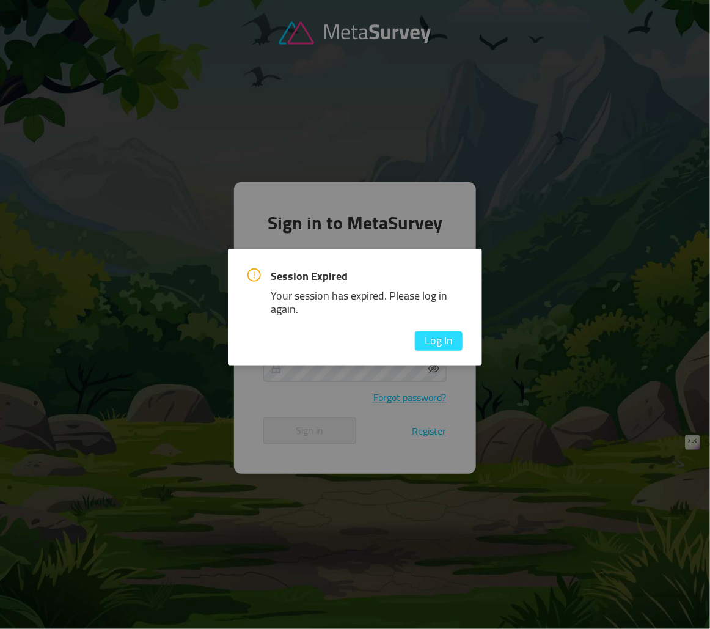
click at [437, 343] on button "Log In" at bounding box center [439, 341] width 48 height 20
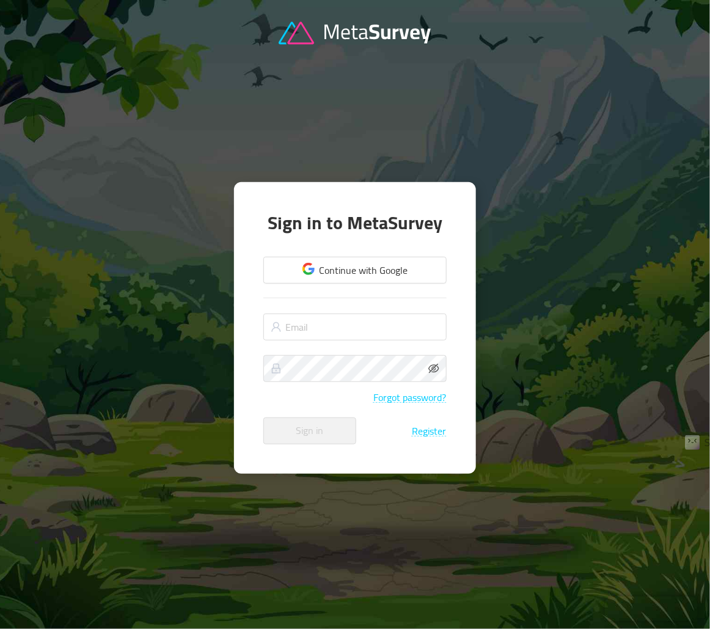
click at [0, 628] on nordpass-portal at bounding box center [0, 629] width 0 height 0
type input "[EMAIL_ADDRESS][DOMAIN_NAME]"
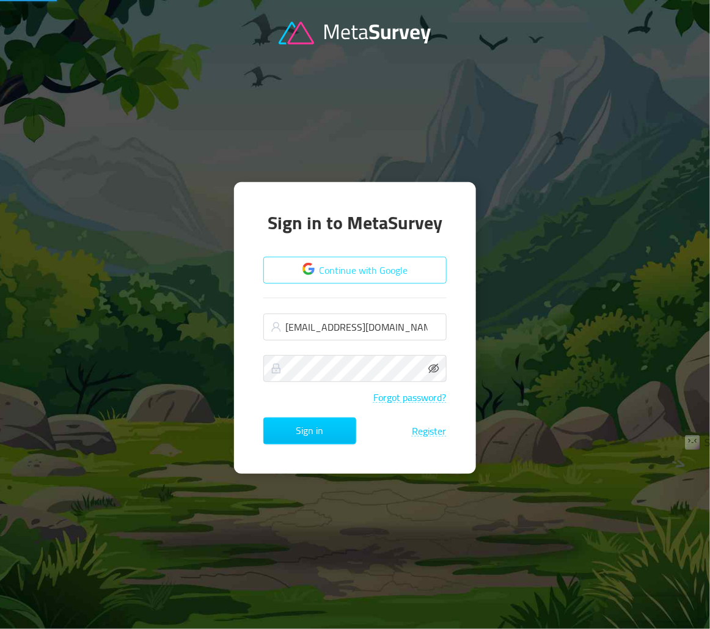
click at [338, 269] on button "Continue with Google" at bounding box center [354, 270] width 183 height 27
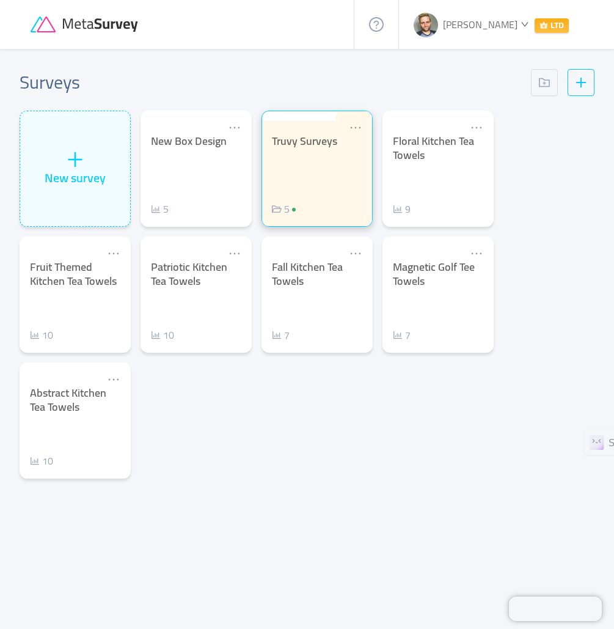
click at [291, 183] on div "Truvy Surveys 5" at bounding box center [317, 175] width 90 height 82
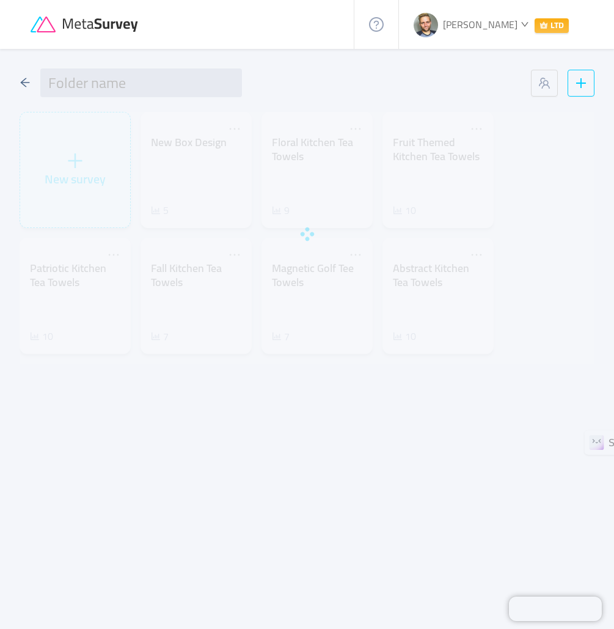
type input "Truvy Surveys"
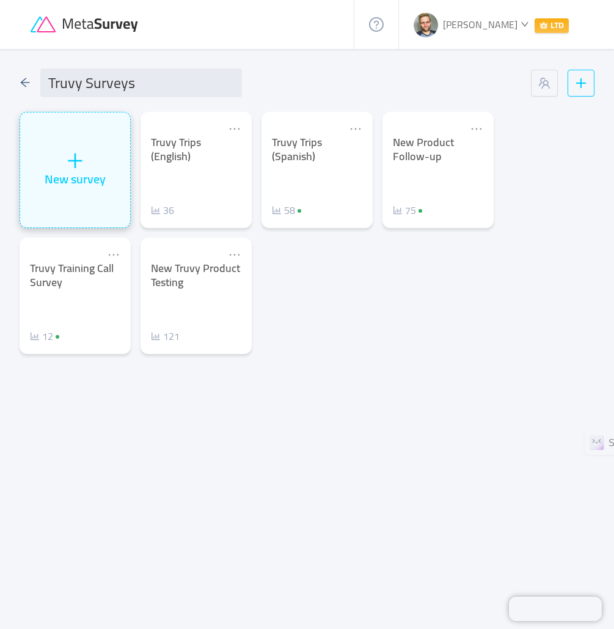
click at [53, 153] on div "New survey" at bounding box center [75, 169] width 110 height 115
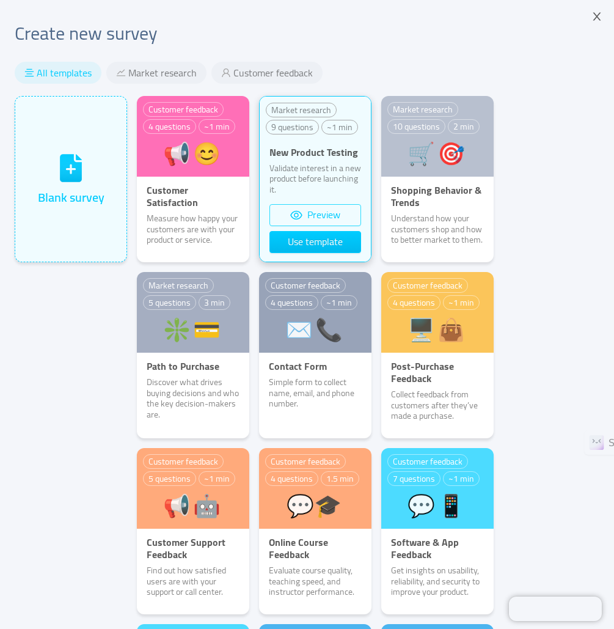
click at [313, 223] on button "Preview" at bounding box center [315, 215] width 92 height 22
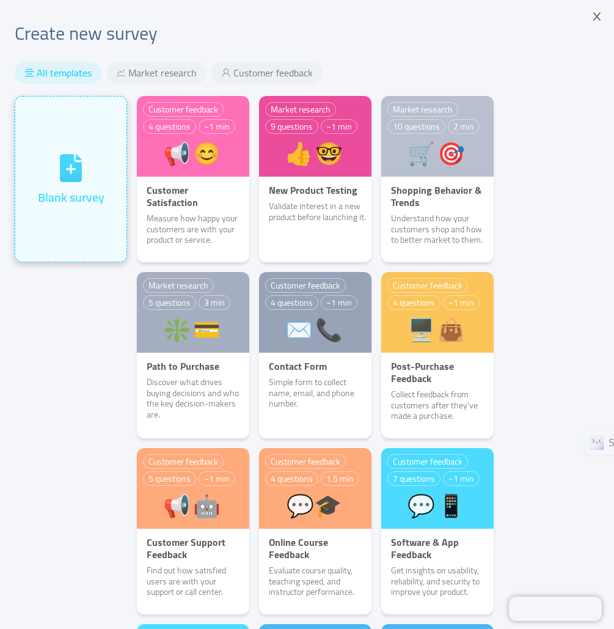
click at [70, 190] on div "Blank survey" at bounding box center [71, 197] width 67 height 18
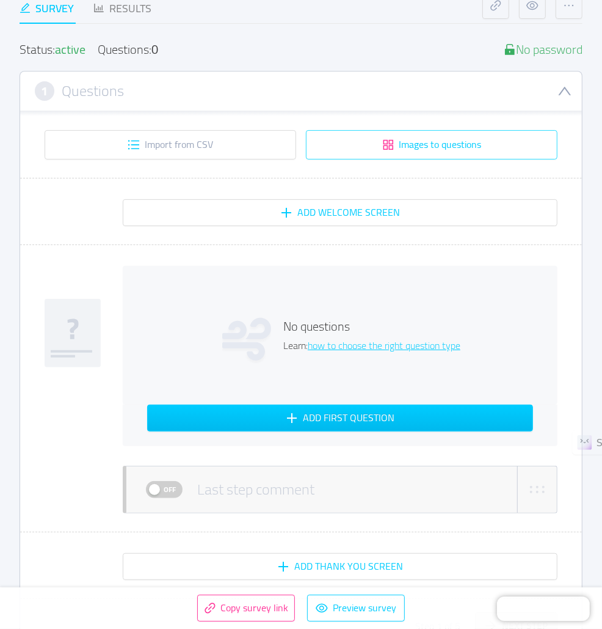
scroll to position [123, 0]
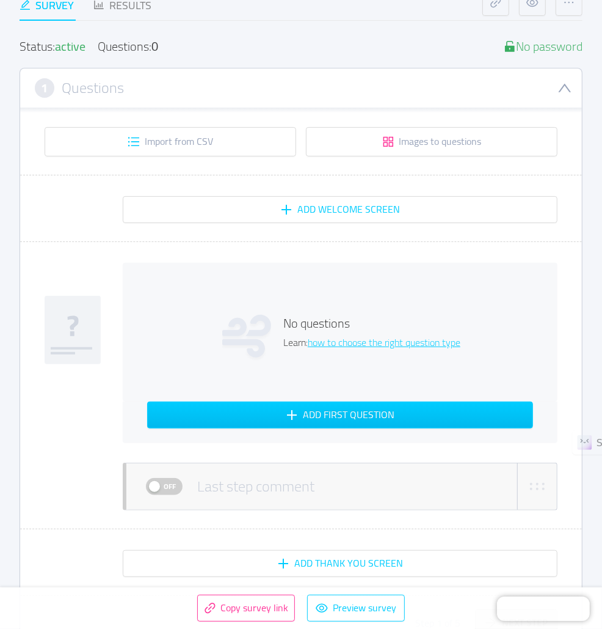
click at [261, 332] on icon at bounding box center [246, 336] width 49 height 43
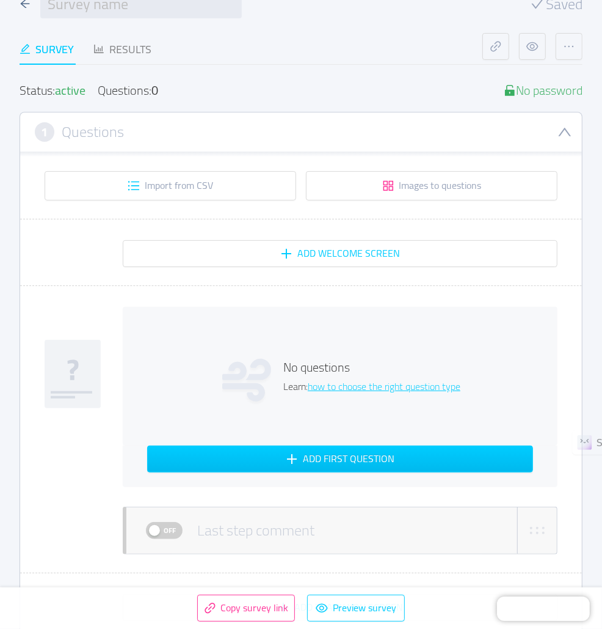
scroll to position [74, 0]
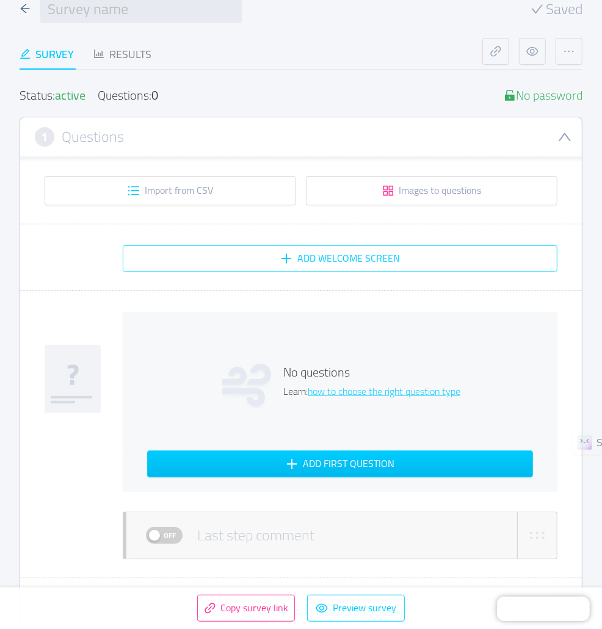
click at [315, 255] on button "Add Welcome screen" at bounding box center [340, 258] width 435 height 27
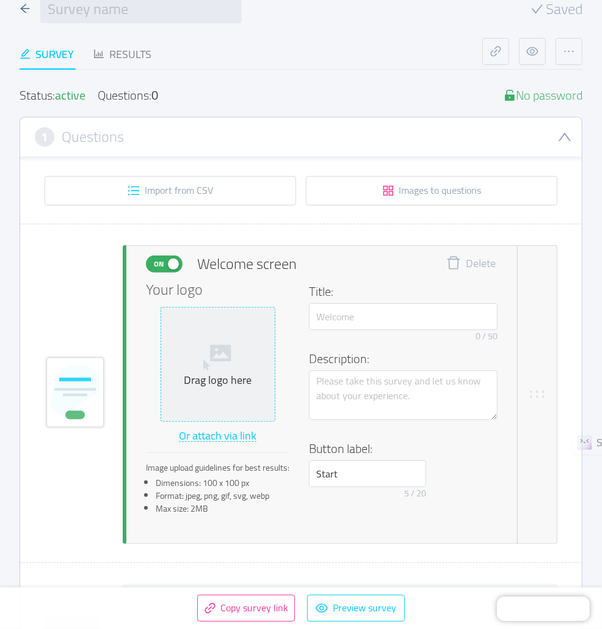
click at [208, 374] on div "Drag logo here" at bounding box center [218, 380] width 104 height 14
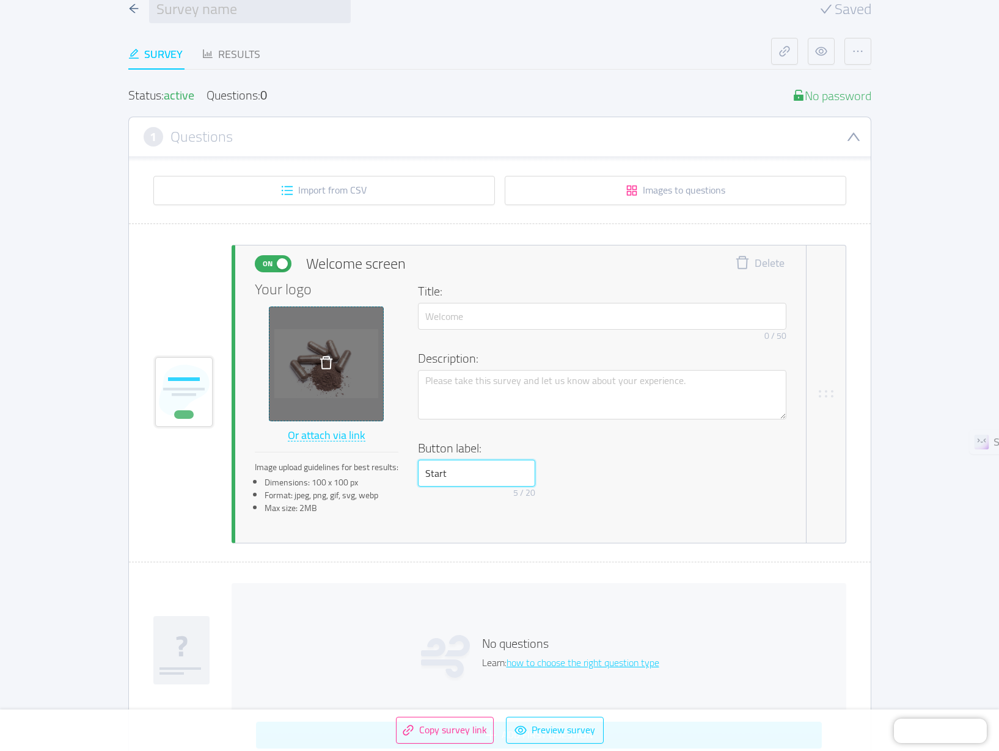
click at [469, 462] on input "Start" at bounding box center [476, 473] width 117 height 27
type input "L"
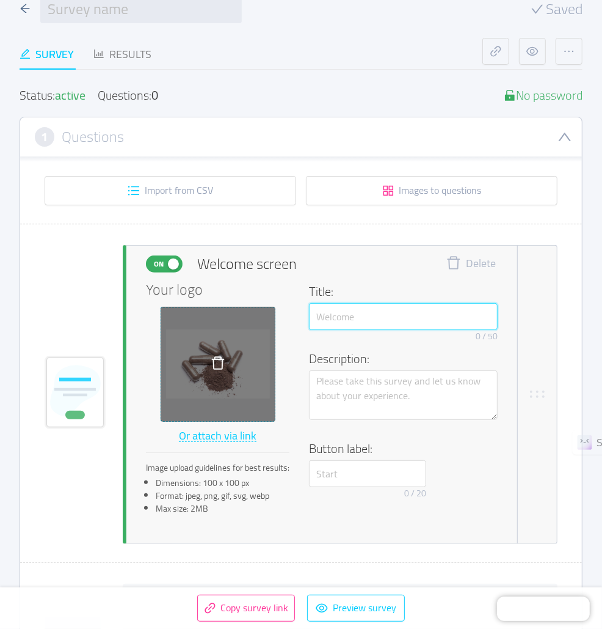
click at [343, 315] on input "text" at bounding box center [403, 316] width 189 height 27
type input "Weight & Energy Beta Capsule"
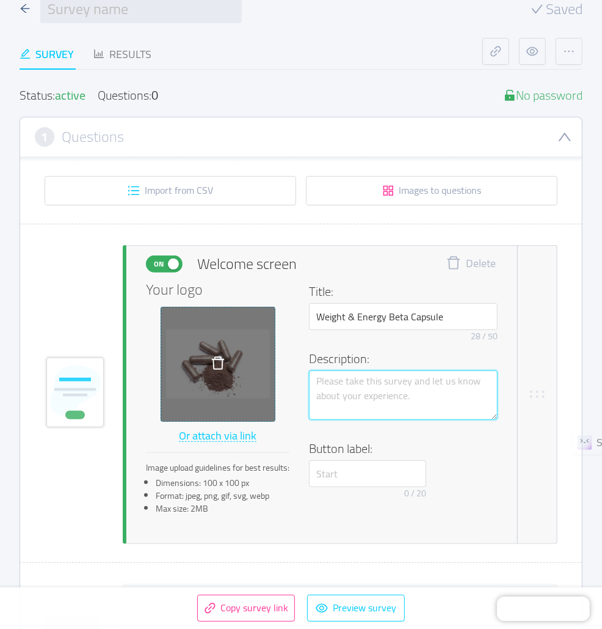
click at [371, 396] on textarea at bounding box center [403, 394] width 189 height 49
type textarea "L"
type textarea "Le"
type textarea "Let"
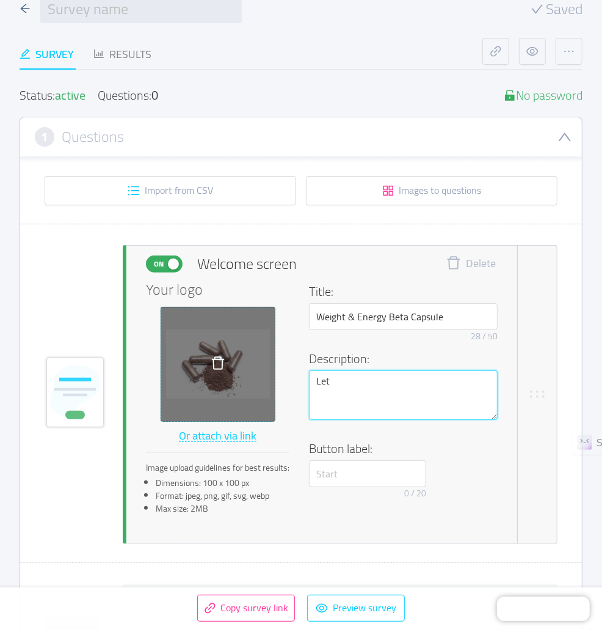
type textarea "Let u"
type textarea "Let us"
type textarea "Let us k"
type textarea "Let us kn"
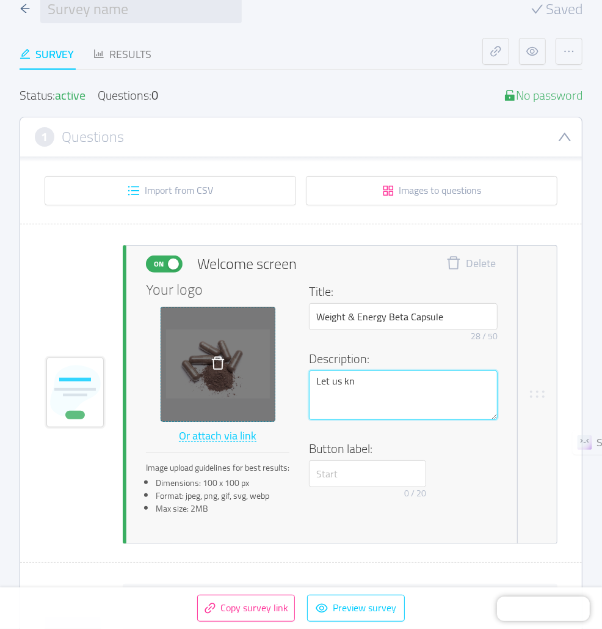
type textarea "Let us kno"
type textarea "Let us know"
type textarea "Let us know i"
type textarea "Let us know if"
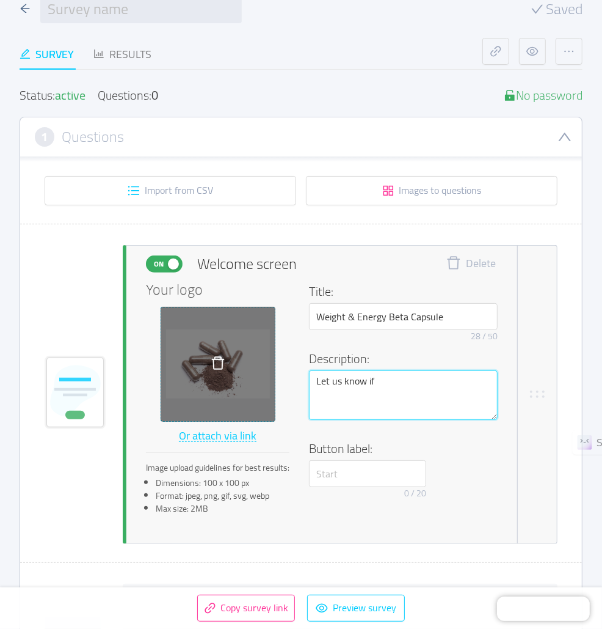
type textarea "Let us know if"
type textarea "Let us know if i"
type textarea "Let us know if it"
type textarea "Let us know if it'"
type textarea "Let us know if it's"
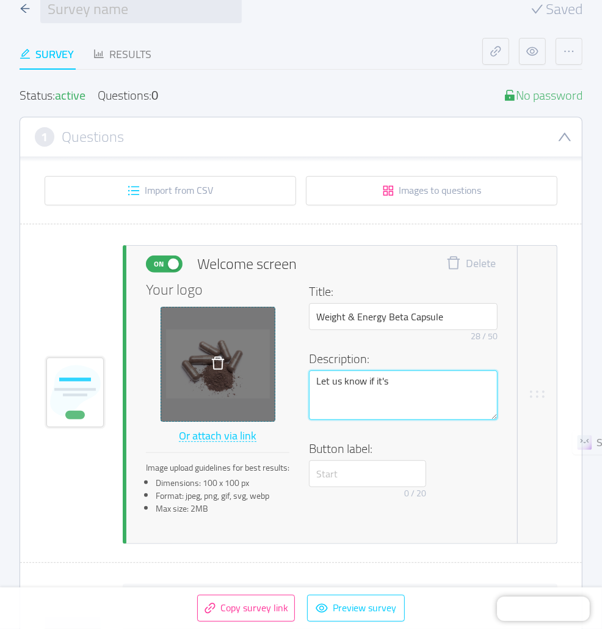
type textarea "Let us know if it's"
type textarea "Let us know if it's p"
type textarea "Let us know if it's pe"
type textarea "Let us know if it's per"
type textarea "Let us know if it's perf"
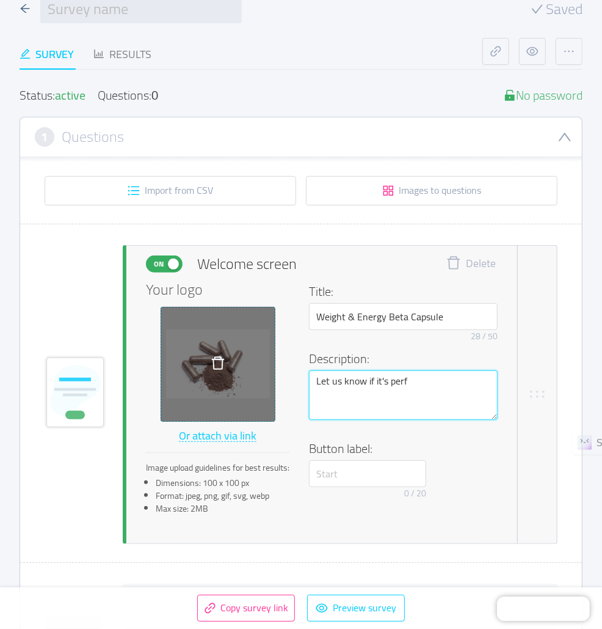
type textarea "Let us know if it's perfe"
type textarea "Let us know if it's perfec"
type textarea "Let us know if it's perfect"
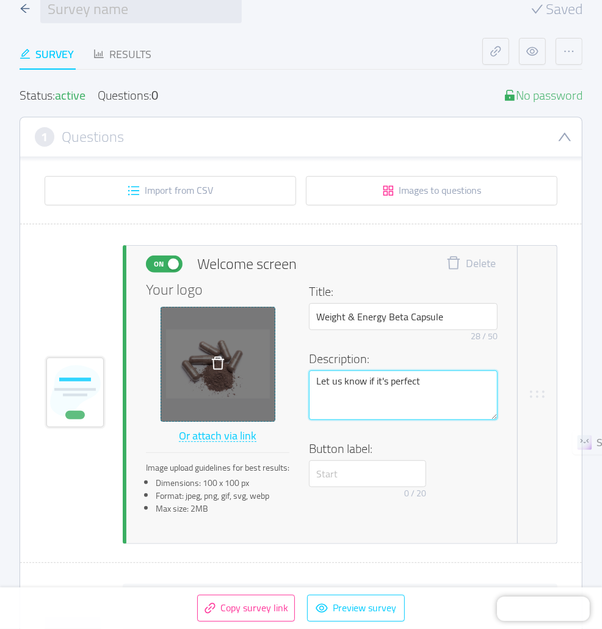
type textarea "Let us know if it's perfec"
type textarea "Let us know if it's perfe"
type textarea "Let us know if it's perf"
type textarea "Let us know if it's per"
type textarea "Let us know if it's pe"
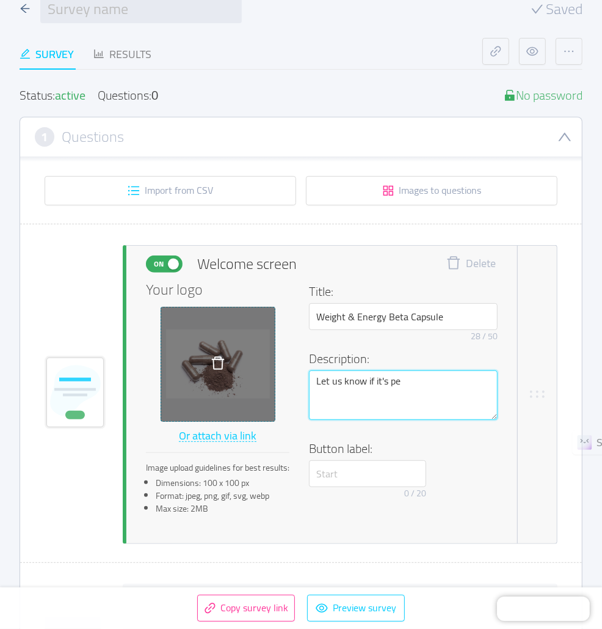
type textarea "Let us know if it's p"
type textarea "Let us know if it's"
type textarea "Let us know if it's w"
type textarea "Let us know if it's wh"
type textarea "Let us know if it's wha"
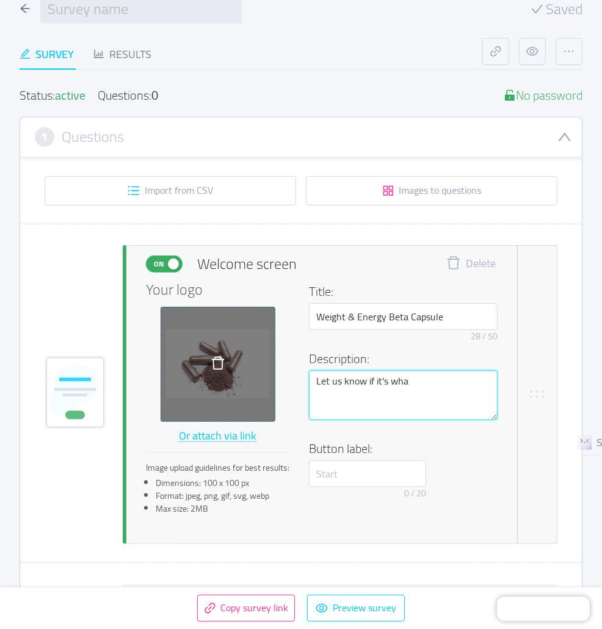
type textarea "Let us know if it's what"
type textarea "Let us know if it's what t"
type textarea "Let us know if it's what tw"
type textarea "Let us know if it's what twe"
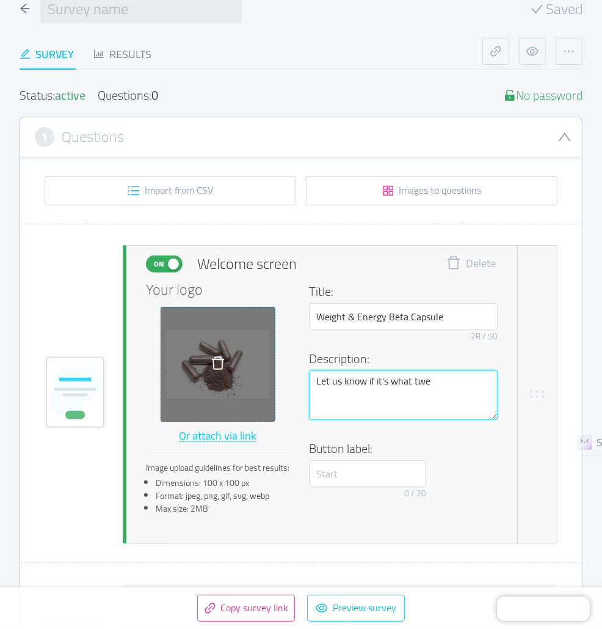
type textarea "Let us know if it's what twea"
type textarea "Let us know if it's what tweak"
type textarea "Let us know if it's what tweaks"
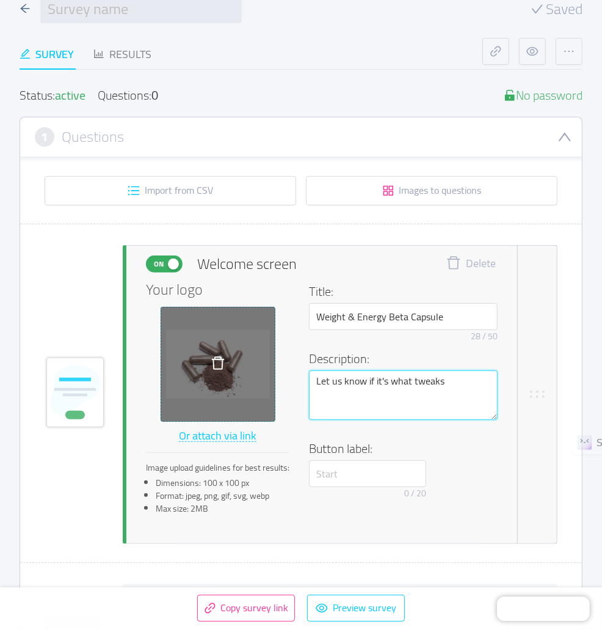
type textarea "Let us know if it's what tweaks t"
type textarea "Let us know if it's what tweaks to"
type textarea "Let us know if it's what tweaks to m"
type textarea "Let us know if it's what tweaks to ma"
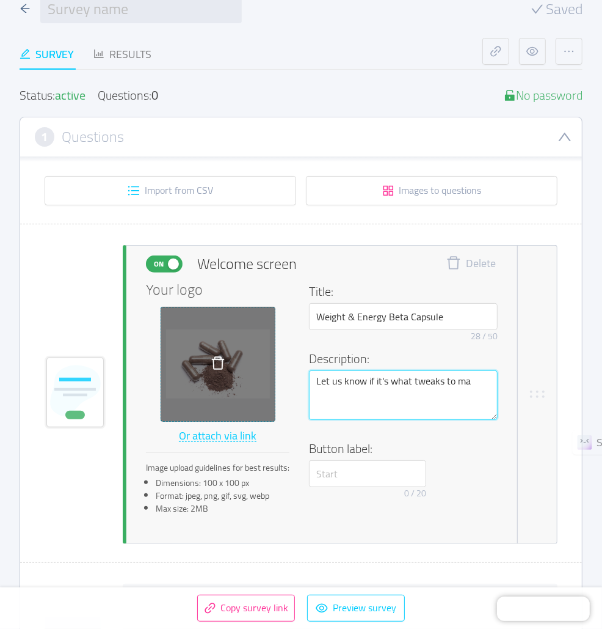
type textarea "Let us know if it's what tweaks to mak"
type textarea "Let us know if it's what tweaks to make"
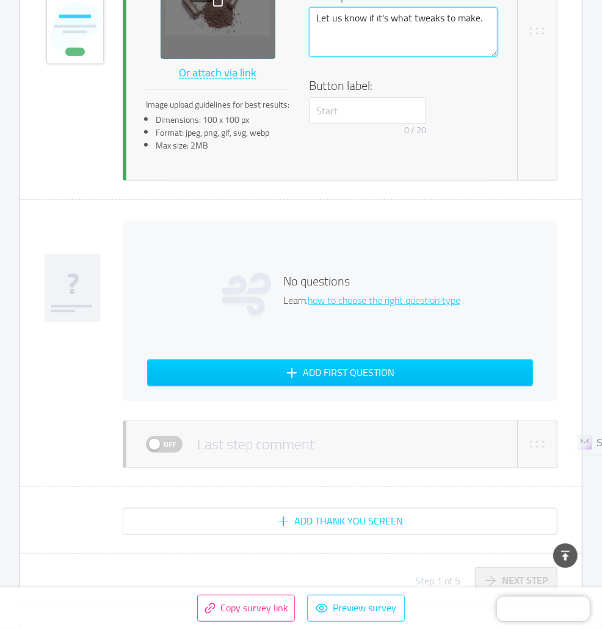
scroll to position [0, 0]
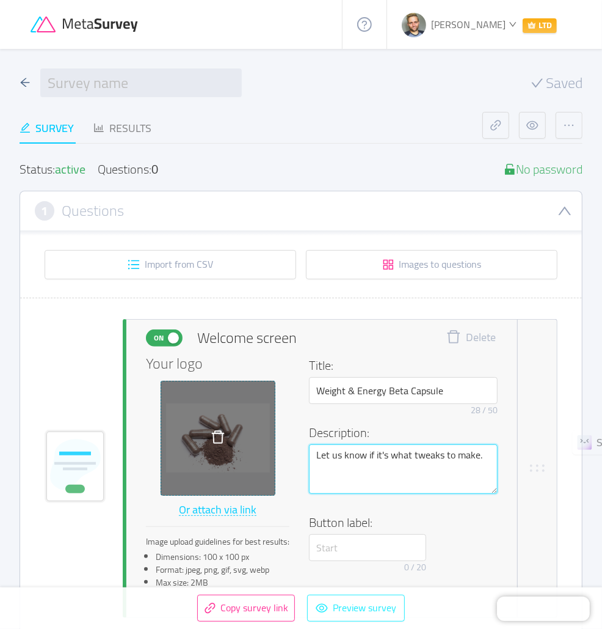
type textarea "Let us know if it's what tweaks to make."
click at [342, 611] on button "Preview survey" at bounding box center [356, 607] width 98 height 27
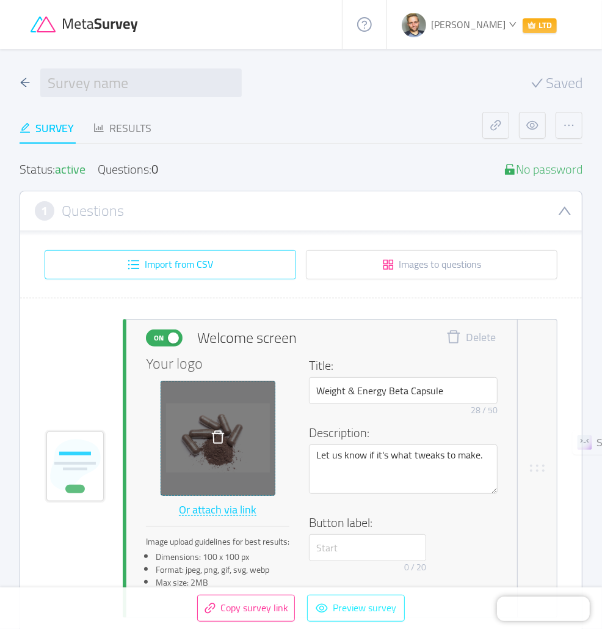
scroll to position [689, 0]
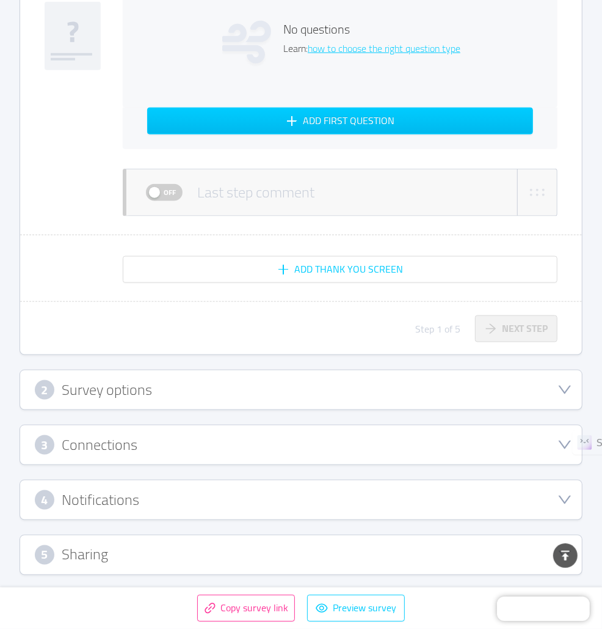
click at [155, 389] on div "2 Survey options" at bounding box center [301, 390] width 533 height 20
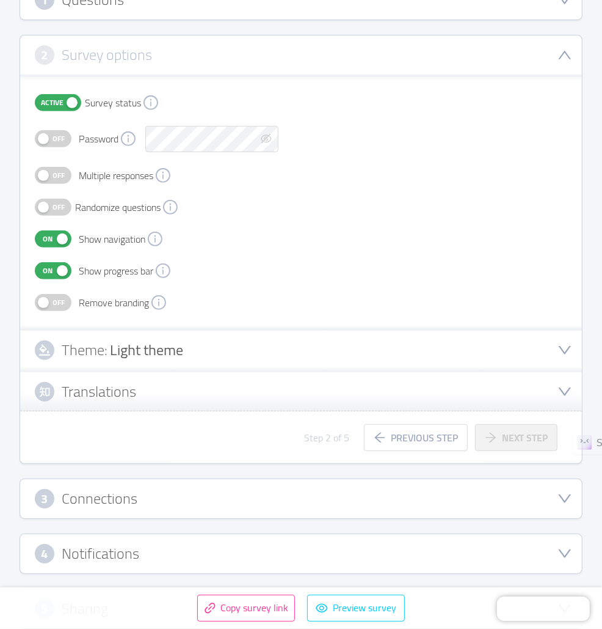
scroll to position [208, 0]
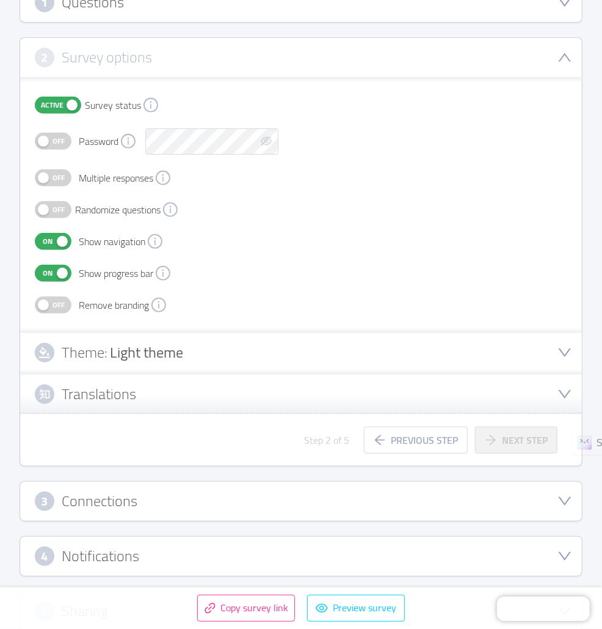
click at [153, 348] on span "Light theme" at bounding box center [146, 351] width 73 height 27
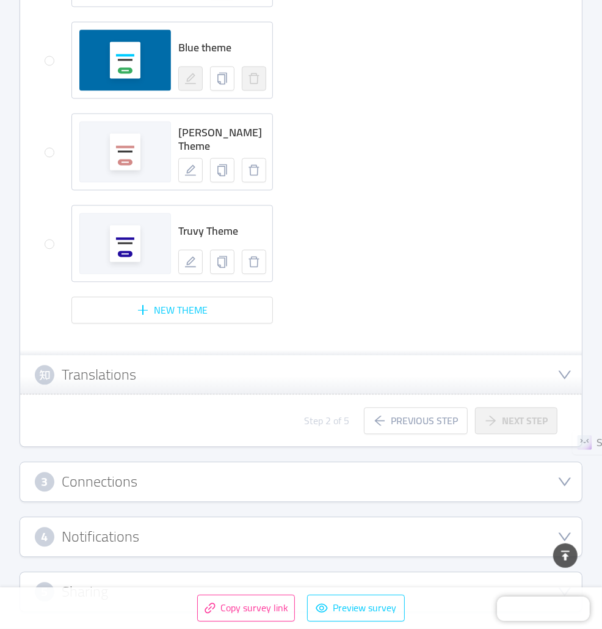
scroll to position [1266, 0]
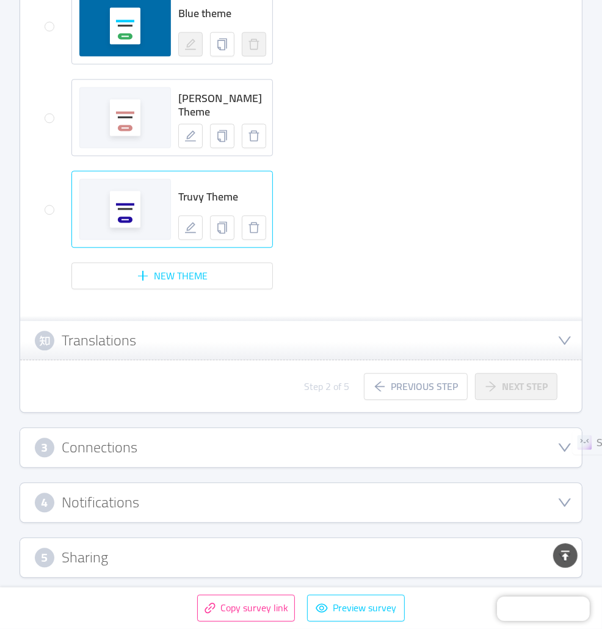
click at [159, 213] on div at bounding box center [125, 209] width 90 height 37
radio input "false"
radio input "true"
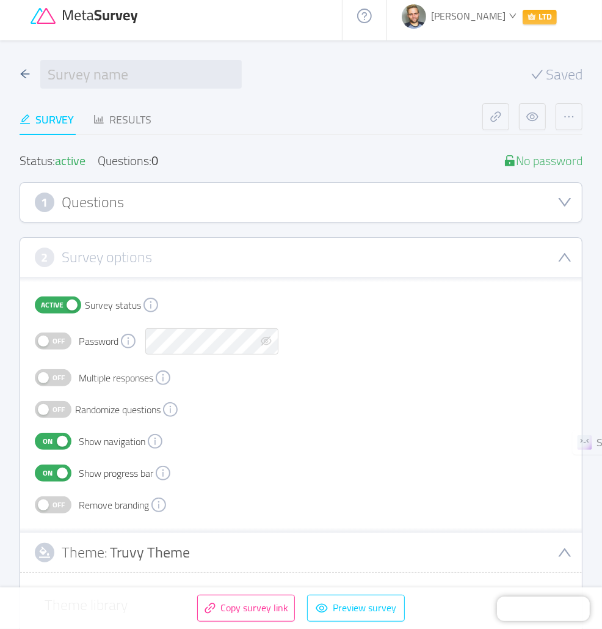
scroll to position [0, 0]
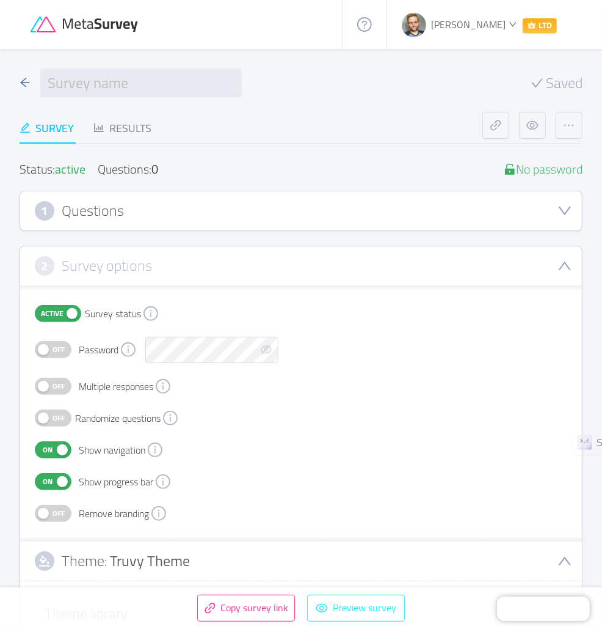
click at [359, 608] on button "Preview survey" at bounding box center [356, 607] width 98 height 27
click at [271, 210] on div "1 Questions" at bounding box center [301, 211] width 533 height 20
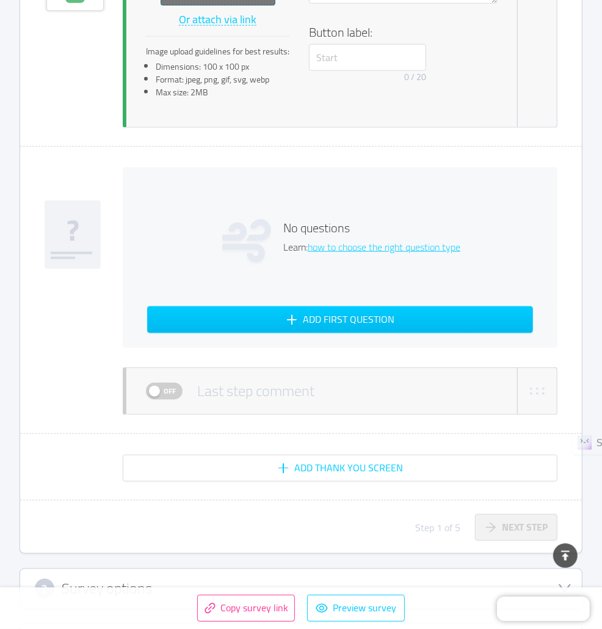
scroll to position [507, 0]
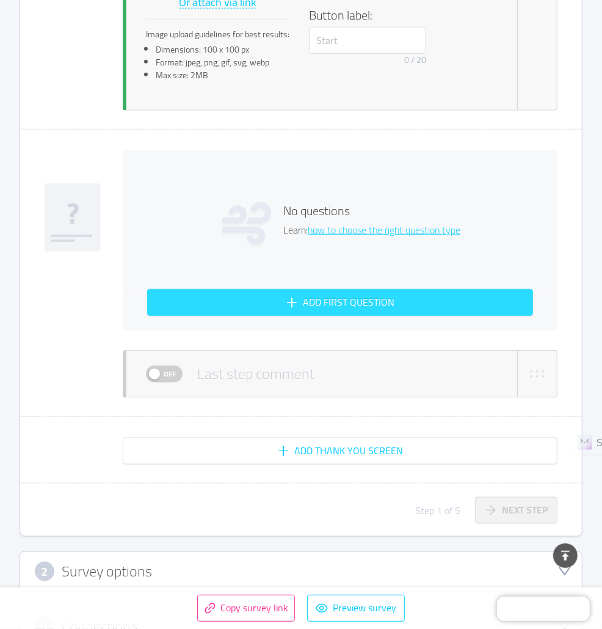
click at [361, 300] on button "Add first question" at bounding box center [340, 302] width 386 height 27
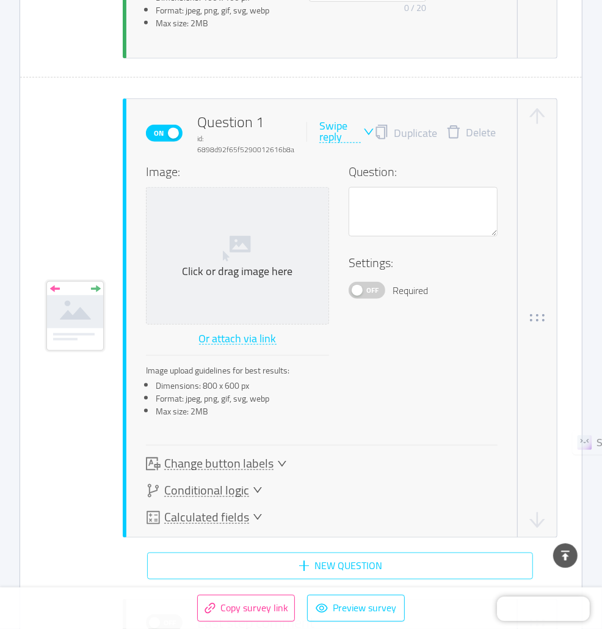
scroll to position [560, 0]
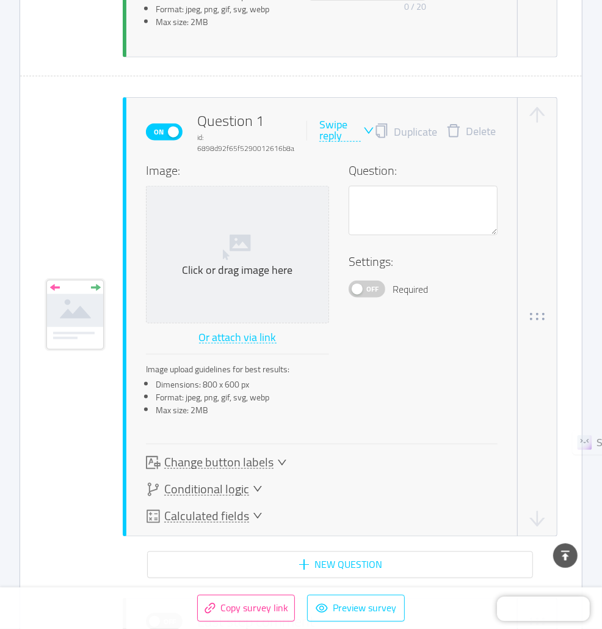
click at [334, 130] on div "Swipe reply" at bounding box center [341, 130] width 42 height 23
click at [350, 193] on li "Multiple answer" at bounding box center [360, 194] width 89 height 20
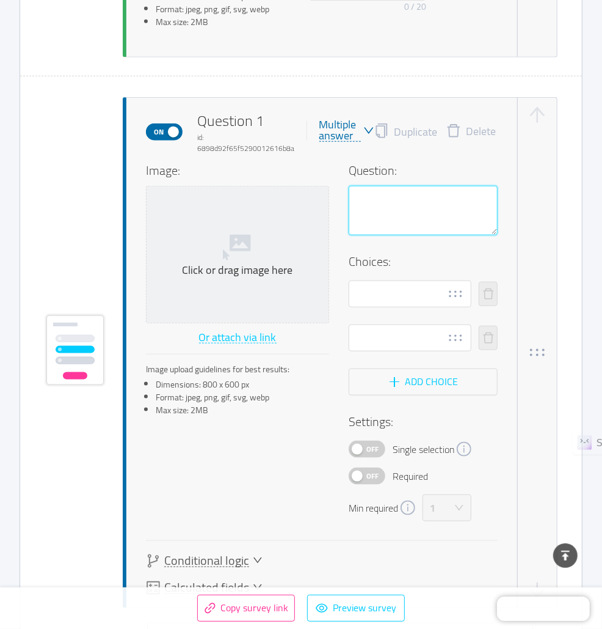
click at [379, 211] on textarea at bounding box center [423, 210] width 149 height 49
type textarea "H"
type textarea "Ho"
type textarea "How"
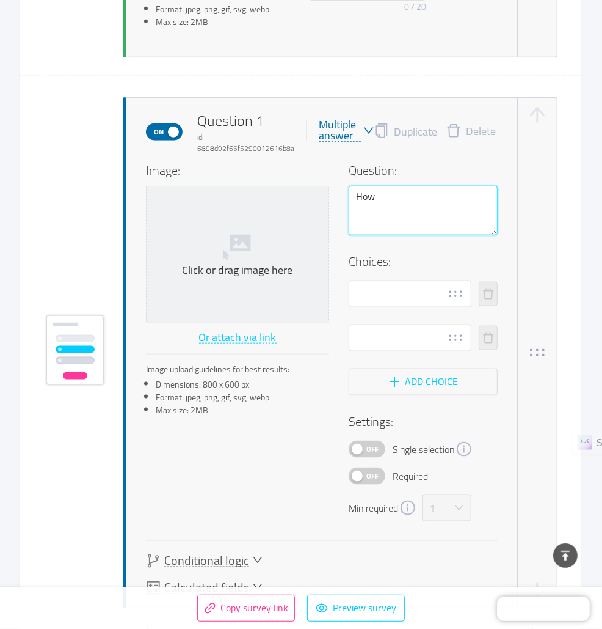
type textarea "How l"
type textarea "How lo"
type textarea "How [PERSON_NAME]"
type textarea "How long"
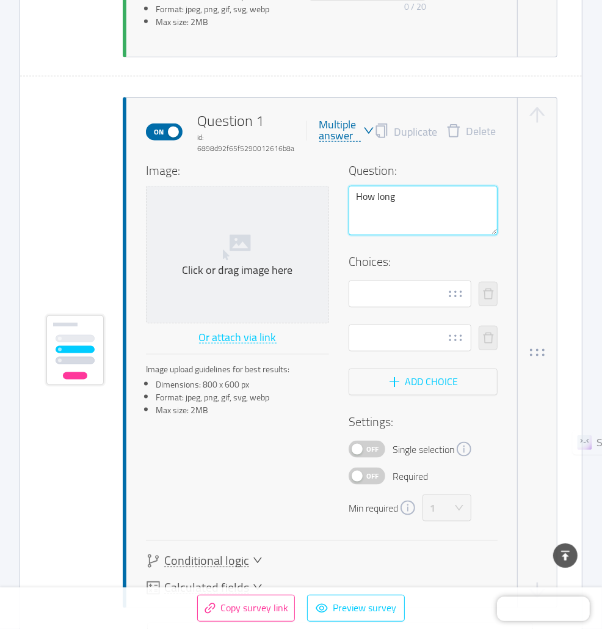
type textarea "How long w"
type textarea "How long we"
type textarea "How long wer"
type textarea "How long were"
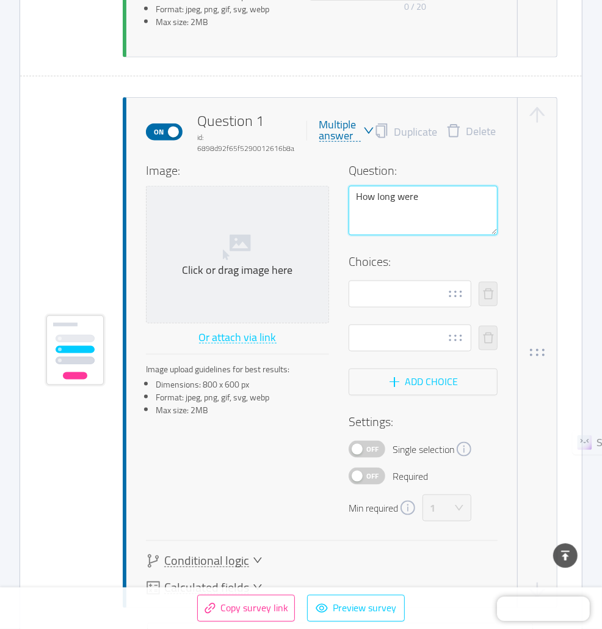
type textarea "How long were y"
type textarea "How long were yo"
type textarea "How long were you"
type textarea "How long were you t"
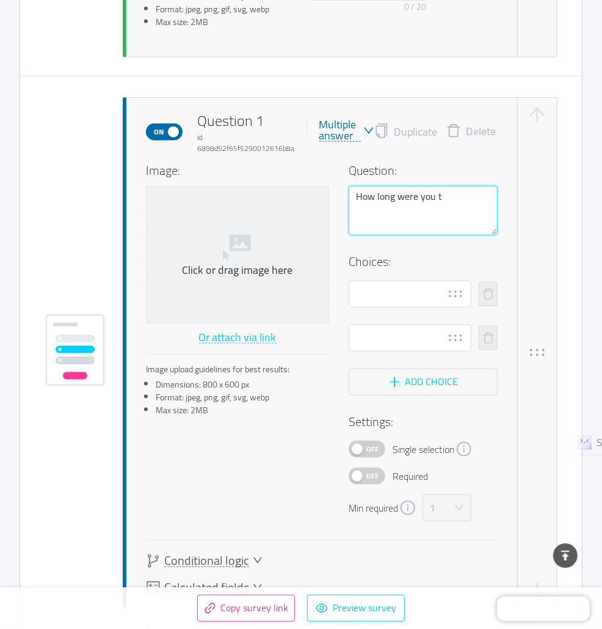
type textarea "How long were you te"
type textarea "How long were you tes"
type textarea "How long were you test"
type textarea "H"
type textarea "Ho"
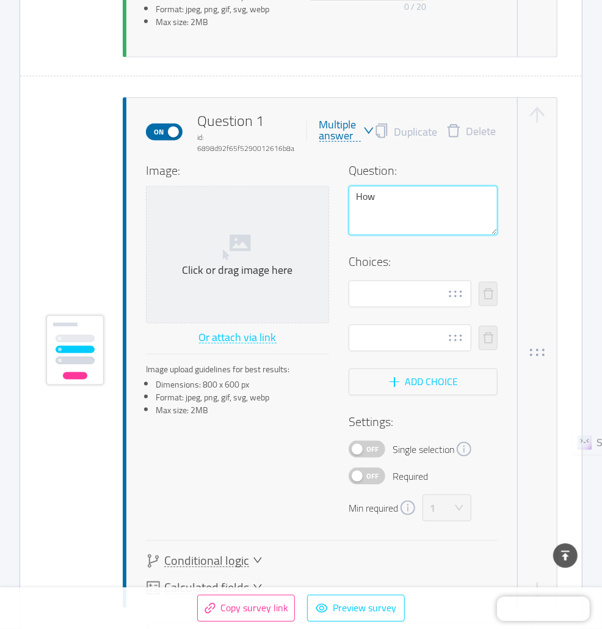
type textarea "How"
type textarea "How l"
type textarea "How lo"
type textarea "How [PERSON_NAME]"
type textarea "How long"
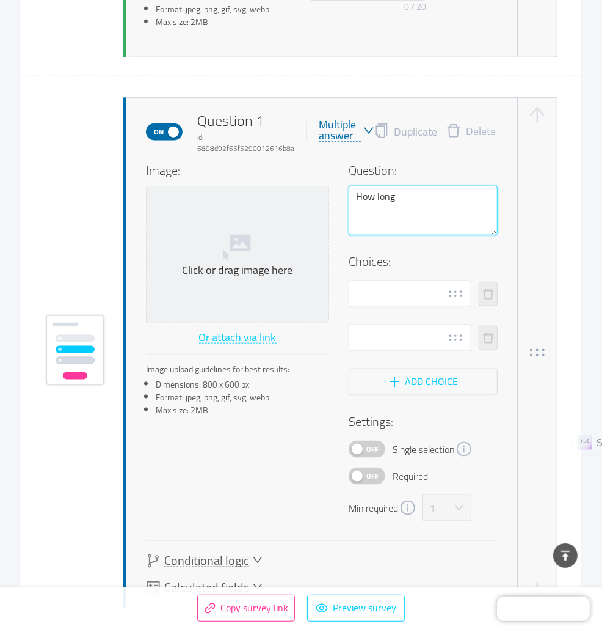
type textarea "How long"
type textarea "How long h"
type textarea "How long ha"
type textarea "How long hav"
type textarea "How long have"
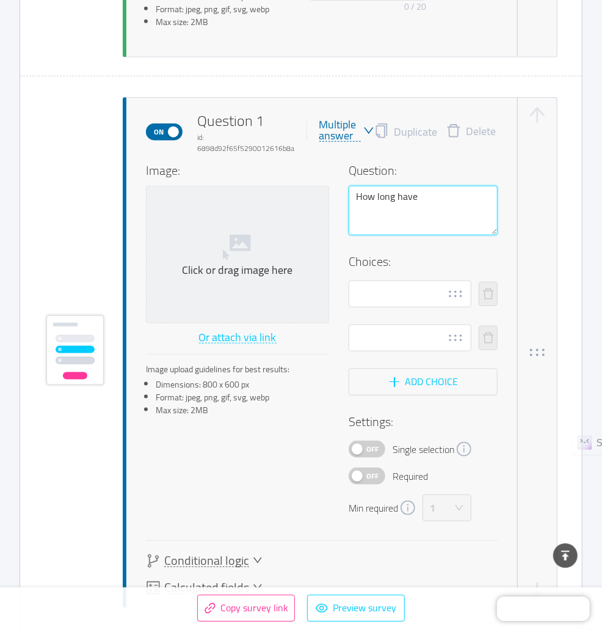
type textarea "How long have"
type textarea "How long have y"
type textarea "How long have yo"
type textarea "How long have you"
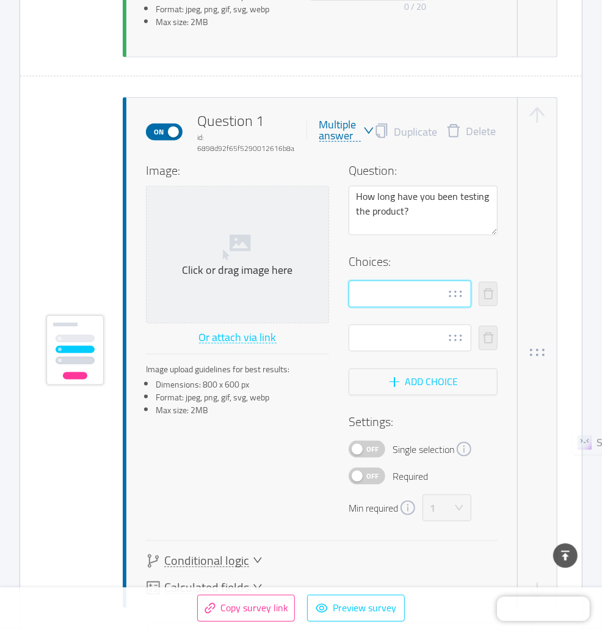
click at [422, 291] on input "text" at bounding box center [410, 293] width 123 height 27
click at [355, 126] on div "Multiple answer" at bounding box center [341, 130] width 42 height 23
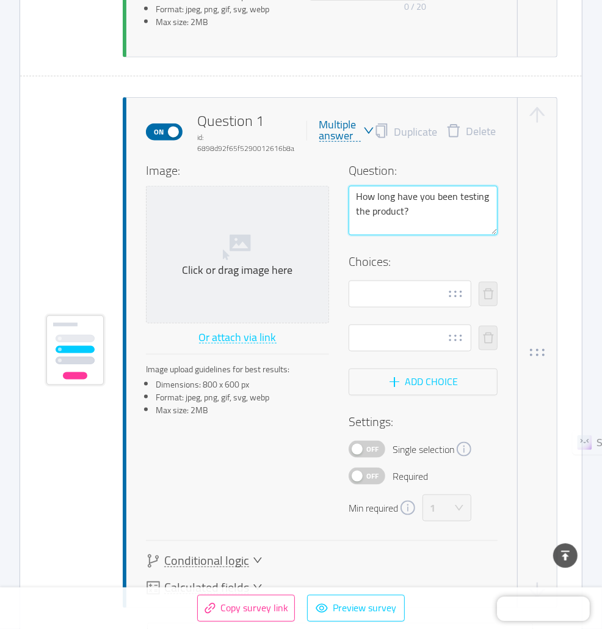
click at [445, 199] on textarea "How long have you been testing the product?" at bounding box center [423, 210] width 149 height 49
click at [345, 119] on div "Multiple answer" at bounding box center [341, 130] width 42 height 23
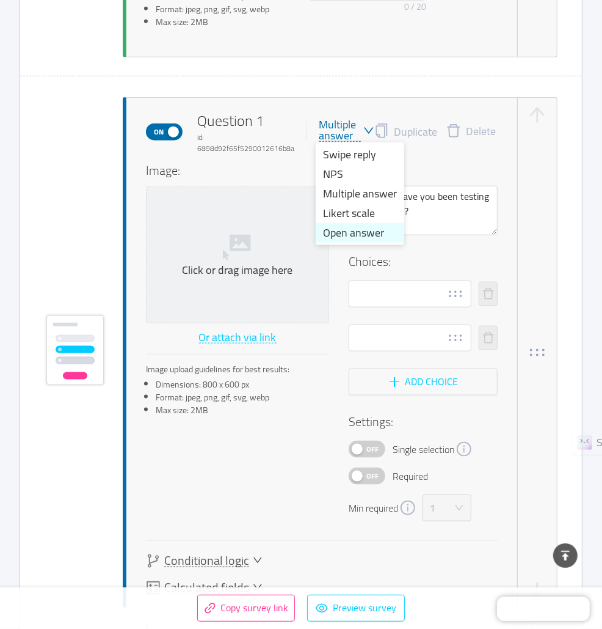
click at [359, 227] on li "Open answer" at bounding box center [360, 233] width 89 height 20
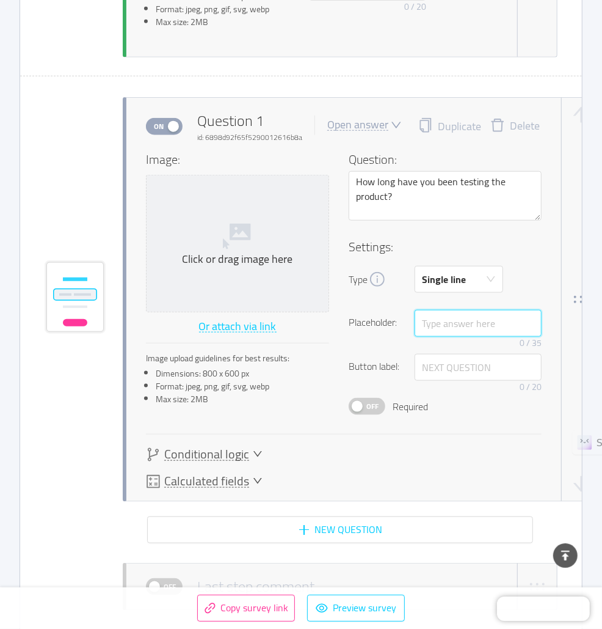
click at [461, 318] on input "text" at bounding box center [478, 323] width 127 height 27
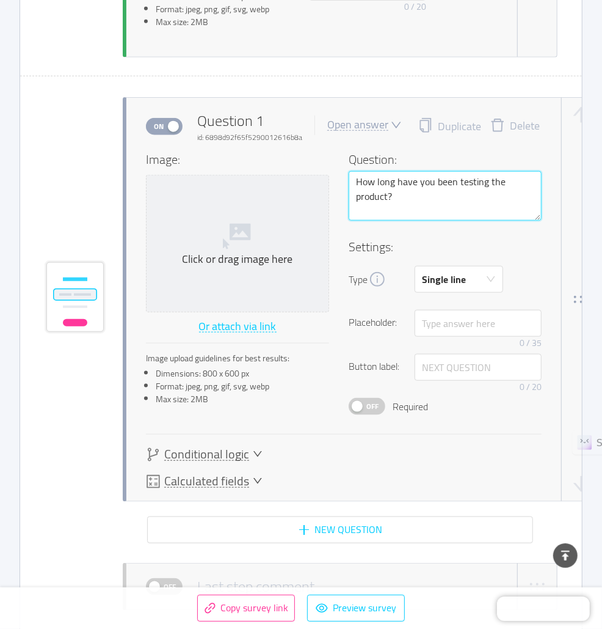
click at [408, 194] on textarea "How long have you been testing the product?" at bounding box center [445, 195] width 193 height 49
drag, startPoint x: 466, startPoint y: 192, endPoint x: 410, endPoint y: 192, distance: 55.6
click at [410, 192] on textarea "How long have you been testing the product? (ex days, weeks" at bounding box center [445, 195] width 193 height 49
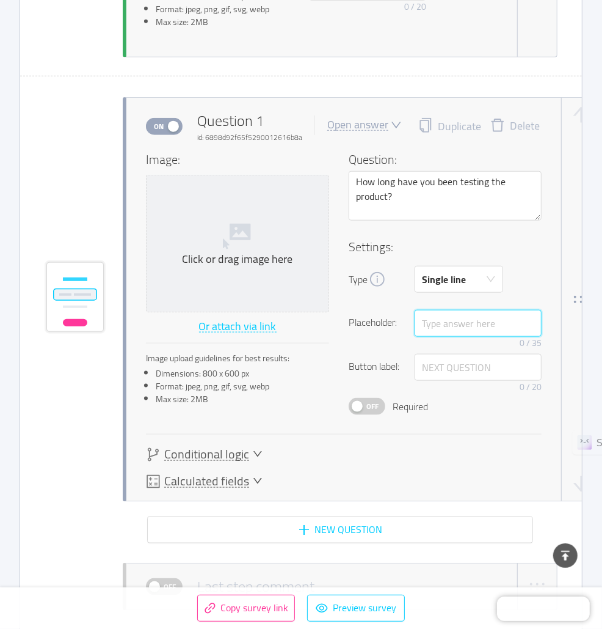
click at [441, 324] on input "text" at bounding box center [478, 323] width 127 height 27
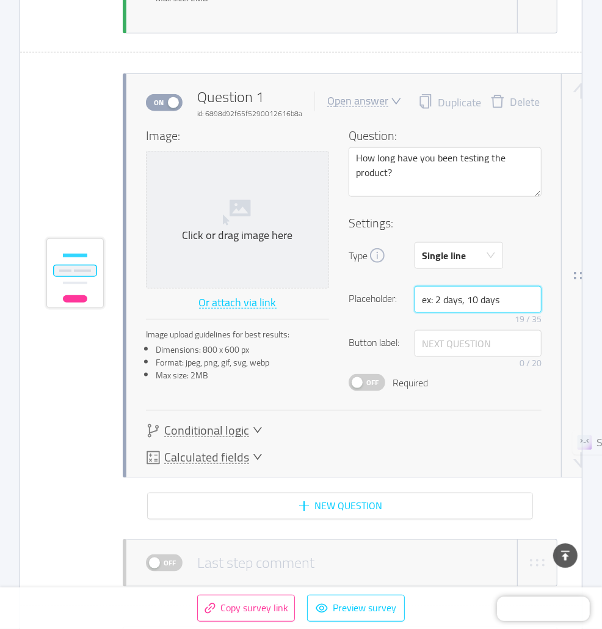
scroll to position [585, 0]
click at [370, 374] on span "Off" at bounding box center [372, 382] width 17 height 16
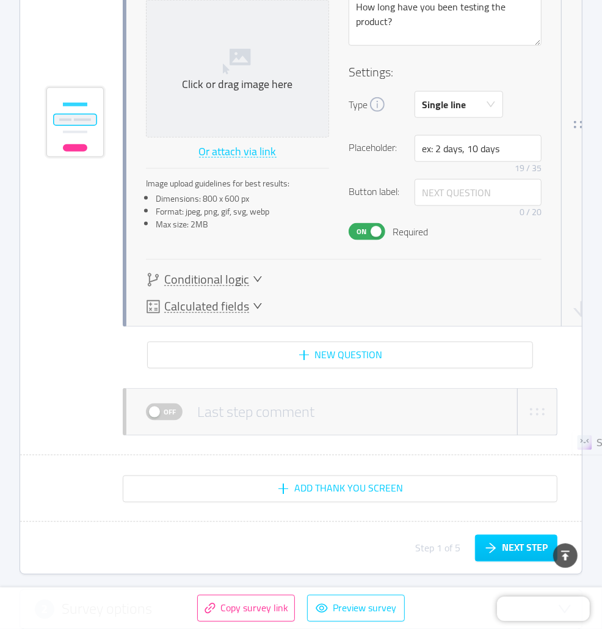
scroll to position [738, 0]
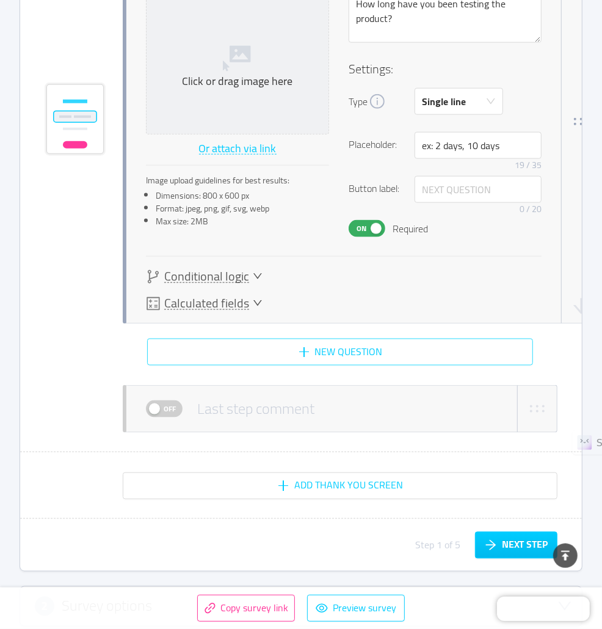
click at [324, 354] on button "New question" at bounding box center [340, 351] width 386 height 27
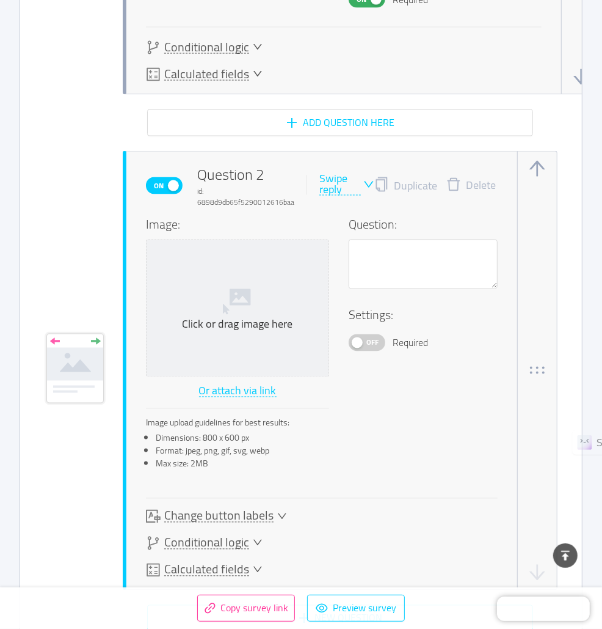
scroll to position [1020, 0]
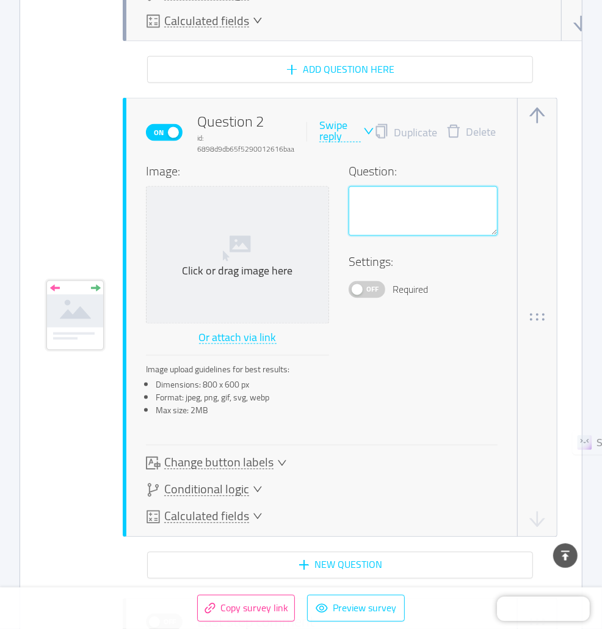
click at [383, 214] on textarea at bounding box center [423, 210] width 149 height 49
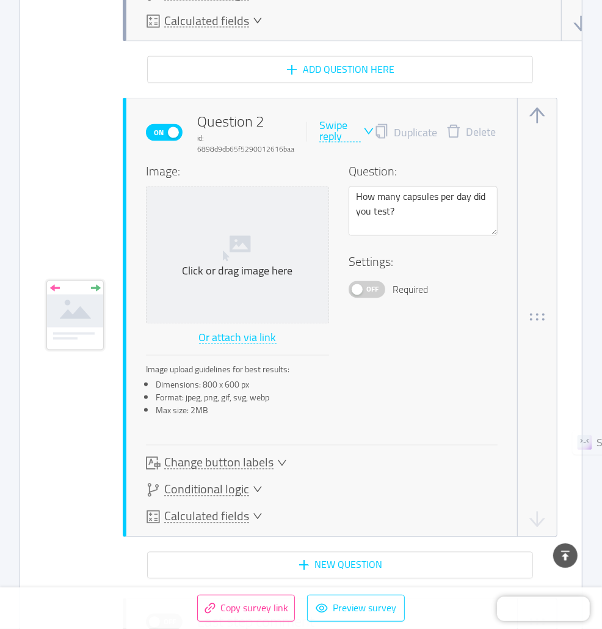
click at [366, 287] on span "Off" at bounding box center [372, 290] width 17 height 16
click at [348, 130] on div "Swipe reply" at bounding box center [341, 131] width 42 height 23
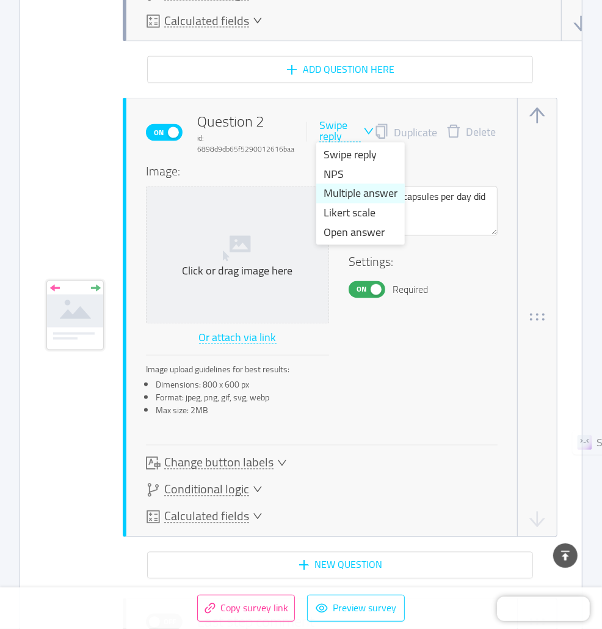
click at [340, 197] on li "Multiple answer" at bounding box center [360, 194] width 89 height 20
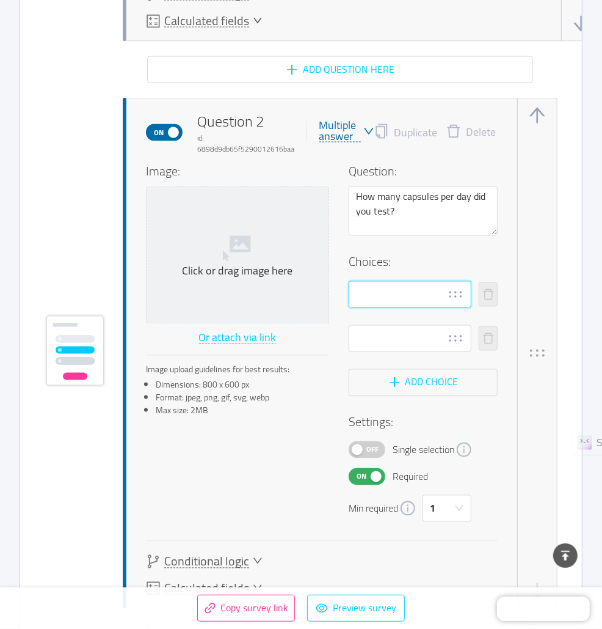
click at [374, 295] on input "text" at bounding box center [410, 294] width 123 height 27
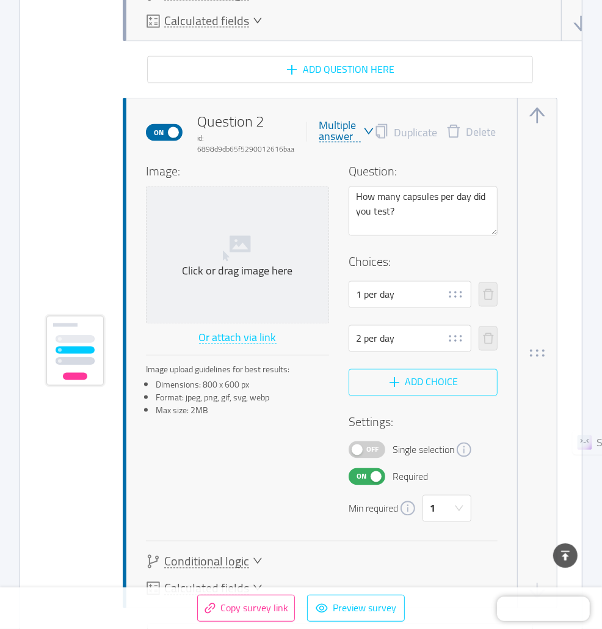
click at [395, 387] on button "Add choice" at bounding box center [423, 382] width 149 height 27
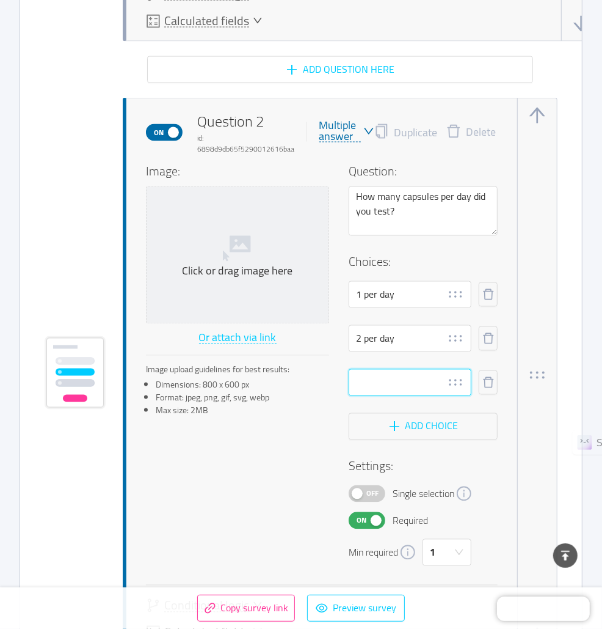
click at [391, 383] on input "text" at bounding box center [410, 382] width 123 height 27
click at [408, 428] on button "Add choice" at bounding box center [423, 426] width 149 height 27
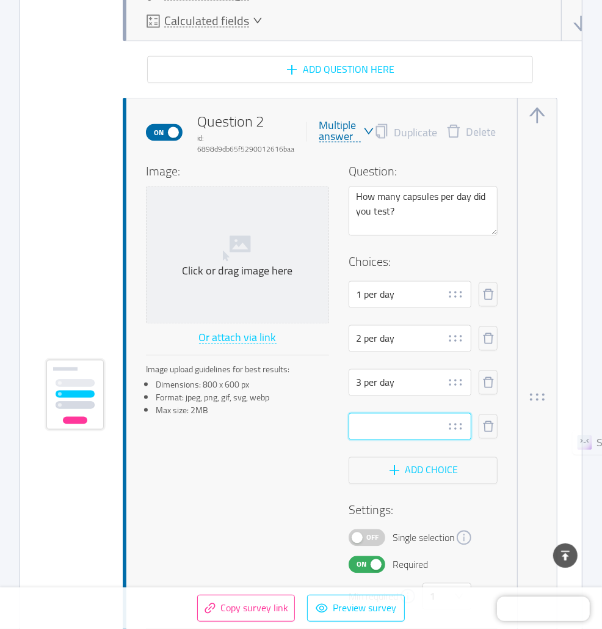
click at [373, 416] on input "text" at bounding box center [410, 426] width 123 height 27
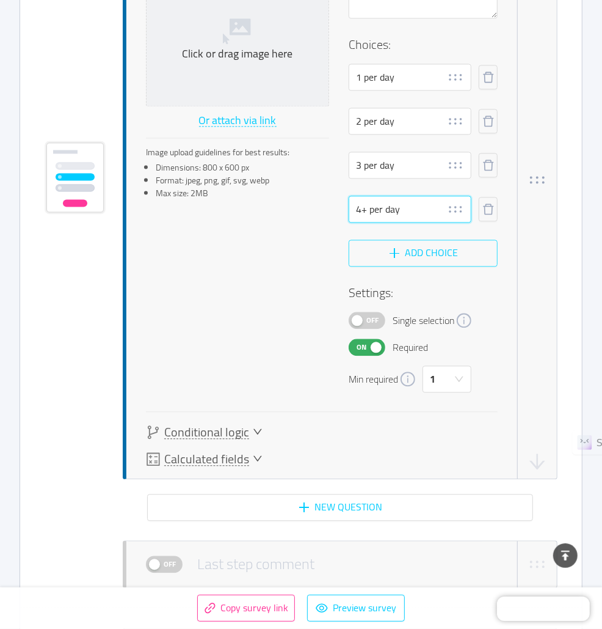
scroll to position [1268, 0]
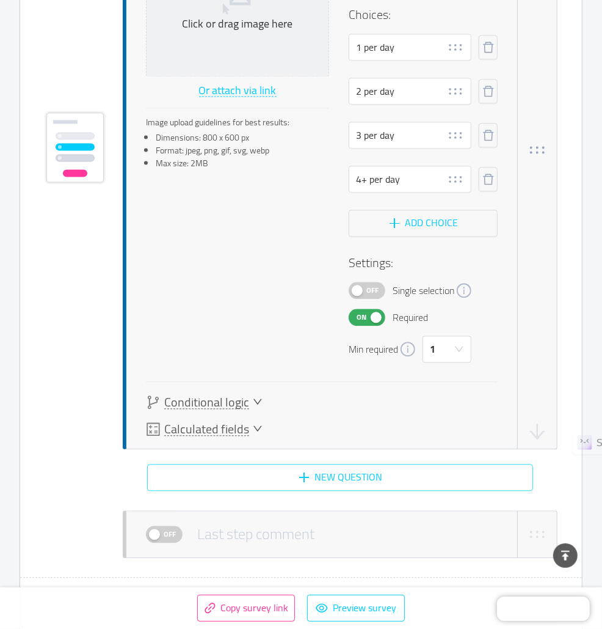
click at [327, 480] on button "New question" at bounding box center [340, 477] width 386 height 27
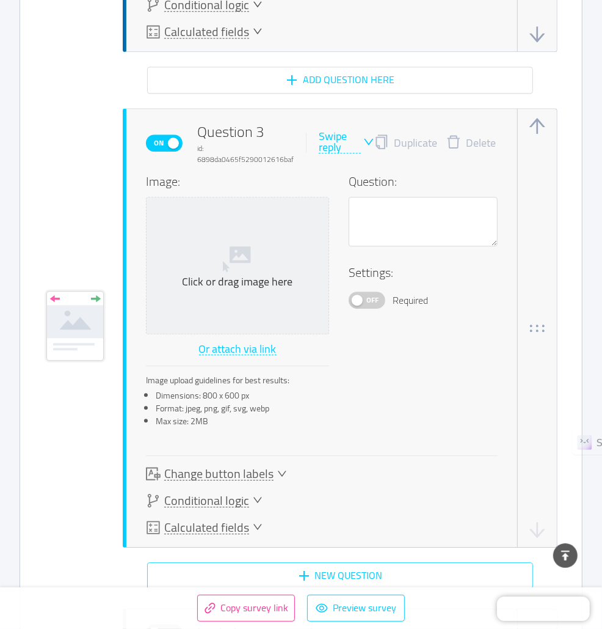
scroll to position [1675, 0]
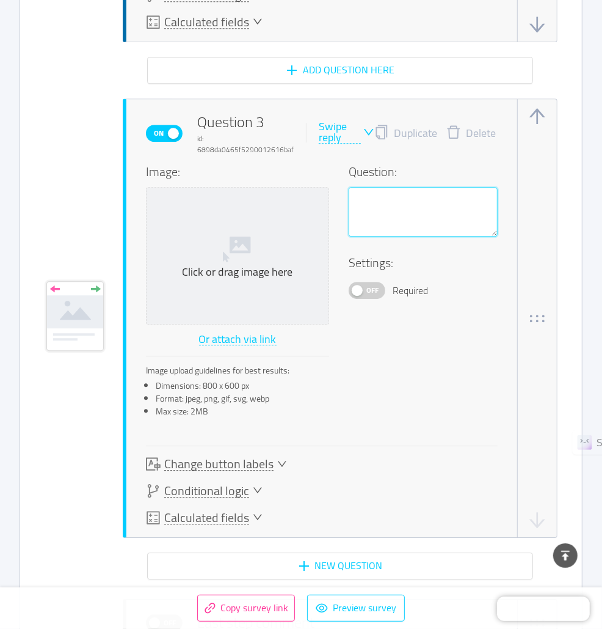
click at [379, 213] on textarea at bounding box center [423, 211] width 149 height 49
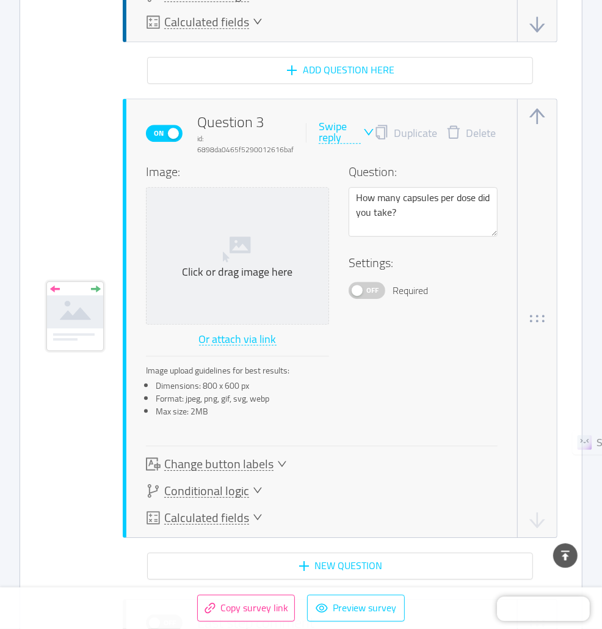
click at [345, 128] on div "Swipe reply" at bounding box center [340, 132] width 42 height 23
click at [345, 194] on li "Multiple answer" at bounding box center [359, 194] width 89 height 20
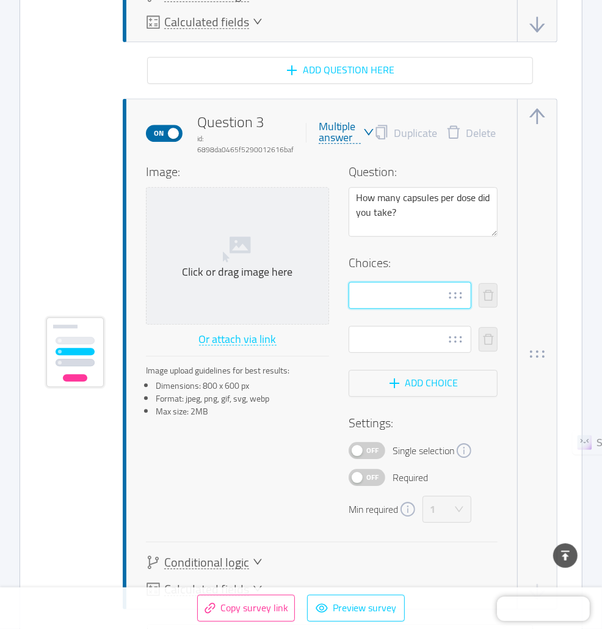
click at [381, 288] on input "text" at bounding box center [410, 295] width 123 height 27
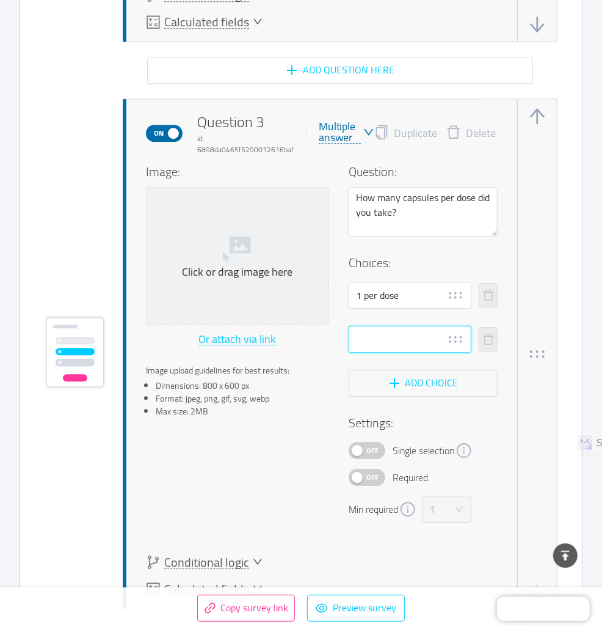
click at [367, 332] on input "text" at bounding box center [410, 339] width 123 height 27
click at [392, 379] on button "Add choice" at bounding box center [423, 383] width 149 height 27
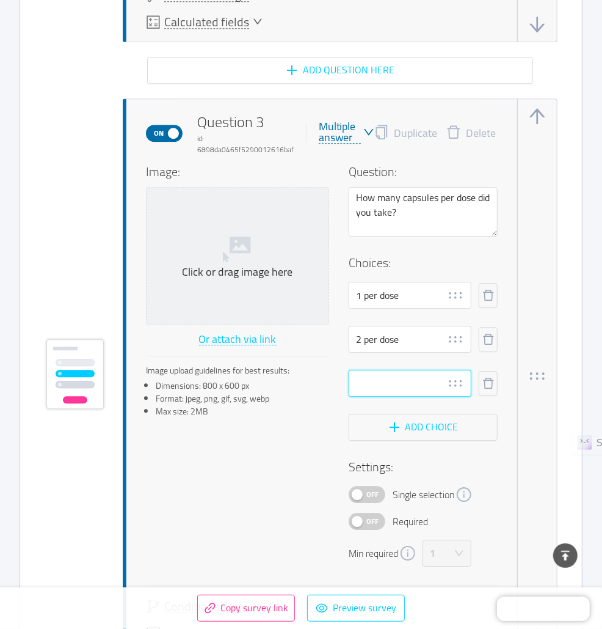
click at [393, 382] on input "text" at bounding box center [410, 383] width 123 height 27
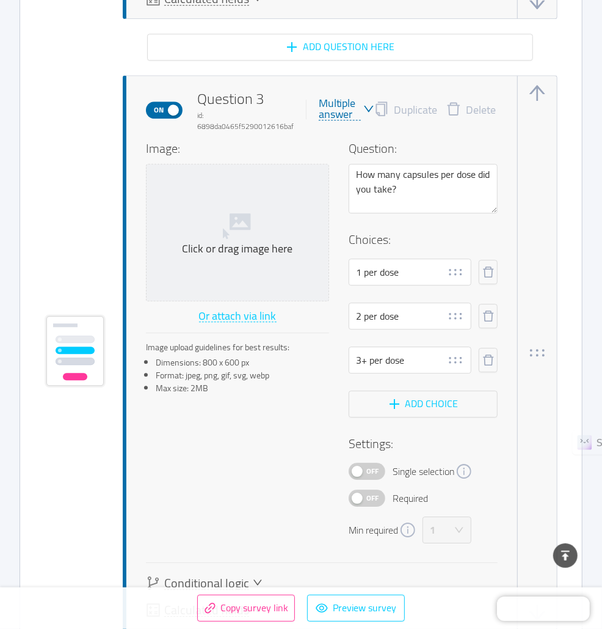
click at [367, 463] on span "Off" at bounding box center [372, 471] width 17 height 16
click at [370, 492] on span "Off" at bounding box center [372, 498] width 17 height 16
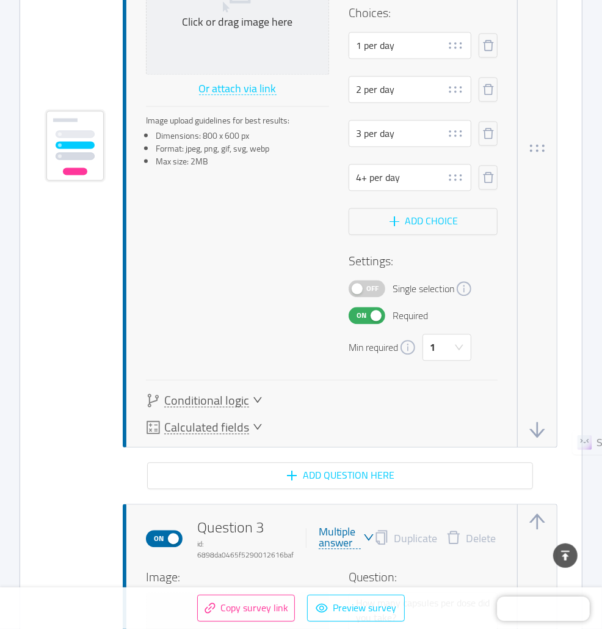
click at [376, 289] on span "Off" at bounding box center [372, 288] width 17 height 16
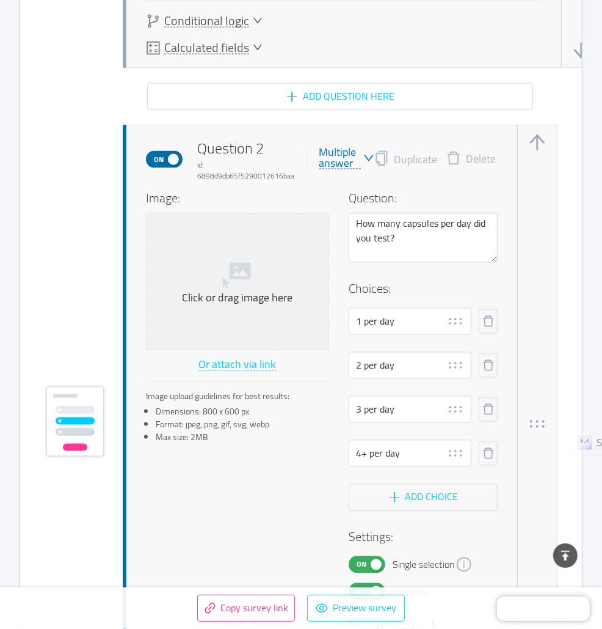
scroll to position [980, 0]
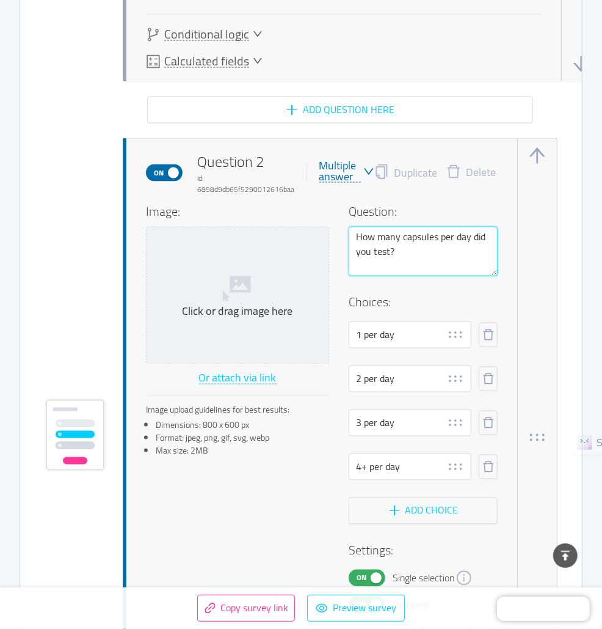
click at [414, 254] on textarea "How many capsules per day did you test?" at bounding box center [423, 251] width 149 height 49
click at [473, 236] on textarea "How many capsules per day did you test?" at bounding box center [423, 251] width 149 height 49
click at [390, 250] on textarea "How many capsules per day did you test?" at bounding box center [423, 251] width 149 height 49
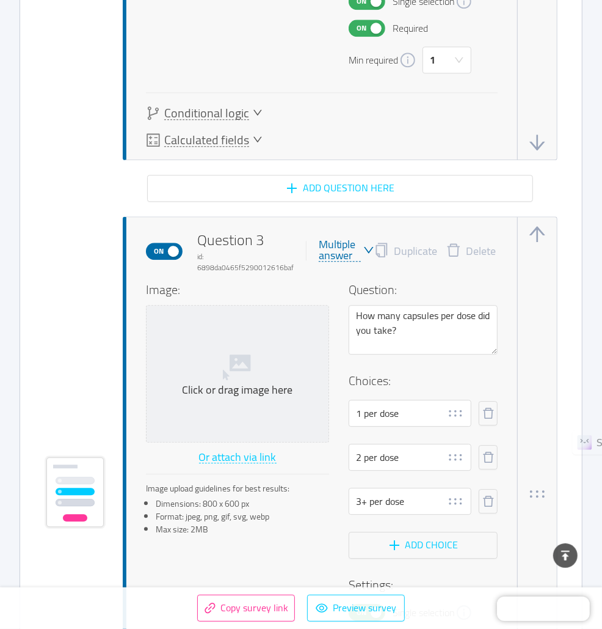
scroll to position [1610, 0]
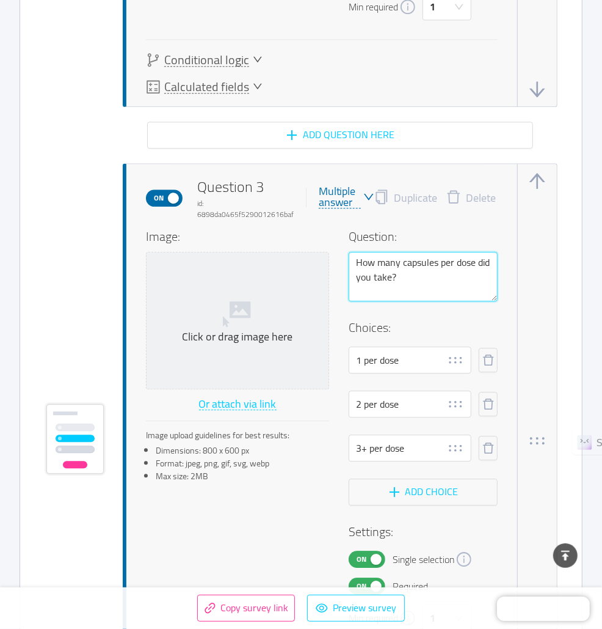
click at [393, 272] on textarea "How many capsules per dose did you take?" at bounding box center [423, 276] width 149 height 49
click at [478, 262] on textarea "How many capsules per dose did you take?" at bounding box center [423, 276] width 149 height 49
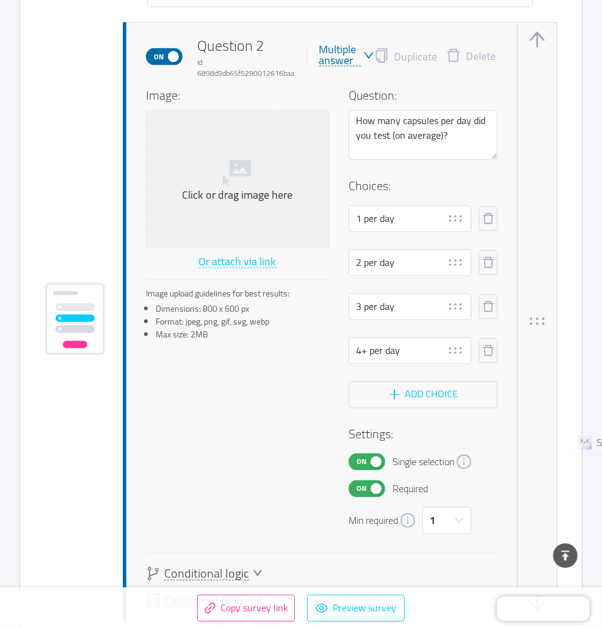
scroll to position [1048, 0]
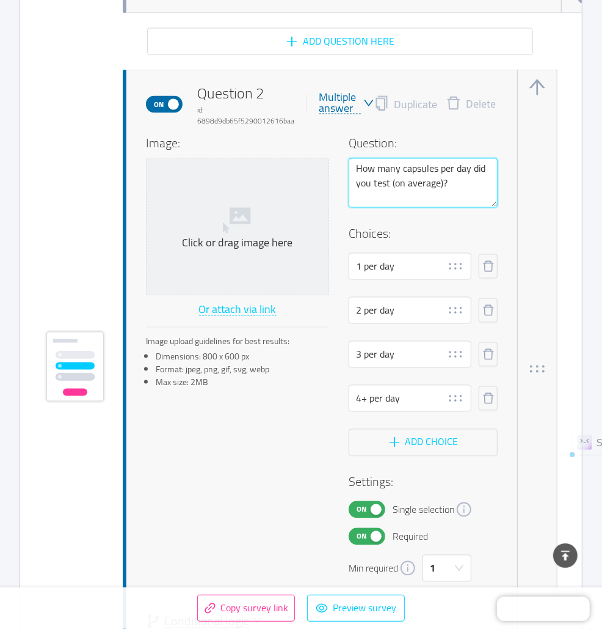
drag, startPoint x: 472, startPoint y: 168, endPoint x: 440, endPoint y: 183, distance: 35.2
click at [440, 183] on textarea "How many capsules per day did you test (on average)?" at bounding box center [423, 182] width 149 height 49
click at [475, 164] on textarea "How many capsules per day do you prefer to test?" at bounding box center [423, 182] width 149 height 49
drag, startPoint x: 472, startPoint y: 166, endPoint x: 427, endPoint y: 183, distance: 47.8
click at [427, 183] on textarea "How many capsules per day do you prefer to test?" at bounding box center [423, 182] width 149 height 49
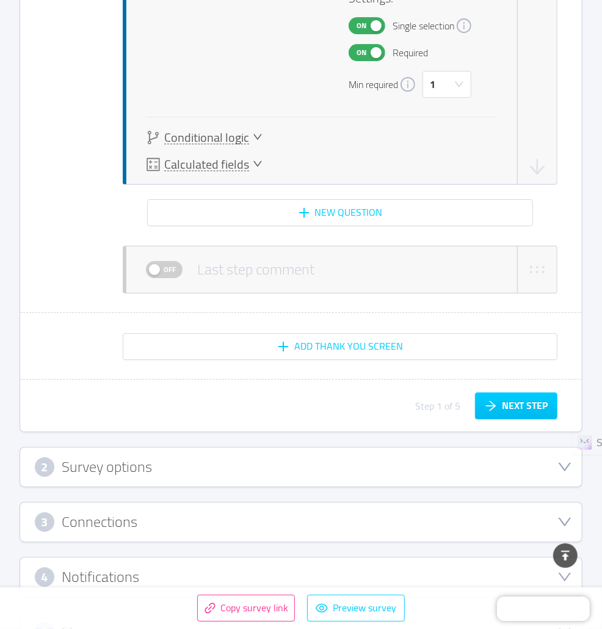
scroll to position [2114, 0]
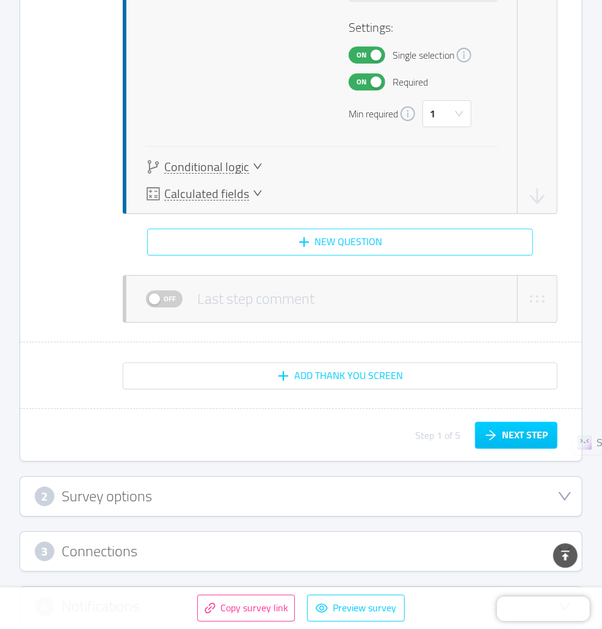
click at [356, 238] on button "New question" at bounding box center [340, 241] width 386 height 27
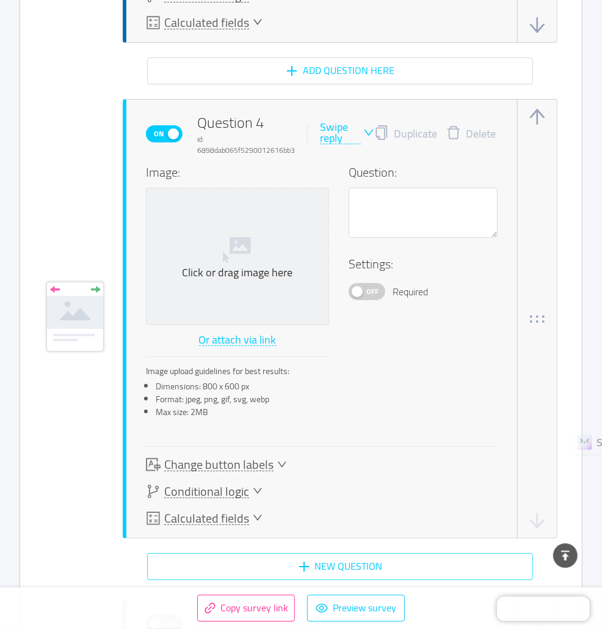
scroll to position [2285, 0]
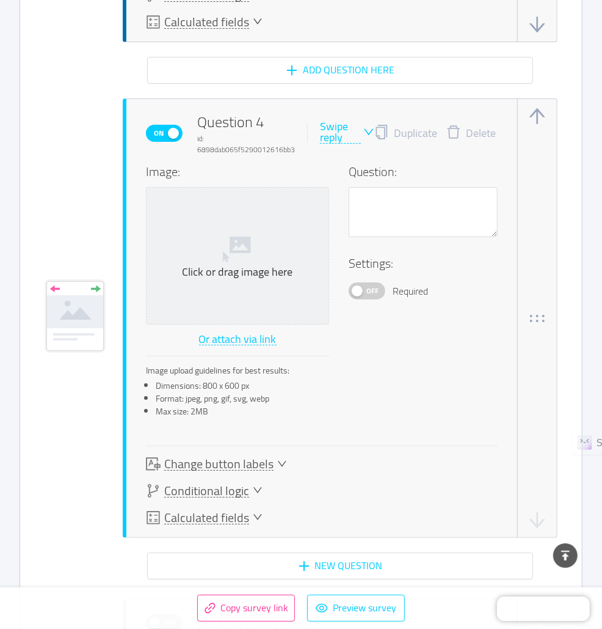
click at [338, 126] on div "Swipe reply" at bounding box center [340, 132] width 41 height 23
click at [332, 178] on li "NPS" at bounding box center [361, 174] width 89 height 20
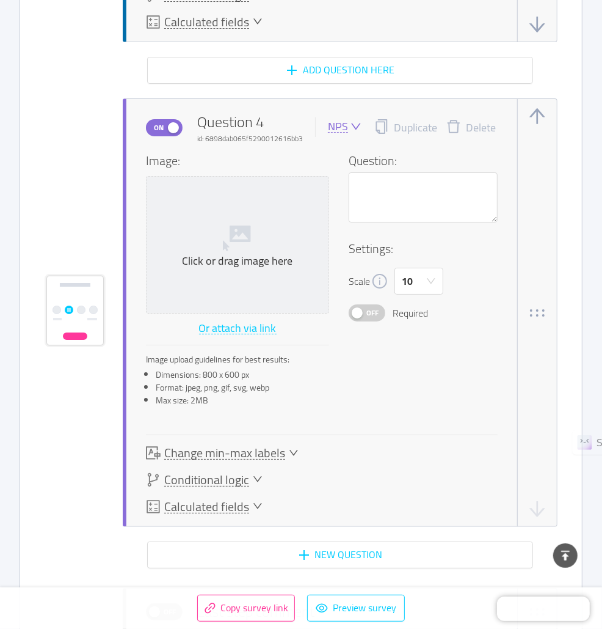
click at [348, 124] on span at bounding box center [354, 126] width 13 height 11
click at [354, 125] on icon "icon: down" at bounding box center [356, 126] width 11 height 11
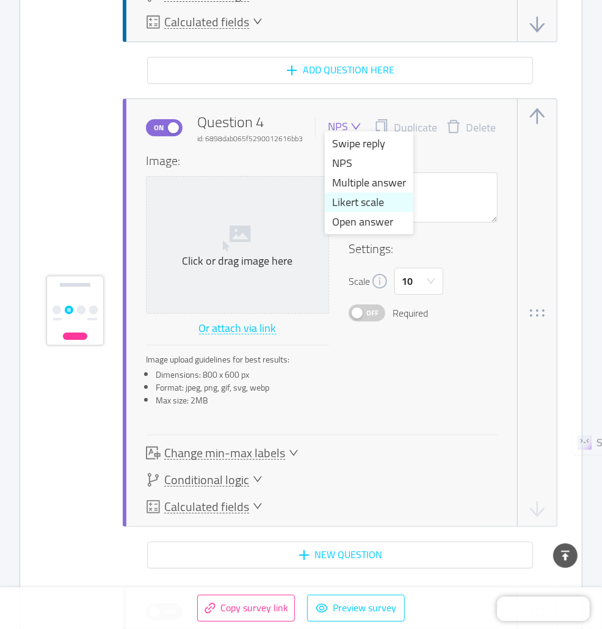
click at [379, 203] on li "Likert scale" at bounding box center [369, 202] width 89 height 20
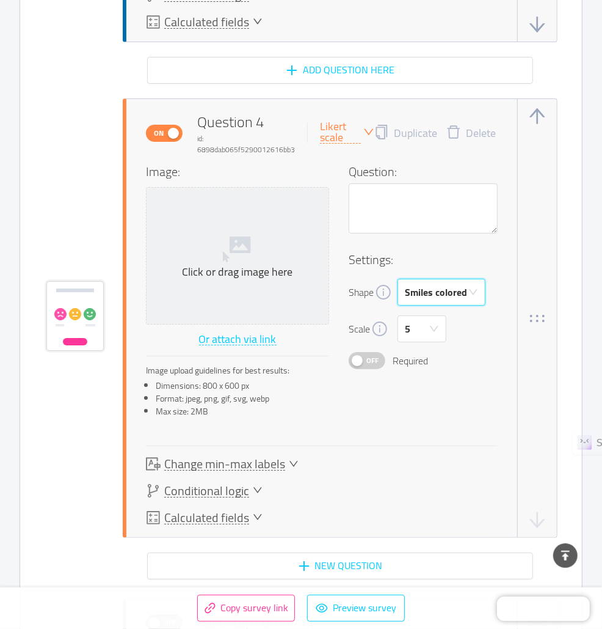
click at [446, 300] on div "Smiles colored" at bounding box center [436, 292] width 62 height 26
click at [449, 351] on li "Stars" at bounding box center [441, 356] width 88 height 20
click at [368, 362] on span "Off" at bounding box center [372, 361] width 17 height 16
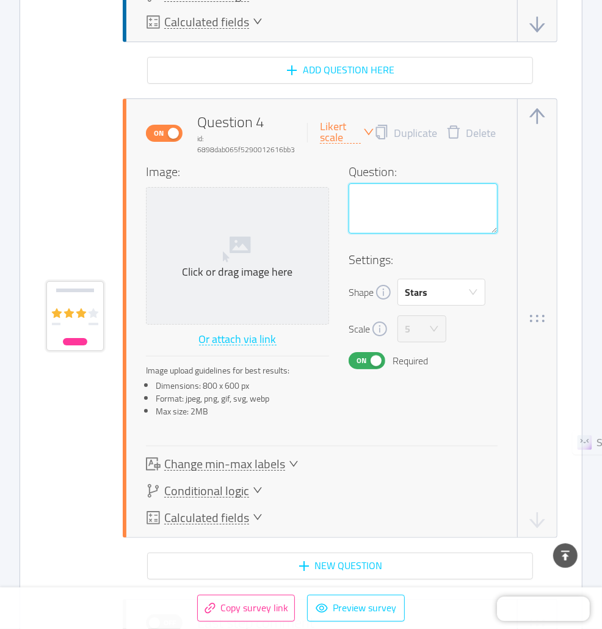
click at [381, 210] on textarea at bounding box center [423, 207] width 149 height 49
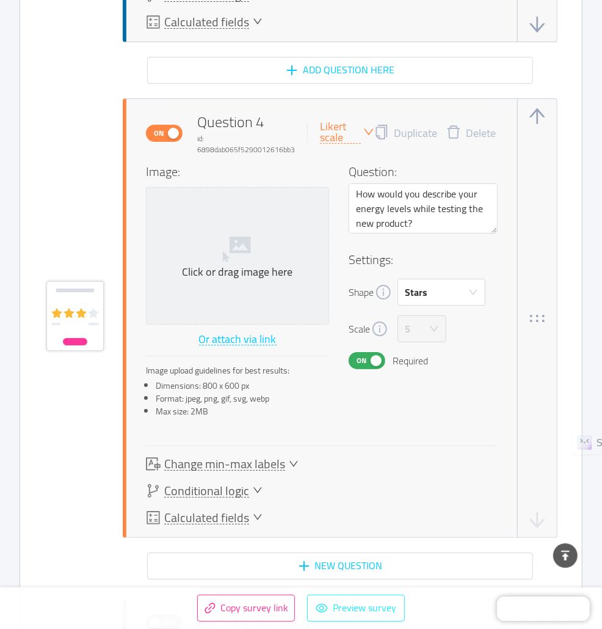
click at [351, 603] on button "Preview survey" at bounding box center [356, 607] width 98 height 27
click at [454, 288] on div "Stars" at bounding box center [437, 292] width 65 height 26
click at [352, 137] on div "Likert scale" at bounding box center [340, 132] width 41 height 23
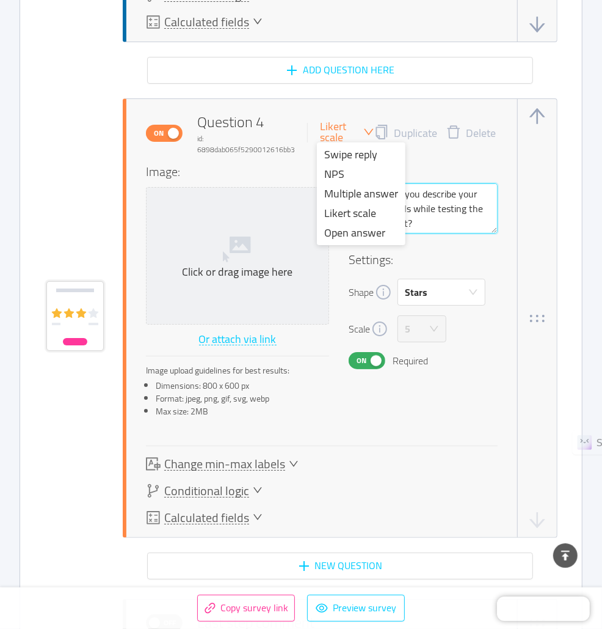
click at [444, 228] on textarea "How would you describe your energy levels while testing the new product?" at bounding box center [423, 207] width 149 height 49
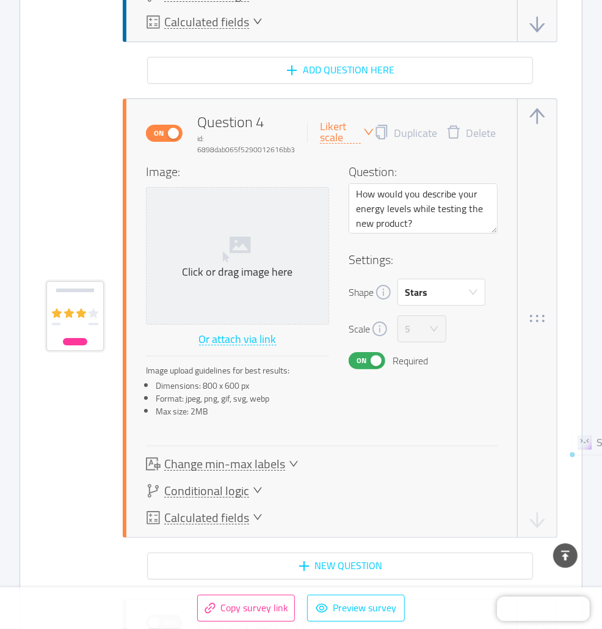
click at [358, 125] on div "Likert scale" at bounding box center [340, 132] width 41 height 23
click at [370, 178] on li "NPS" at bounding box center [361, 174] width 89 height 20
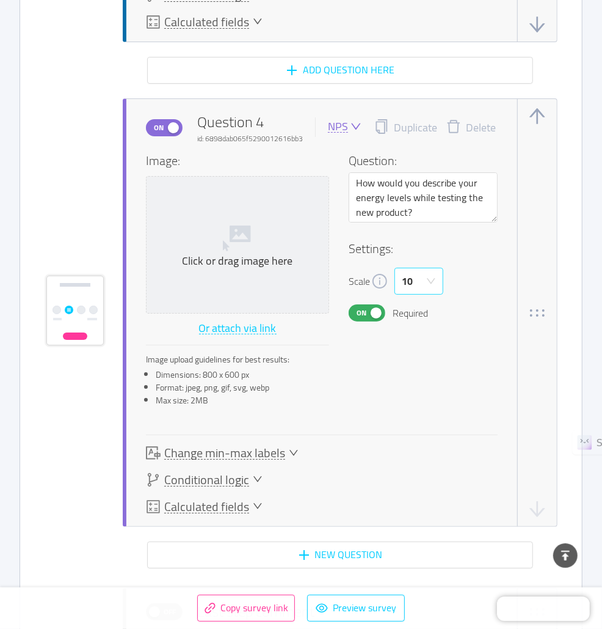
click at [423, 272] on div "10" at bounding box center [415, 281] width 26 height 26
click at [409, 341] on li "5" at bounding box center [418, 343] width 49 height 20
click at [445, 255] on div "Settings: Scale 5 On Required" at bounding box center [423, 280] width 149 height 82
click at [349, 609] on button "Preview survey" at bounding box center [356, 607] width 98 height 27
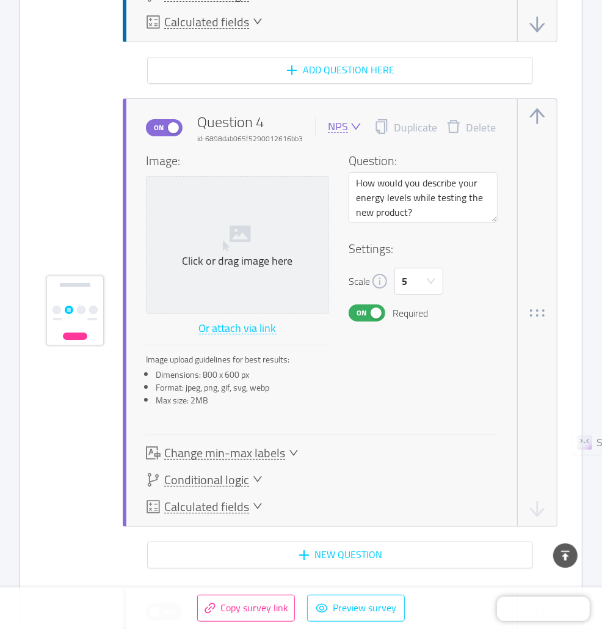
click at [292, 450] on icon "icon: down" at bounding box center [294, 453] width 10 height 10
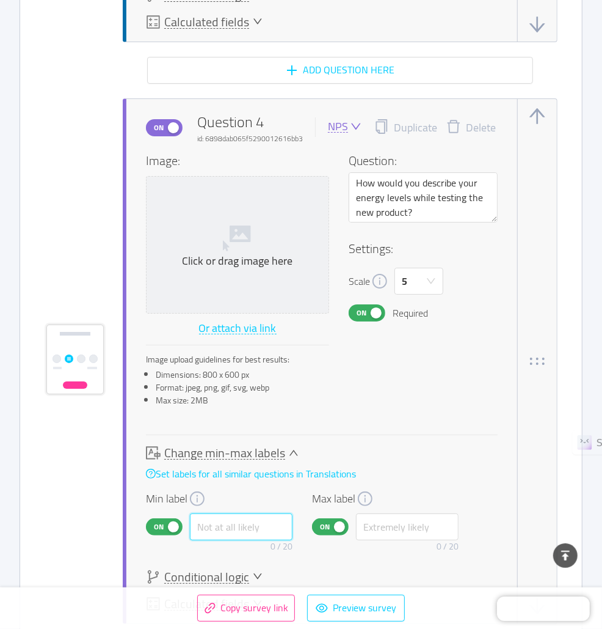
click at [213, 523] on input "text" at bounding box center [241, 526] width 103 height 27
click at [371, 540] on div "0 / 20" at bounding box center [407, 546] width 103 height 13
click at [379, 533] on input "text" at bounding box center [407, 526] width 103 height 27
click at [426, 282] on icon "icon: down" at bounding box center [431, 281] width 10 height 11
click at [409, 321] on li "4" at bounding box center [418, 323] width 49 height 20
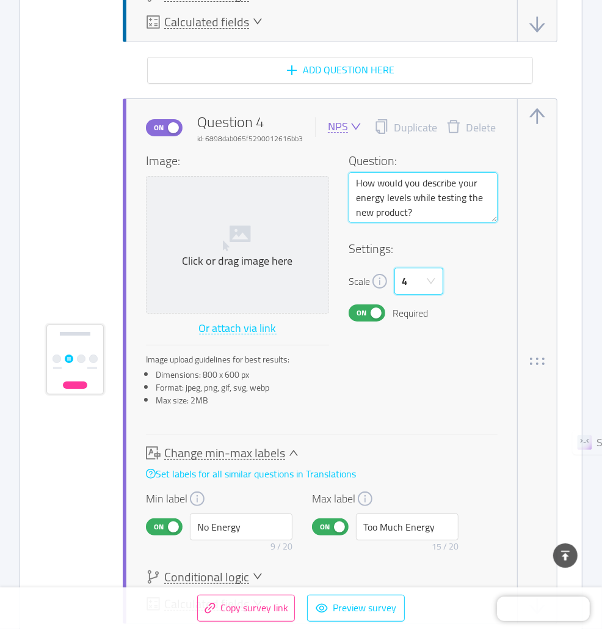
click at [422, 209] on textarea "How would you describe your energy levels while testing the new product?" at bounding box center [423, 196] width 149 height 49
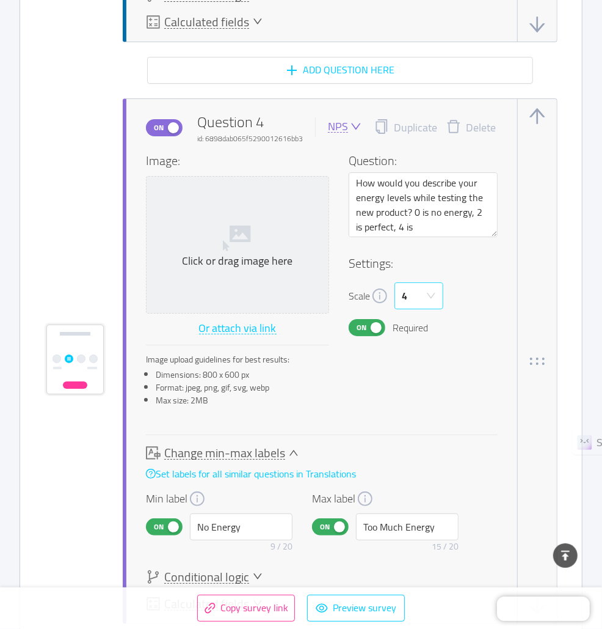
click at [429, 294] on icon "icon: down" at bounding box center [431, 296] width 10 height 10
click at [470, 306] on div "Settings: Scale 4 On Required" at bounding box center [423, 295] width 149 height 82
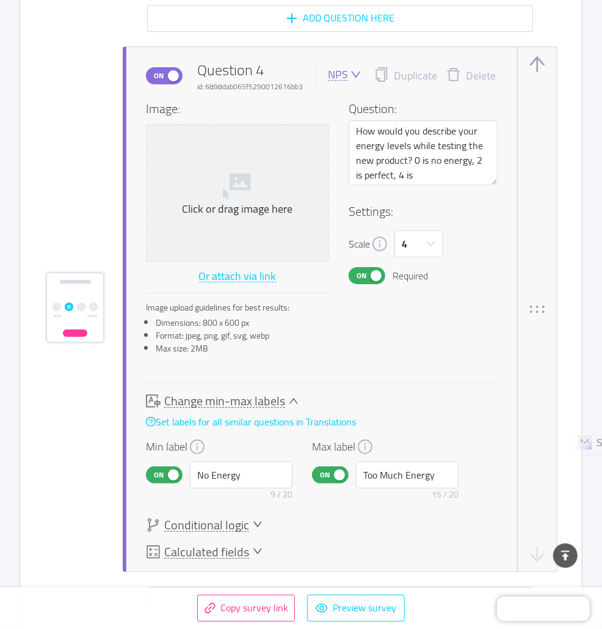
scroll to position [2331, 0]
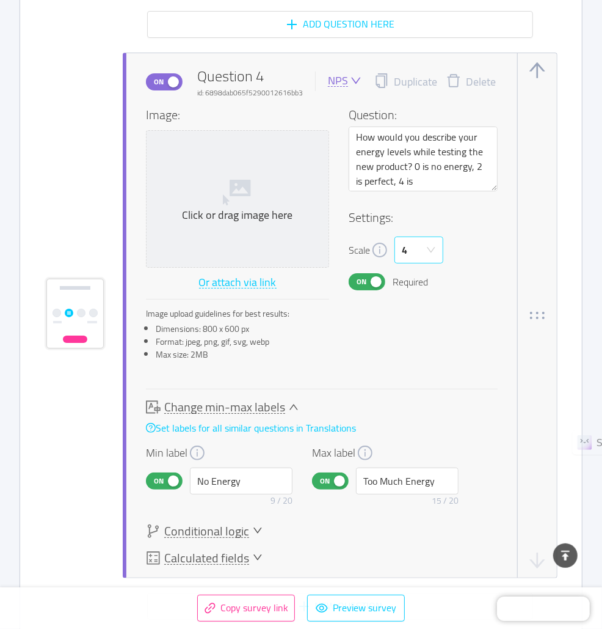
click at [426, 252] on div "4" at bounding box center [415, 250] width 26 height 26
click at [410, 310] on li "5" at bounding box center [418, 312] width 49 height 20
click at [475, 162] on textarea "How would you describe your energy levels while testing the new product? 0 is n…" at bounding box center [423, 158] width 149 height 64
click at [419, 182] on textarea "How would you describe your energy levels while testing the new product? 0 is n…" at bounding box center [423, 158] width 149 height 64
click at [390, 175] on textarea "How would you describe your energy levels while testing the new product? 0 is n…" at bounding box center [423, 158] width 149 height 64
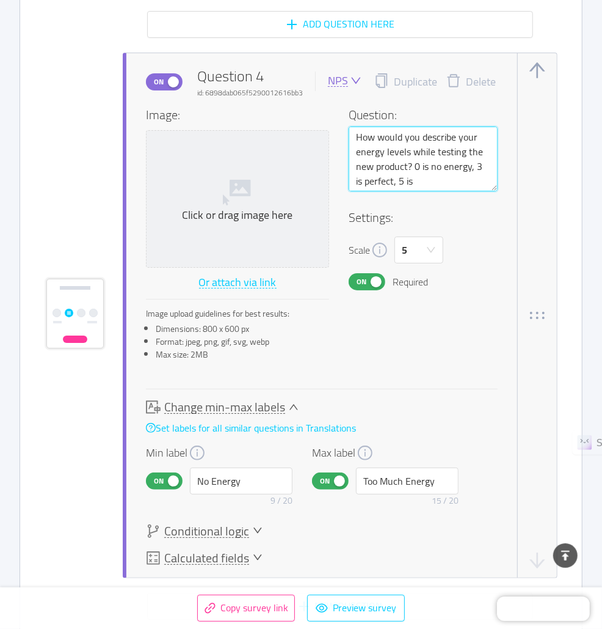
click at [417, 179] on textarea "How would you describe your energy levels while testing the new product? 0 is n…" at bounding box center [423, 158] width 149 height 64
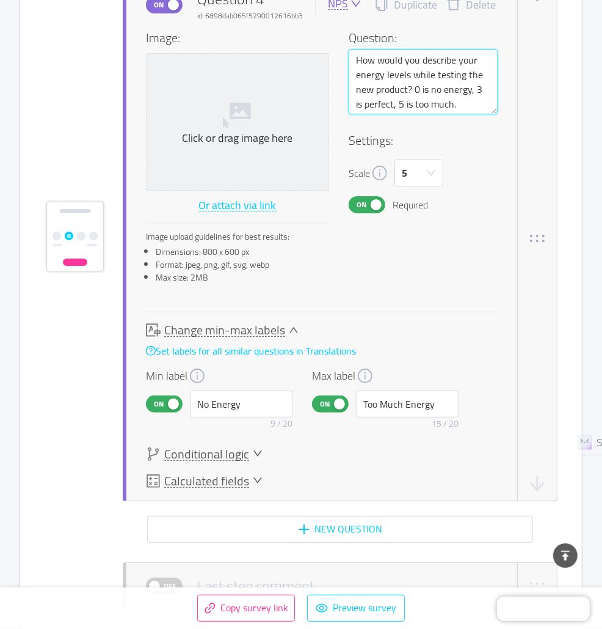
scroll to position [2411, 0]
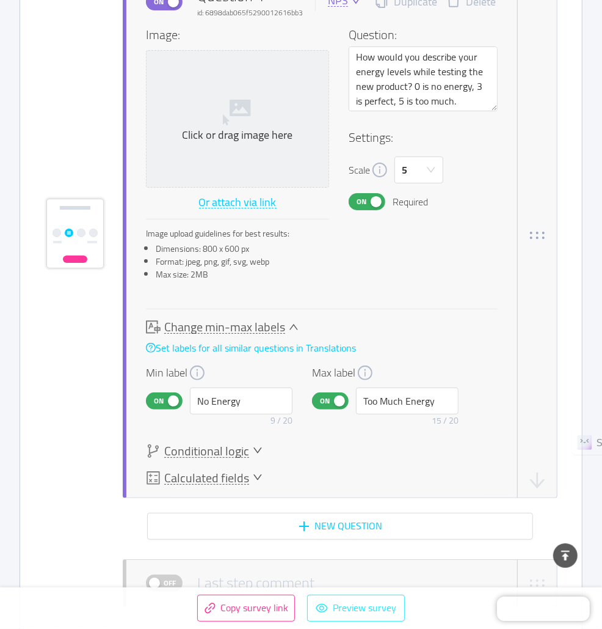
click at [354, 606] on button "Preview survey" at bounding box center [356, 607] width 98 height 27
click at [448, 329] on div "Change min-max labels" at bounding box center [302, 327] width 313 height 15
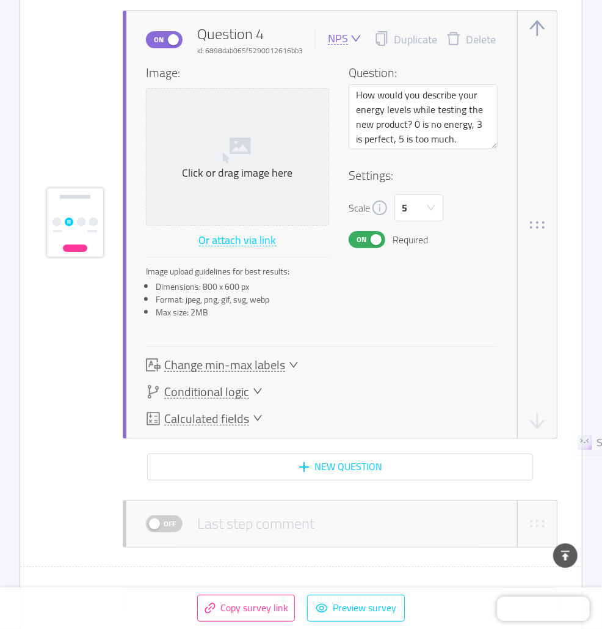
scroll to position [2362, 0]
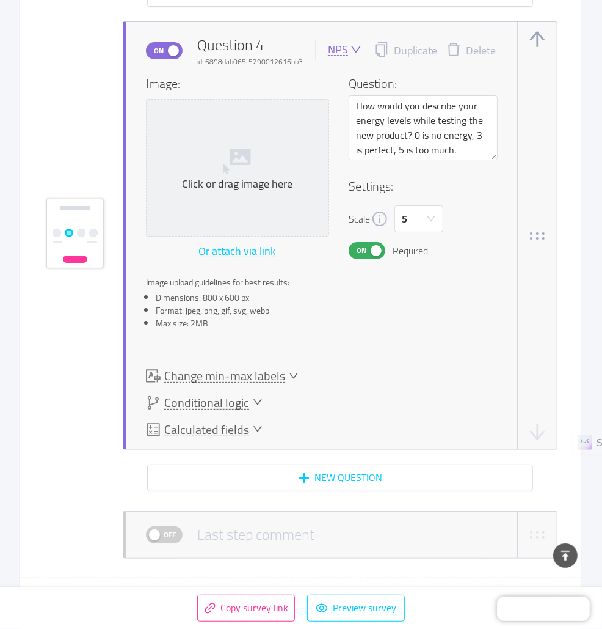
click at [448, 336] on div "Image: Click or drag image here Or attach via link Image upload guidelines for …" at bounding box center [322, 229] width 352 height 309
click at [287, 372] on div "Change min-max labels" at bounding box center [222, 375] width 153 height 15
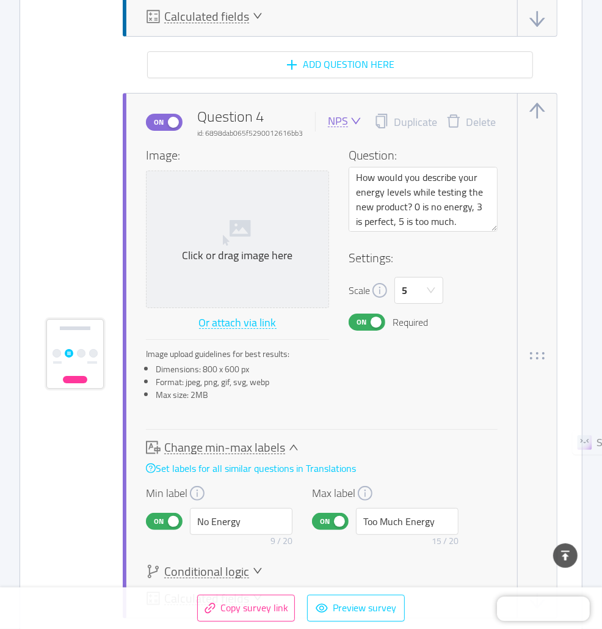
scroll to position [2290, 0]
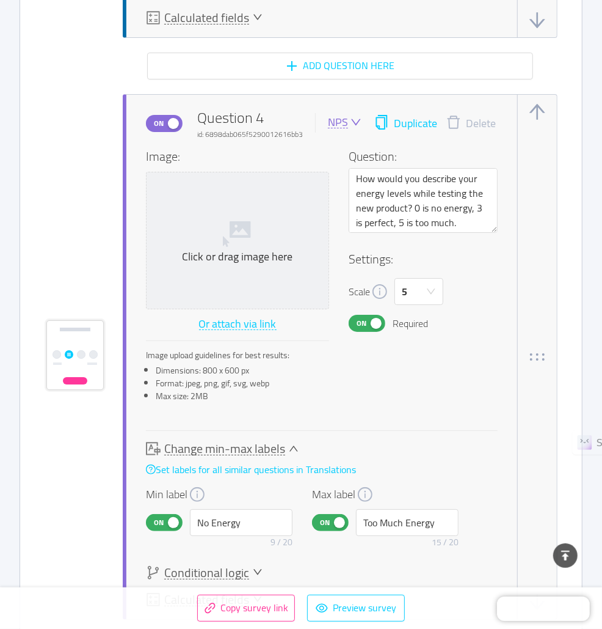
click at [399, 125] on button "Duplicate" at bounding box center [405, 123] width 63 height 17
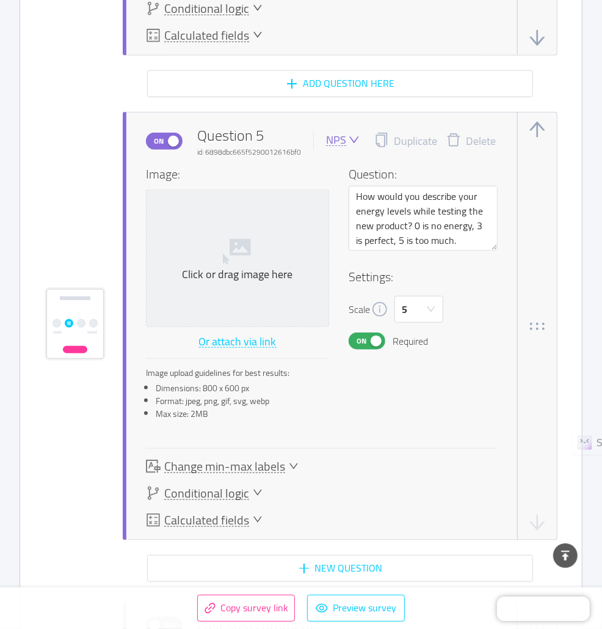
scroll to position [2861, 0]
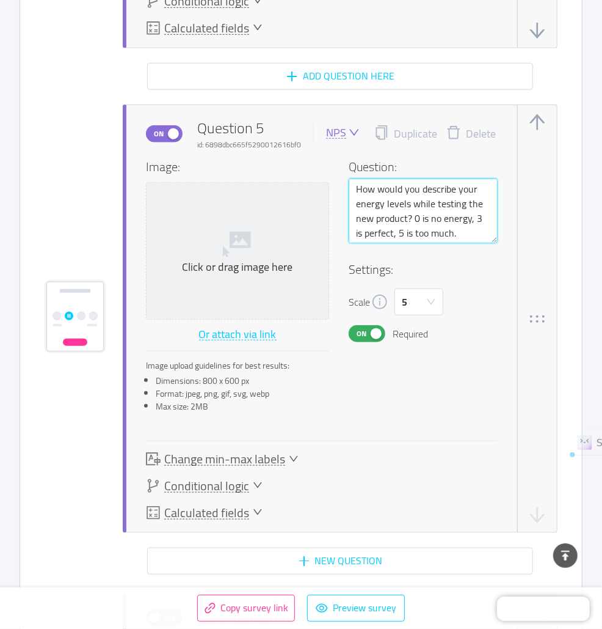
drag, startPoint x: 382, startPoint y: 199, endPoint x: 356, endPoint y: 202, distance: 25.8
click at [356, 202] on textarea "How would you describe your energy levels while testing the new product? 0 is n…" at bounding box center [423, 210] width 149 height 64
click at [525, 246] on div "On Question 5 id: 6898dbc665f5290012616bf0 NPS Duplicate Delete Image: Click or…" at bounding box center [340, 318] width 435 height 428
click at [455, 216] on textarea "How would you describe your appetite levels while testing the new product? 0 is…" at bounding box center [423, 210] width 149 height 64
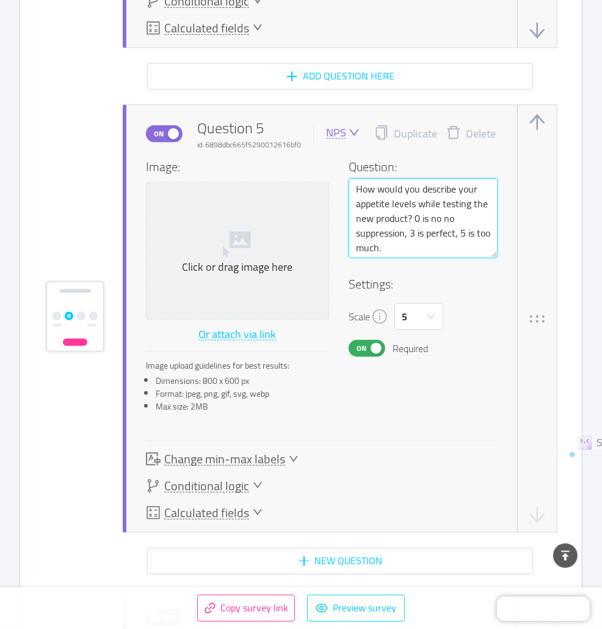
drag, startPoint x: 477, startPoint y: 230, endPoint x: 377, endPoint y: 248, distance: 101.3
click at [377, 248] on textarea "How would you describe your appetite levels while testing the new product? 0 is…" at bounding box center [423, 217] width 149 height 79
click at [408, 239] on textarea "How would you describe your appetite levels while testing the new product? 0 is…" at bounding box center [423, 217] width 149 height 79
click at [441, 217] on textarea "How would you describe your appetite levels while testing the new product? 0 is…" at bounding box center [423, 217] width 149 height 79
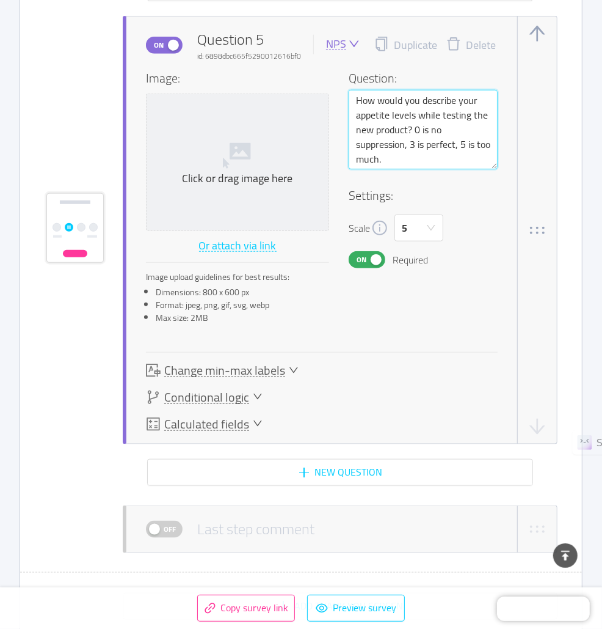
scroll to position [2956, 0]
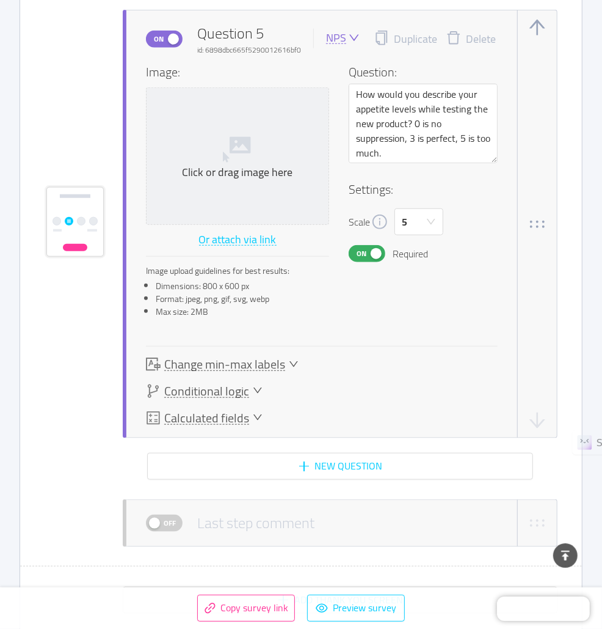
click at [271, 358] on span "Change min-max labels" at bounding box center [224, 364] width 121 height 13
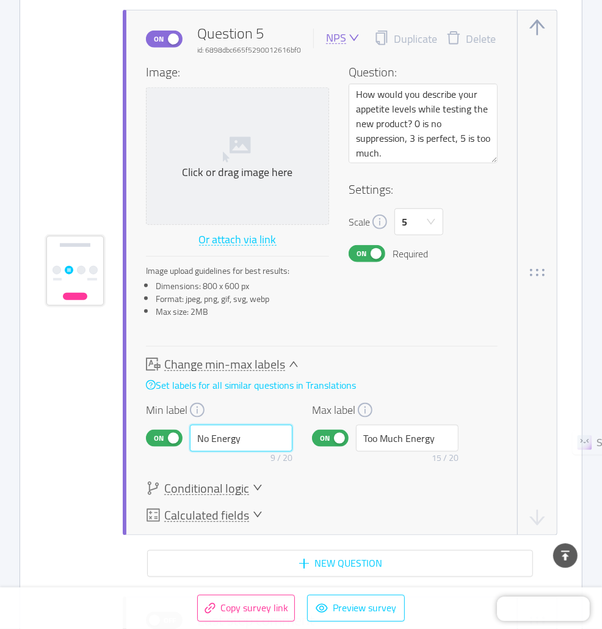
click at [224, 431] on input "No Energy" at bounding box center [241, 438] width 103 height 27
drag, startPoint x: 381, startPoint y: 435, endPoint x: 450, endPoint y: 439, distance: 69.2
click at [450, 439] on input "Too Much Energy" at bounding box center [407, 438] width 103 height 27
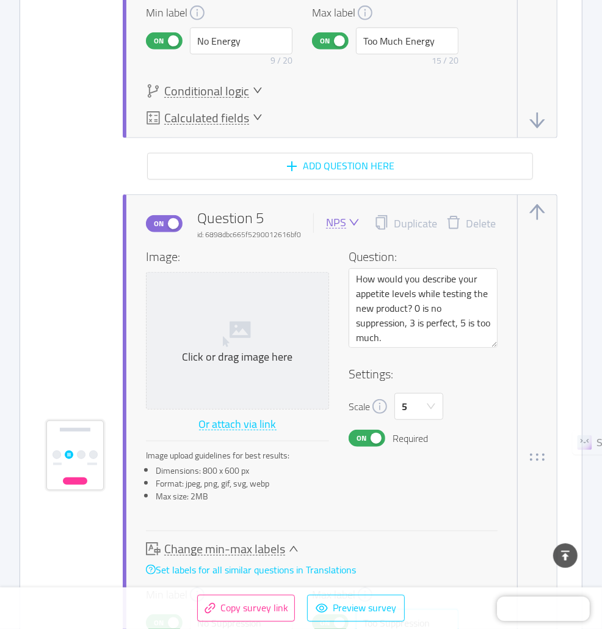
scroll to position [2769, 0]
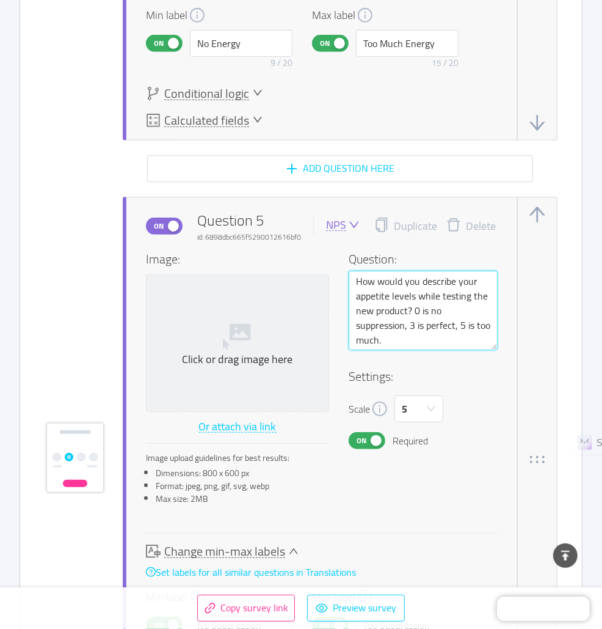
click at [393, 288] on textarea "How would you describe your appetite levels while testing the new product? 0 is…" at bounding box center [423, 310] width 149 height 79
click at [406, 292] on textarea "How would you describe your appetite levels while testing the new product? 0 is…" at bounding box center [423, 310] width 149 height 79
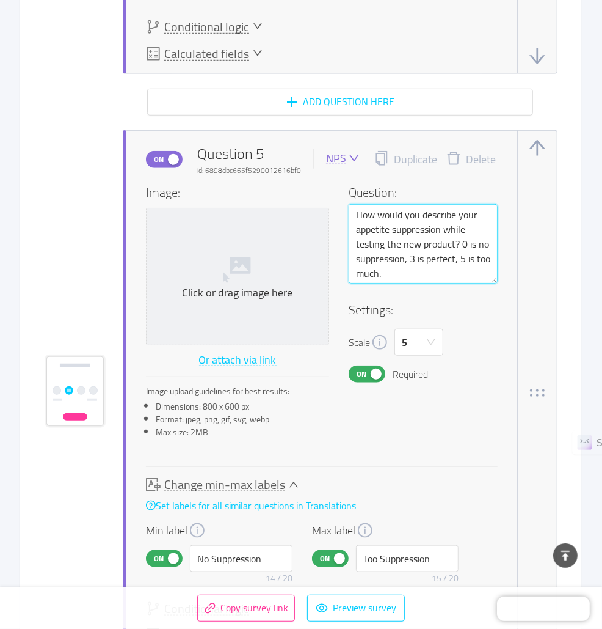
scroll to position [2843, 0]
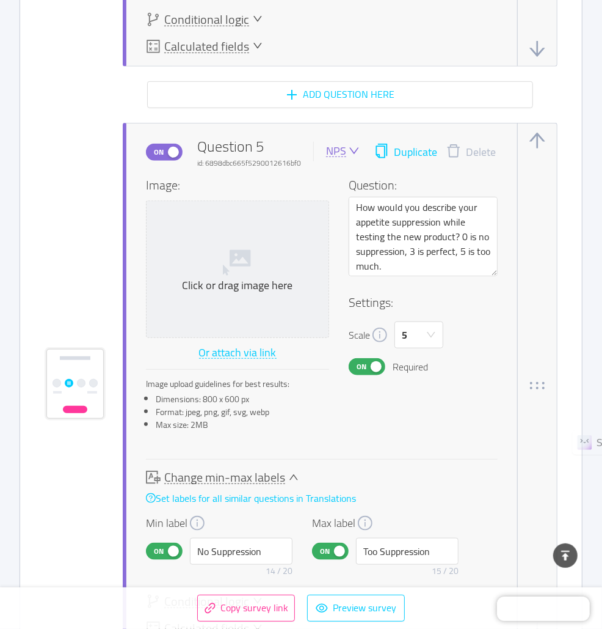
click at [406, 148] on button "Duplicate" at bounding box center [405, 152] width 63 height 17
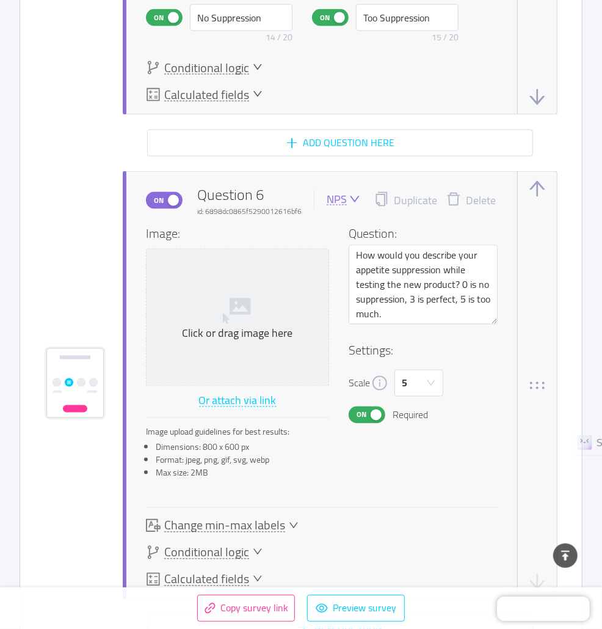
scroll to position [3443, 0]
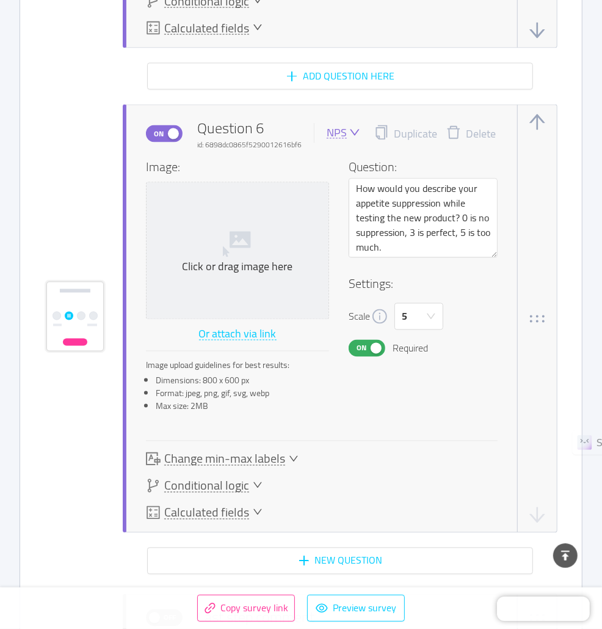
click at [469, 126] on button "Delete" at bounding box center [471, 133] width 68 height 17
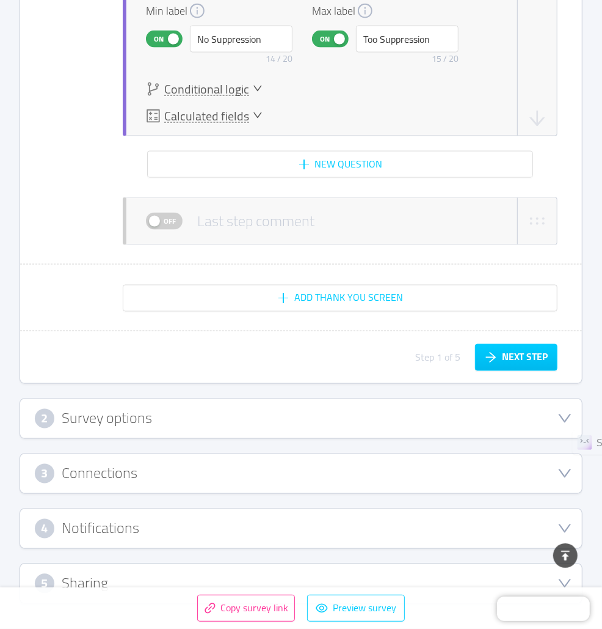
scroll to position [3376, 0]
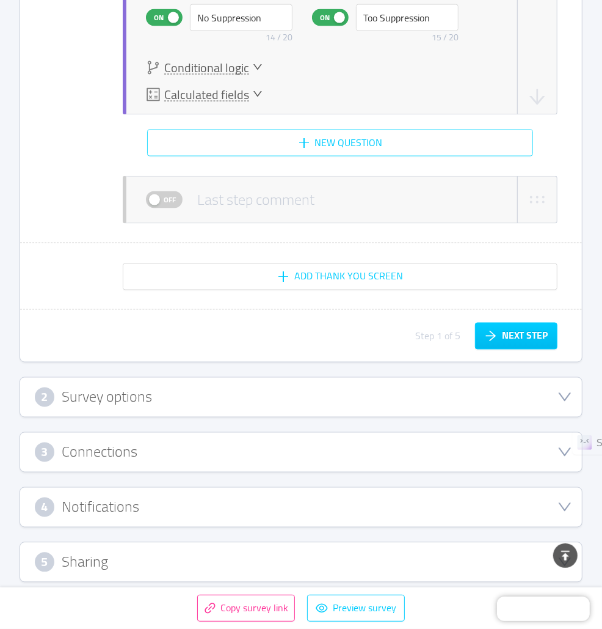
click at [316, 145] on button "New question" at bounding box center [340, 143] width 386 height 27
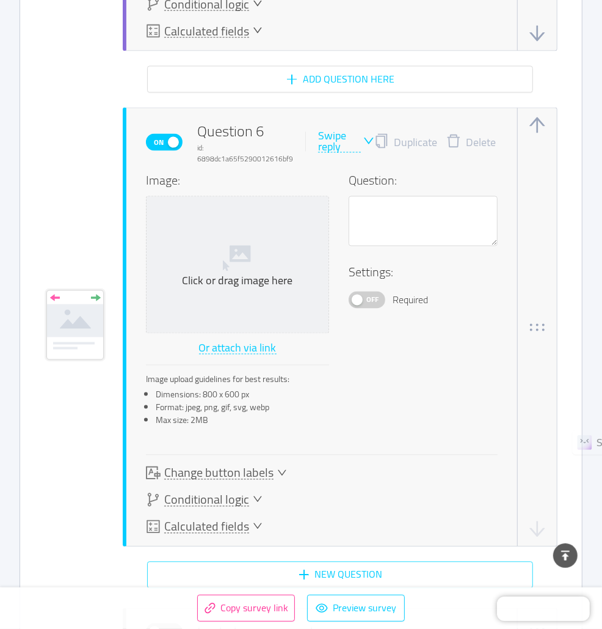
scroll to position [3447, 0]
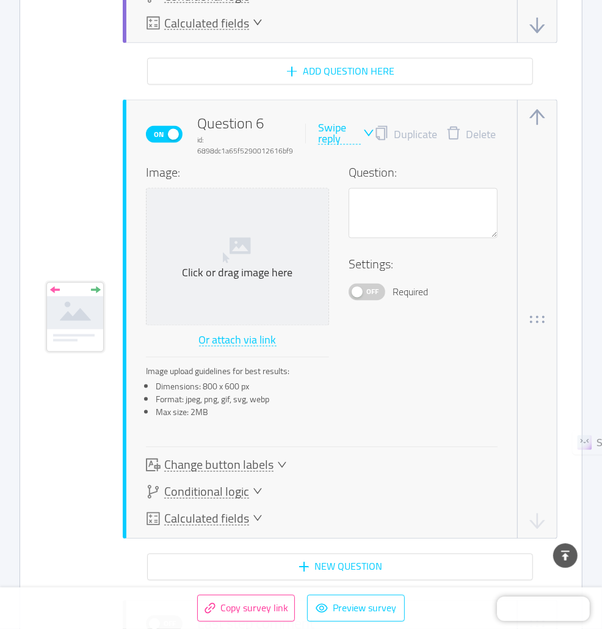
click at [352, 132] on div "Swipe reply" at bounding box center [339, 133] width 43 height 23
click at [347, 153] on li "Swipe reply" at bounding box center [359, 155] width 89 height 20
click at [384, 202] on textarea at bounding box center [423, 212] width 149 height 49
click at [268, 459] on span "Change button labels" at bounding box center [218, 465] width 109 height 13
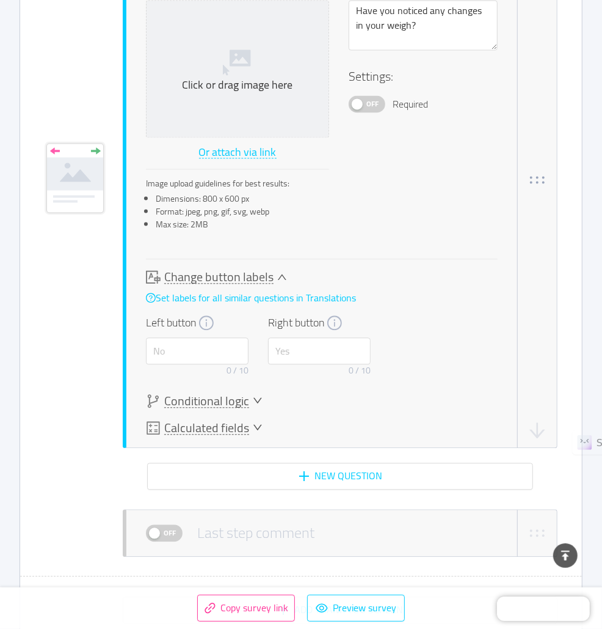
scroll to position [3652, 0]
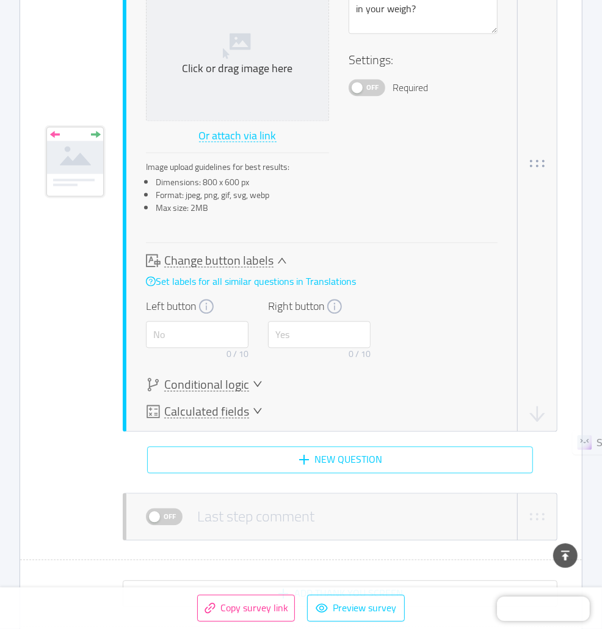
click at [336, 451] on button "New question" at bounding box center [340, 459] width 386 height 27
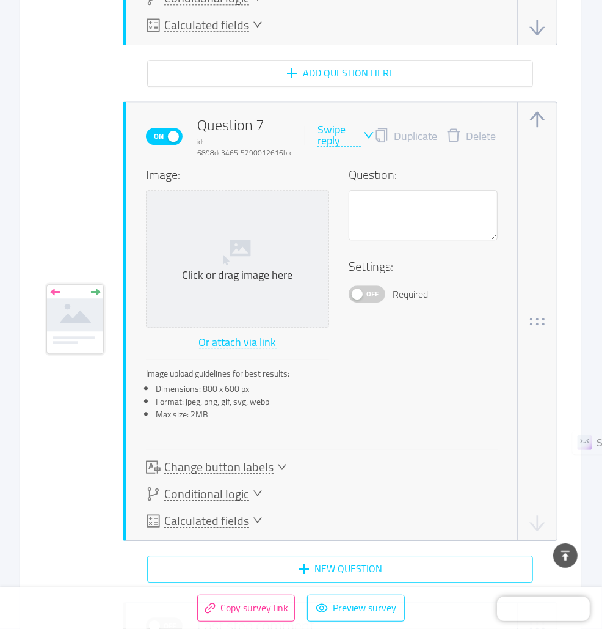
scroll to position [4040, 0]
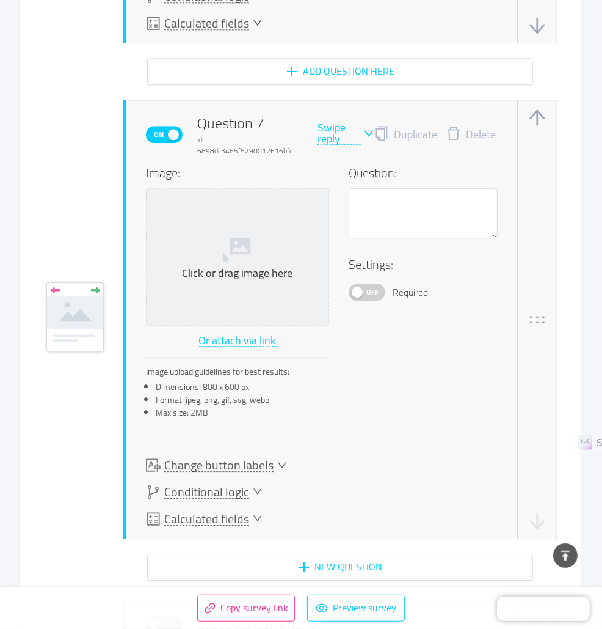
click at [338, 122] on div "Swipe reply" at bounding box center [339, 133] width 43 height 23
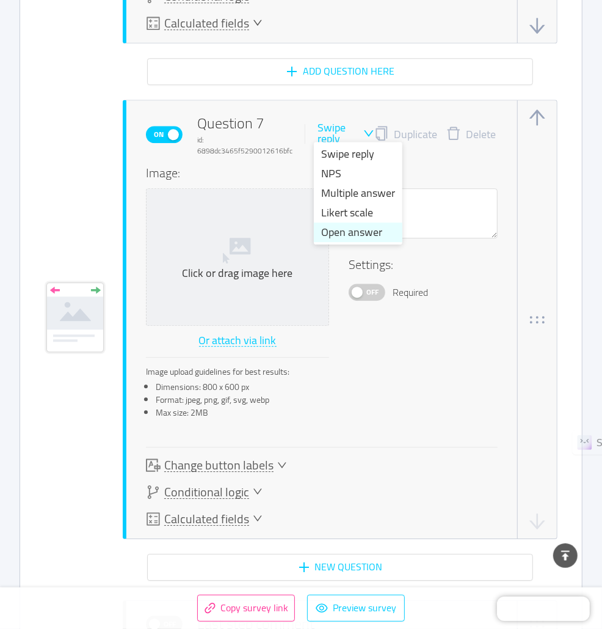
click at [341, 229] on li "Open answer" at bounding box center [358, 232] width 89 height 20
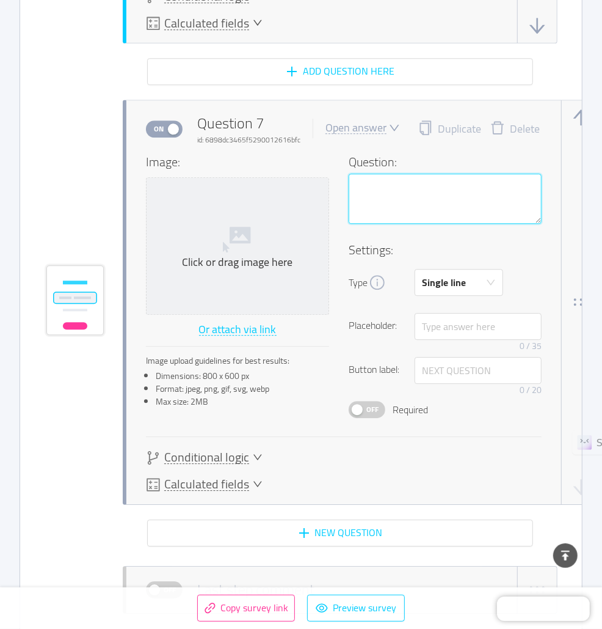
click at [381, 200] on textarea at bounding box center [445, 198] width 193 height 49
drag, startPoint x: 410, startPoint y: 194, endPoint x: 347, endPoint y: 189, distance: 63.1
click at [347, 189] on div "Image: Click or drag image here Or attach via link Image upload guidelines for …" at bounding box center [344, 285] width 396 height 265
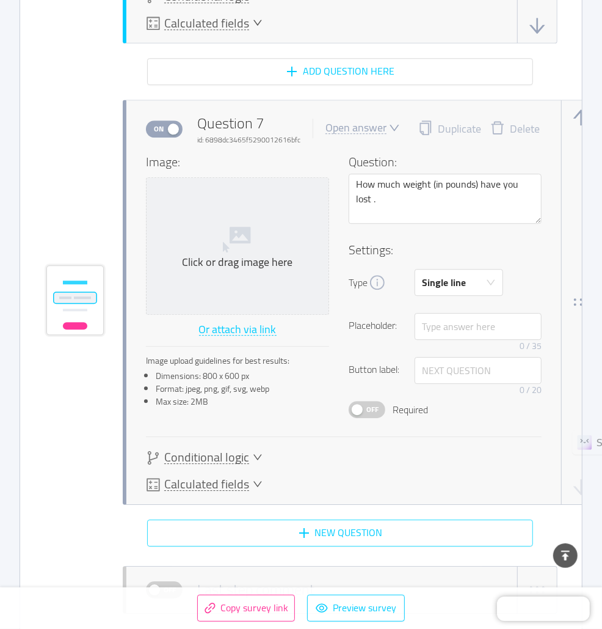
click at [345, 528] on button "New question" at bounding box center [340, 532] width 386 height 27
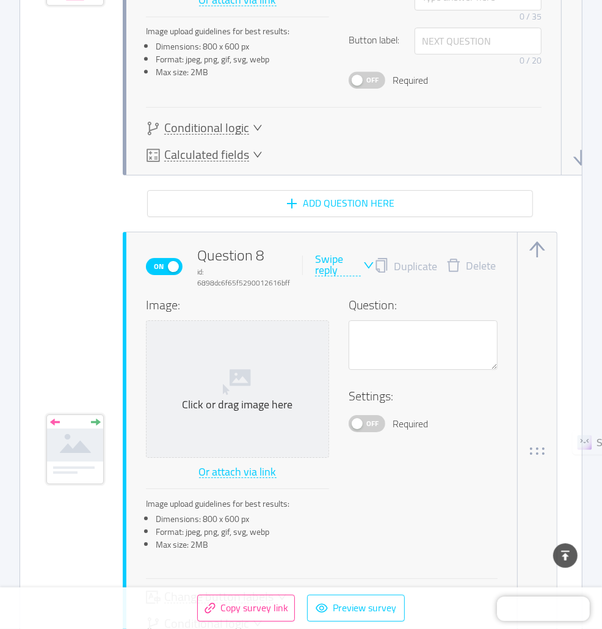
scroll to position [4366, 0]
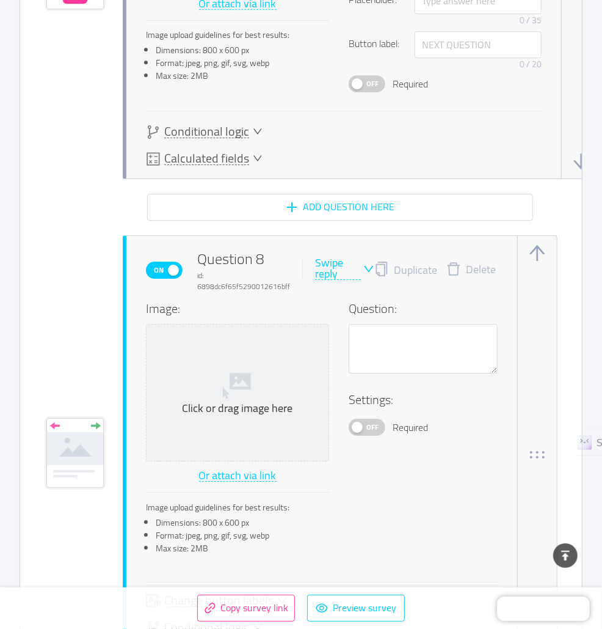
click at [346, 261] on div "Swipe reply" at bounding box center [338, 268] width 46 height 23
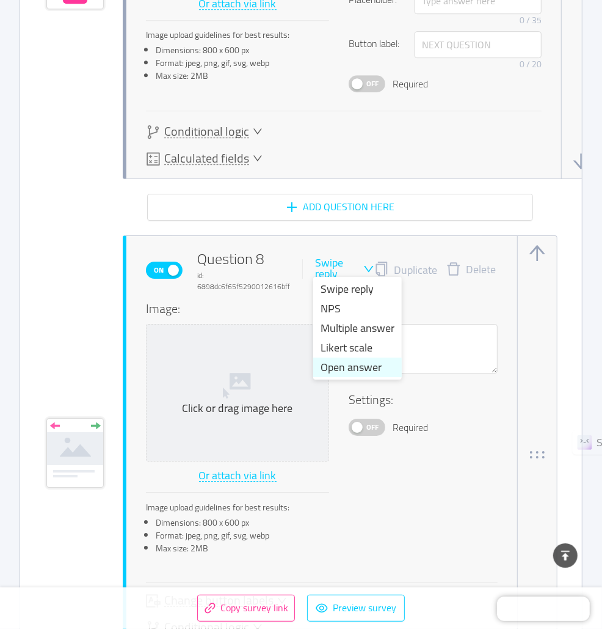
click at [349, 365] on li "Open answer" at bounding box center [357, 367] width 89 height 20
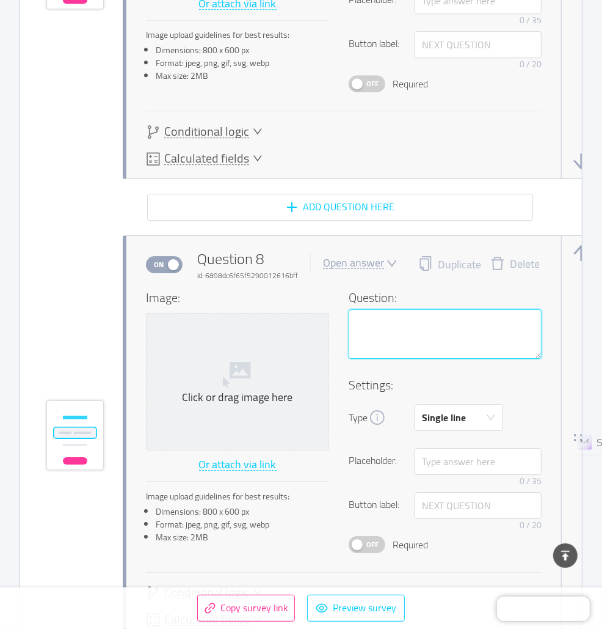
click at [384, 320] on textarea at bounding box center [445, 333] width 193 height 49
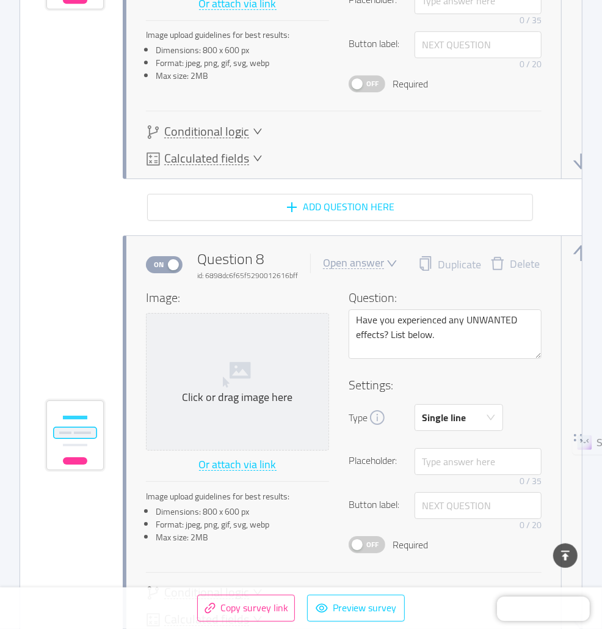
click at [376, 536] on span "Off" at bounding box center [372, 544] width 17 height 16
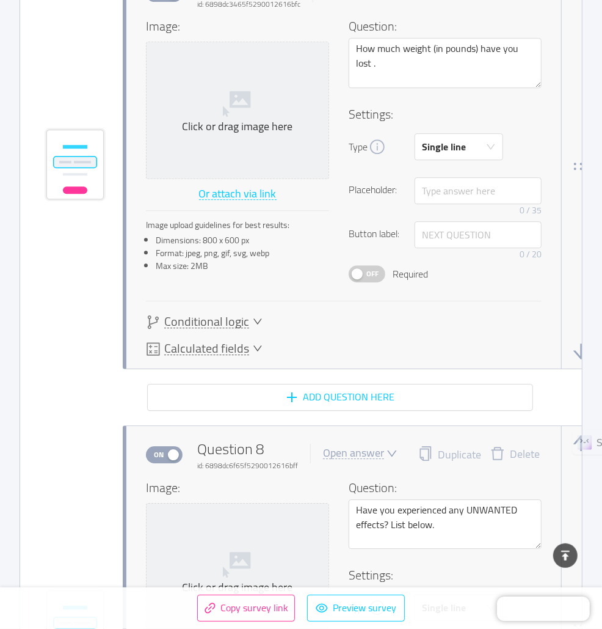
scroll to position [4147, 0]
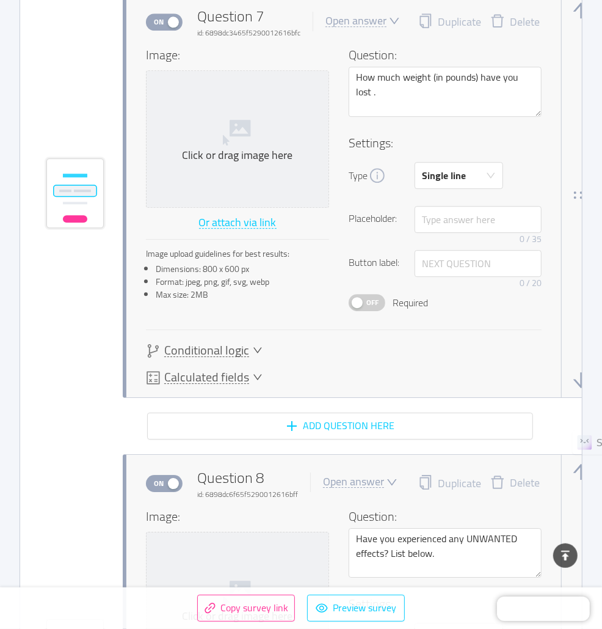
click at [373, 296] on span "Off" at bounding box center [372, 302] width 17 height 16
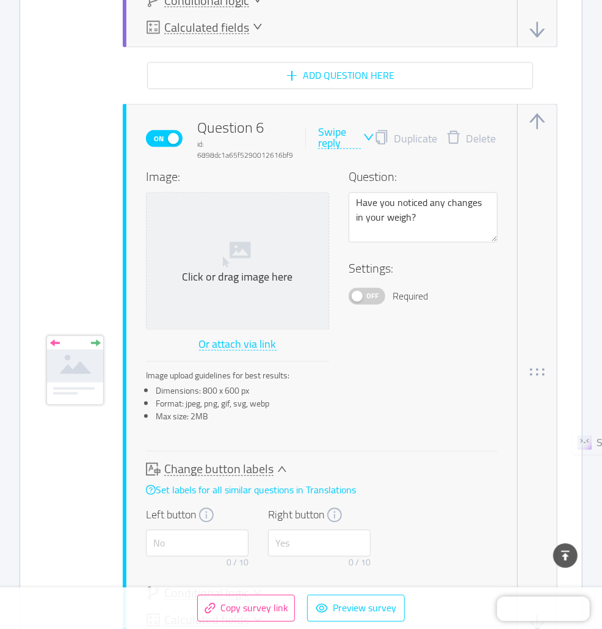
click at [367, 289] on span "Off" at bounding box center [372, 296] width 17 height 16
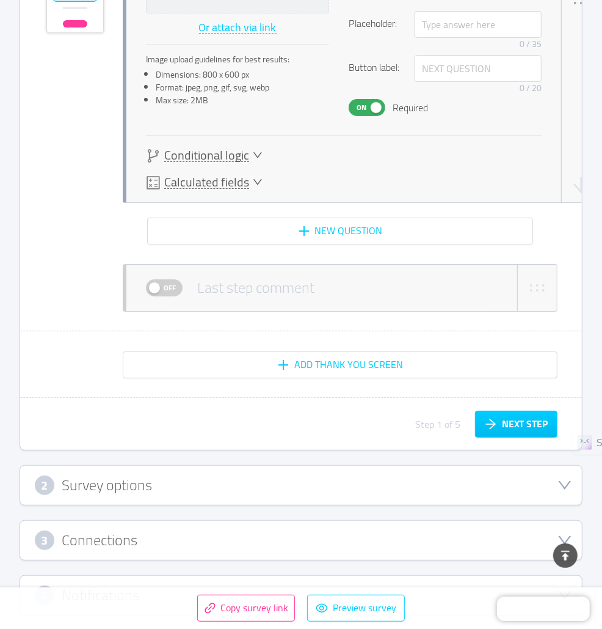
scroll to position [4875, 0]
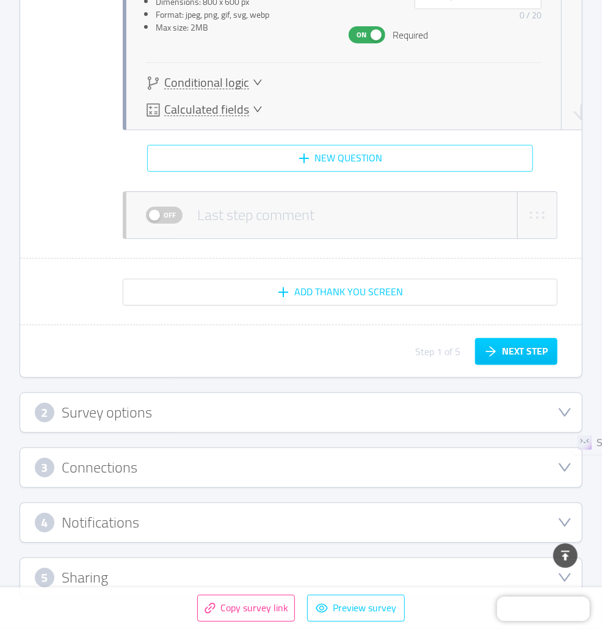
click at [334, 159] on button "New question" at bounding box center [340, 158] width 386 height 27
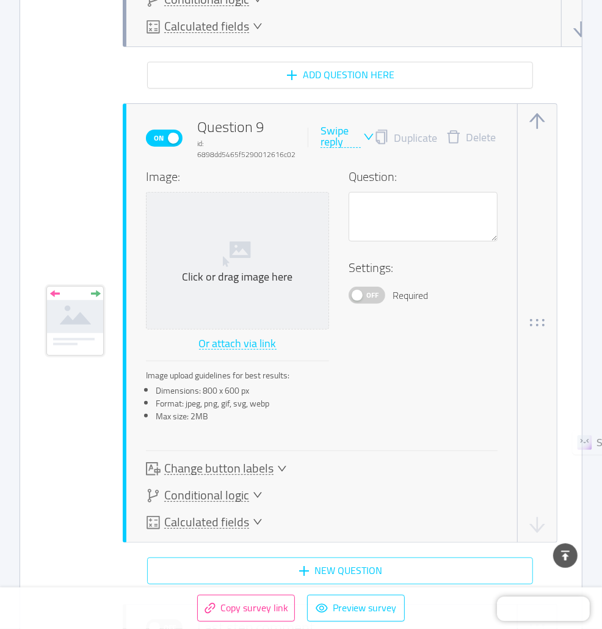
scroll to position [4961, 0]
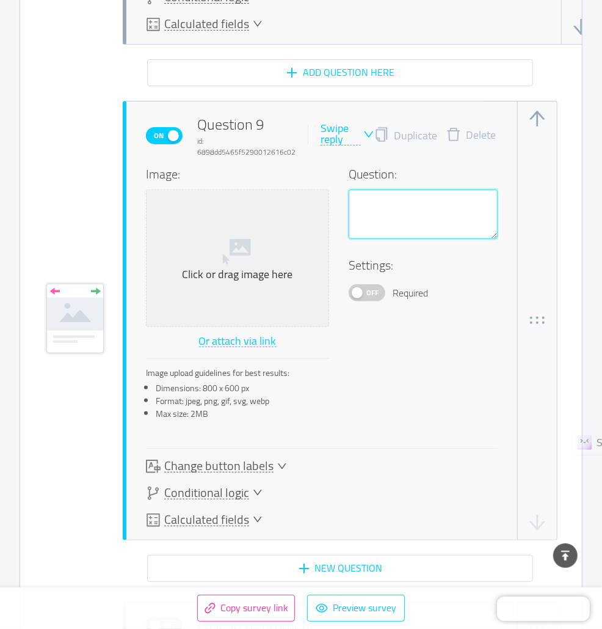
click at [401, 199] on textarea at bounding box center [423, 213] width 149 height 49
click at [356, 125] on div "Swipe reply" at bounding box center [341, 134] width 40 height 23
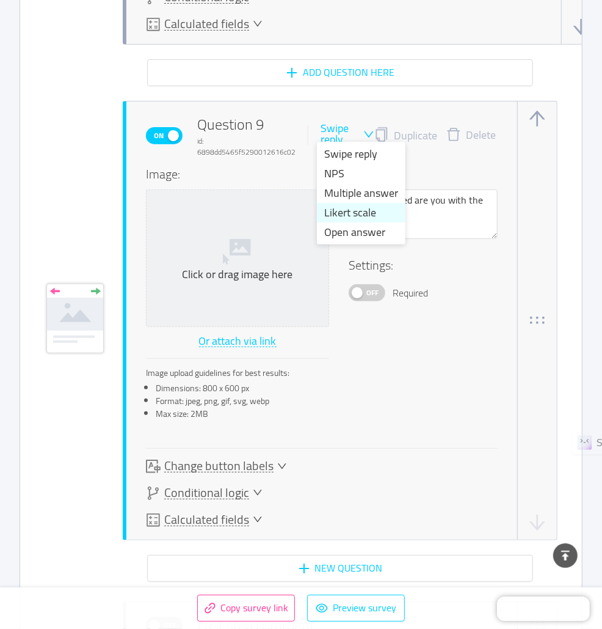
click at [341, 214] on li "Likert scale" at bounding box center [361, 213] width 89 height 20
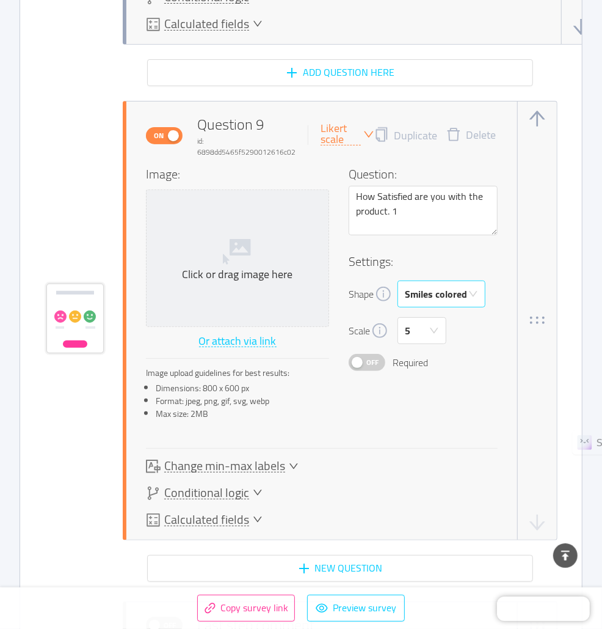
click at [434, 287] on div "Smiles colored" at bounding box center [436, 294] width 62 height 26
click at [437, 354] on li "Stars" at bounding box center [441, 355] width 88 height 20
click at [448, 258] on h4 "Settings:" at bounding box center [423, 261] width 149 height 18
click at [372, 356] on span "Off" at bounding box center [372, 362] width 17 height 16
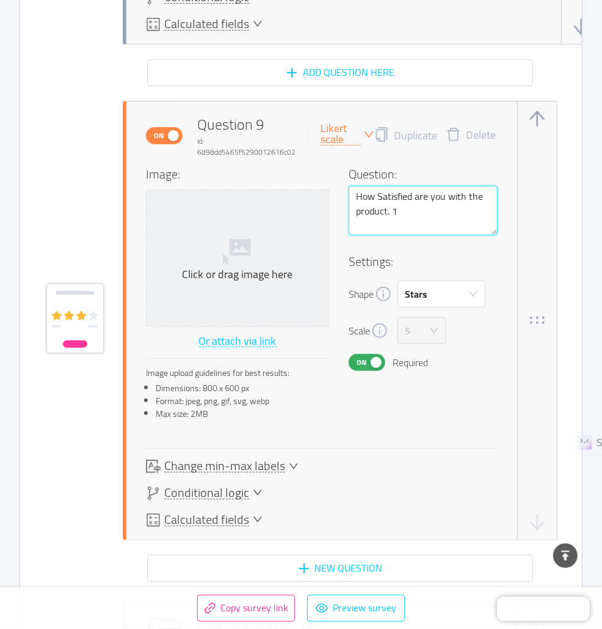
click at [407, 208] on textarea "How Satisfied are you with the product. 1" at bounding box center [423, 210] width 149 height 49
click at [526, 195] on div "On Question 9 id: 6898dd5465f5290012616c02 Likert scale Duplicate Delete Image:…" at bounding box center [340, 320] width 435 height 439
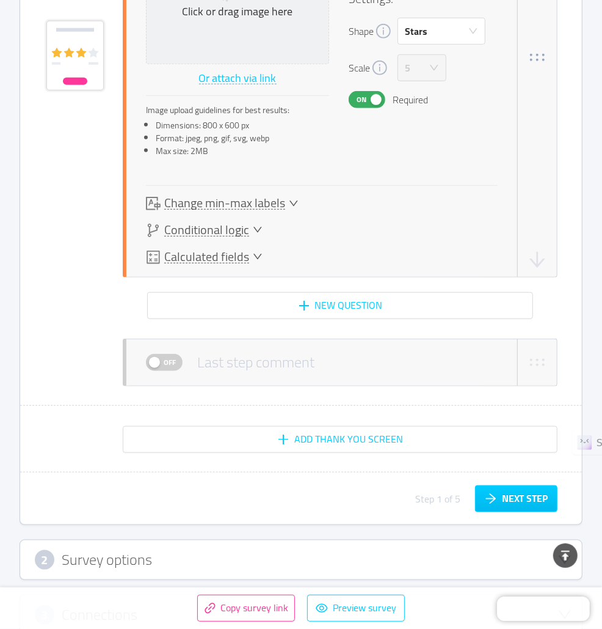
scroll to position [5225, 0]
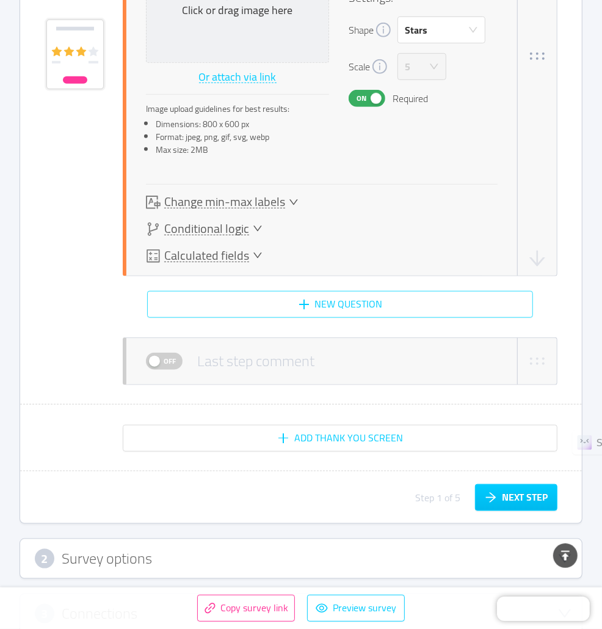
click at [394, 301] on button "New question" at bounding box center [340, 304] width 386 height 27
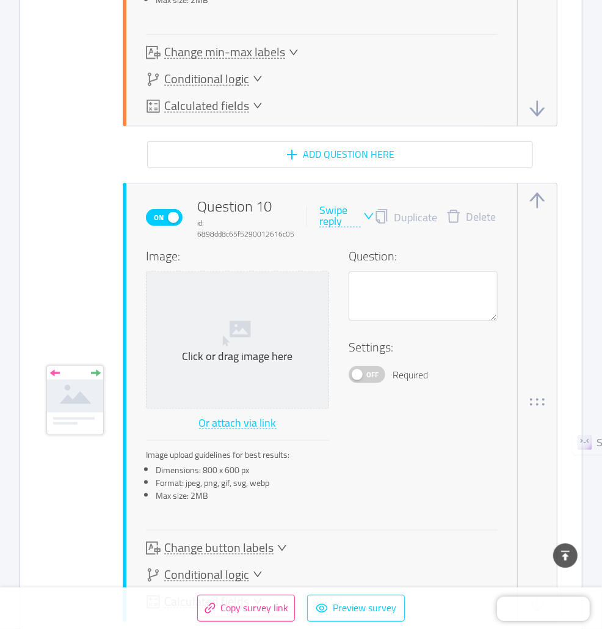
scroll to position [5377, 0]
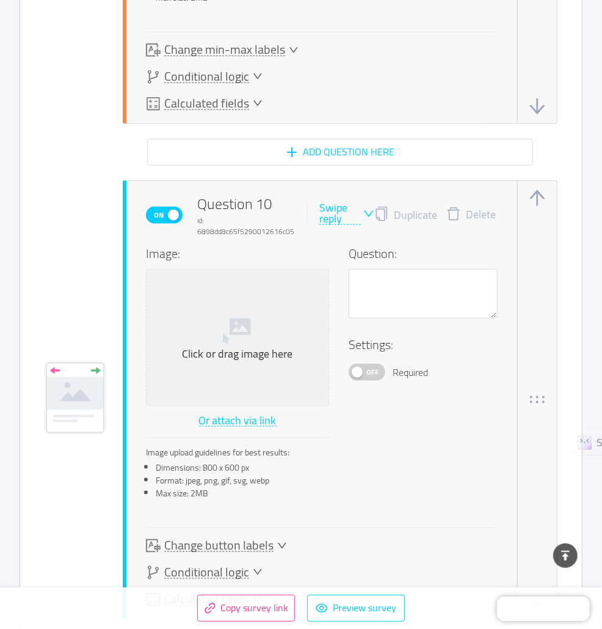
click at [354, 205] on div "Swipe reply" at bounding box center [341, 213] width 42 height 23
click at [362, 267] on li "Multiple answer" at bounding box center [360, 272] width 89 height 20
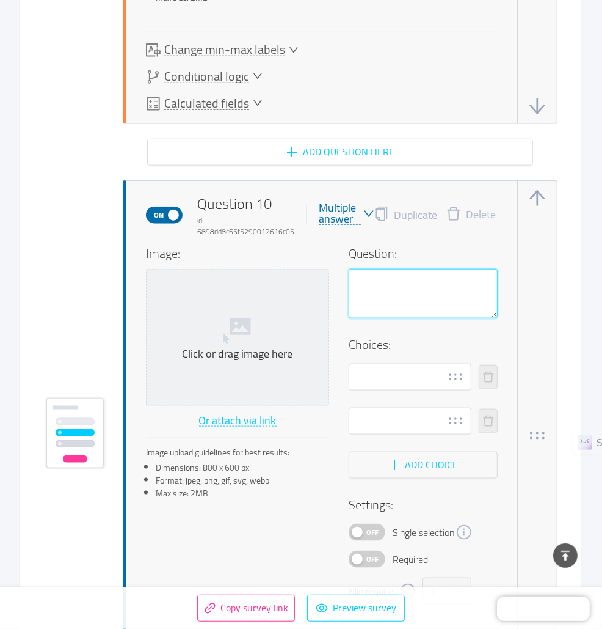
click at [399, 277] on textarea at bounding box center [423, 293] width 149 height 49
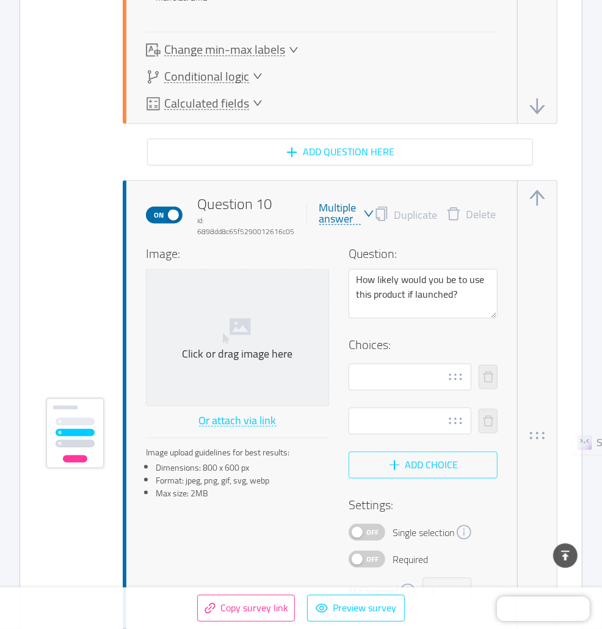
click at [429, 455] on button "Add choice" at bounding box center [423, 464] width 149 height 27
click at [371, 525] on span "Off" at bounding box center [372, 532] width 17 height 16
click at [370, 552] on span "Off" at bounding box center [372, 559] width 17 height 16
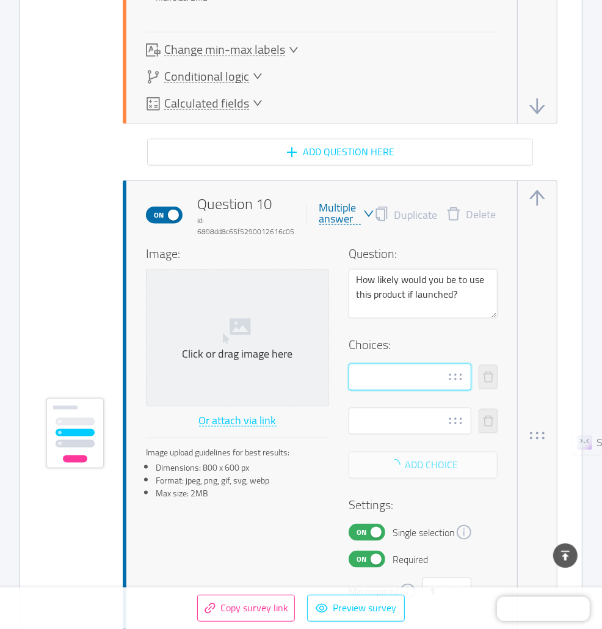
click at [404, 370] on input "text" at bounding box center [410, 376] width 123 height 27
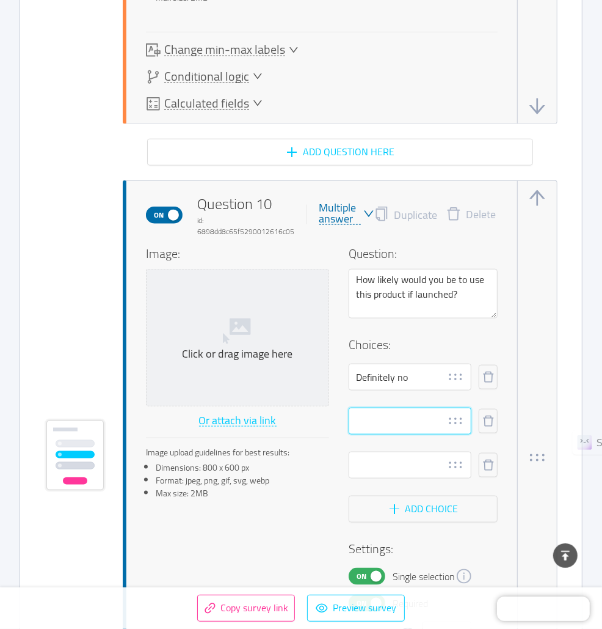
click at [378, 418] on input "text" at bounding box center [410, 420] width 123 height 27
click at [373, 468] on input "text" at bounding box center [410, 464] width 123 height 27
click at [405, 500] on button "Add choice" at bounding box center [423, 508] width 149 height 27
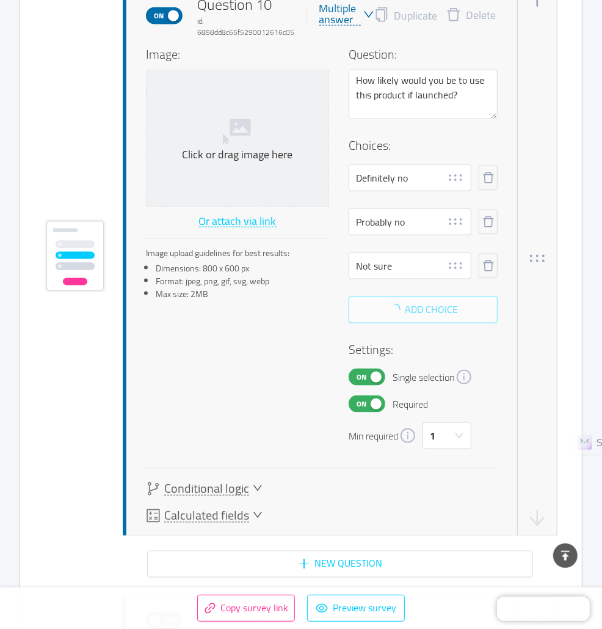
scroll to position [5598, 0]
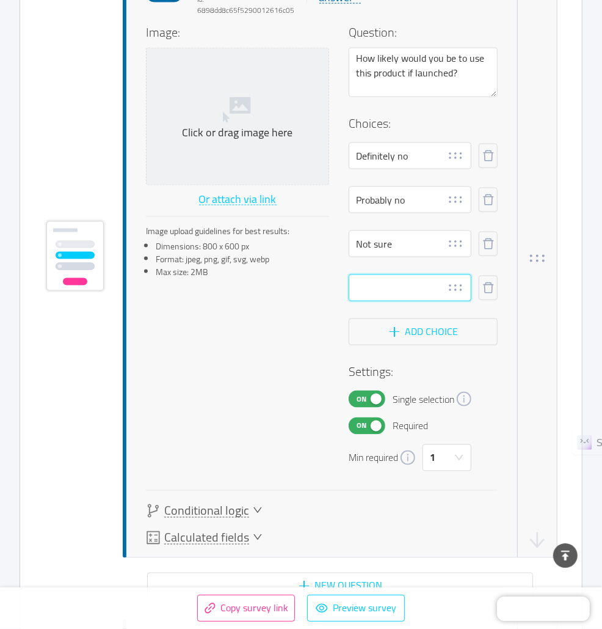
click at [365, 283] on input "text" at bounding box center [410, 287] width 123 height 27
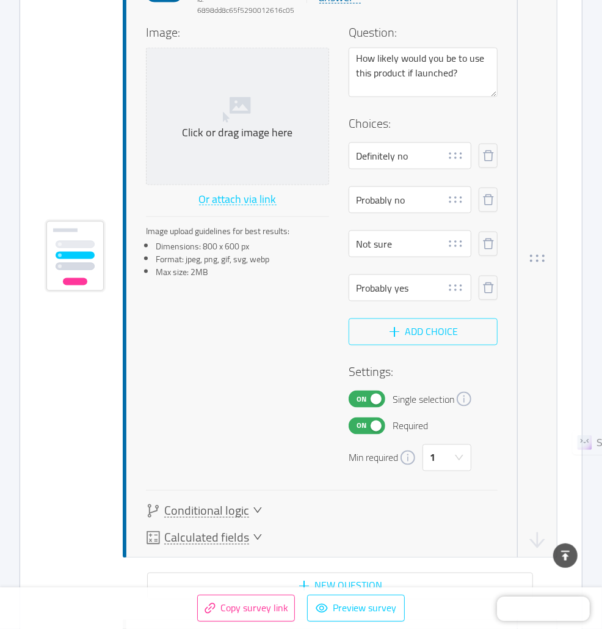
click at [378, 321] on button "Add choice" at bounding box center [423, 331] width 149 height 27
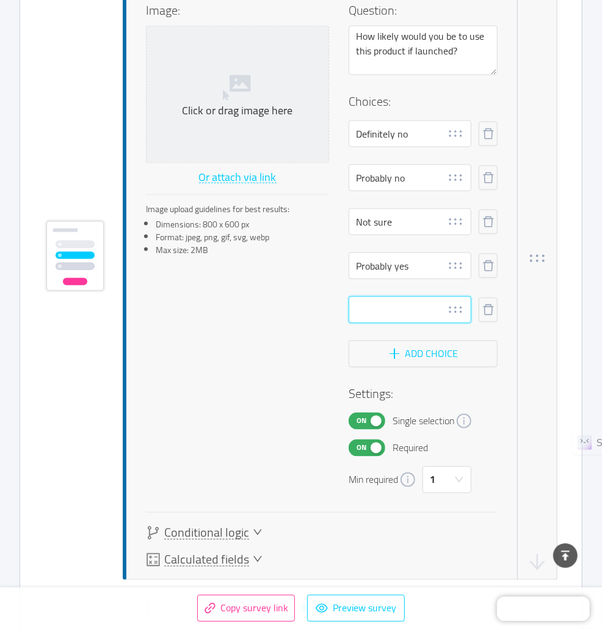
click at [381, 302] on input "text" at bounding box center [410, 309] width 123 height 27
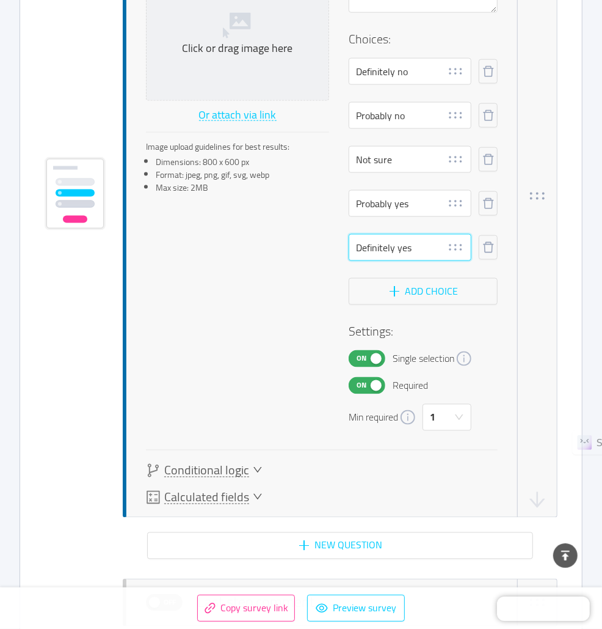
scroll to position [5779, 0]
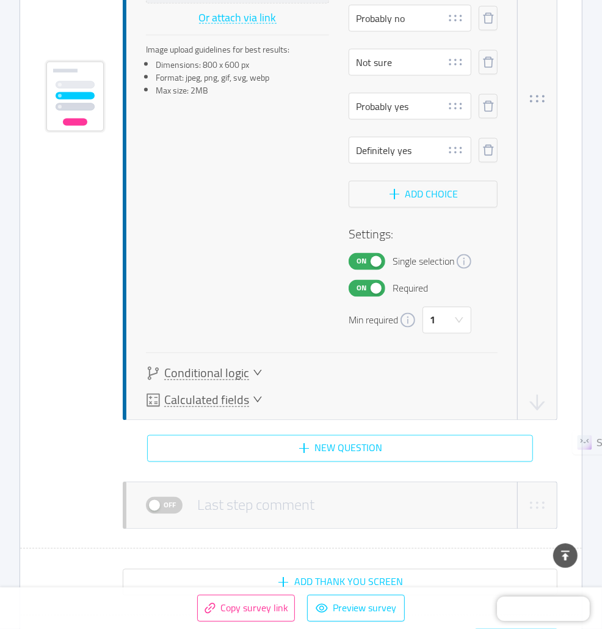
click at [320, 447] on button "New question" at bounding box center [340, 448] width 386 height 27
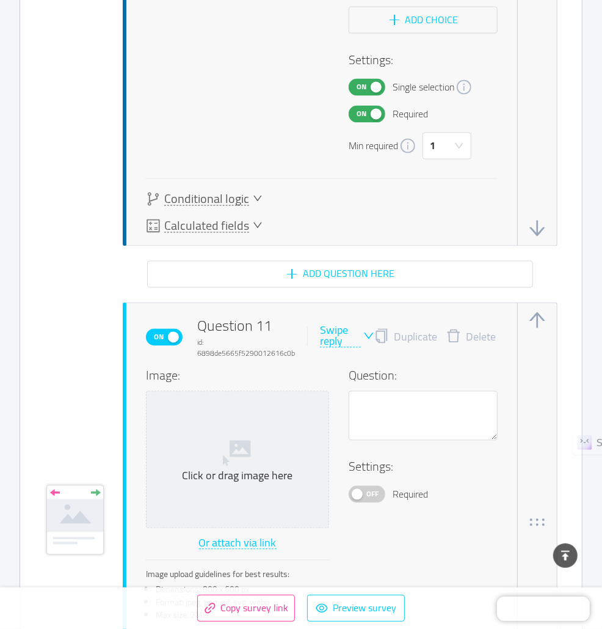
scroll to position [6154, 0]
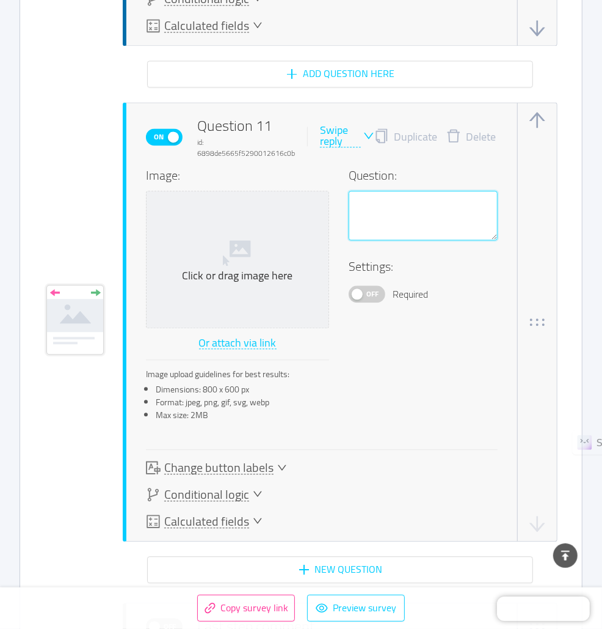
click at [379, 210] on textarea at bounding box center [423, 215] width 149 height 49
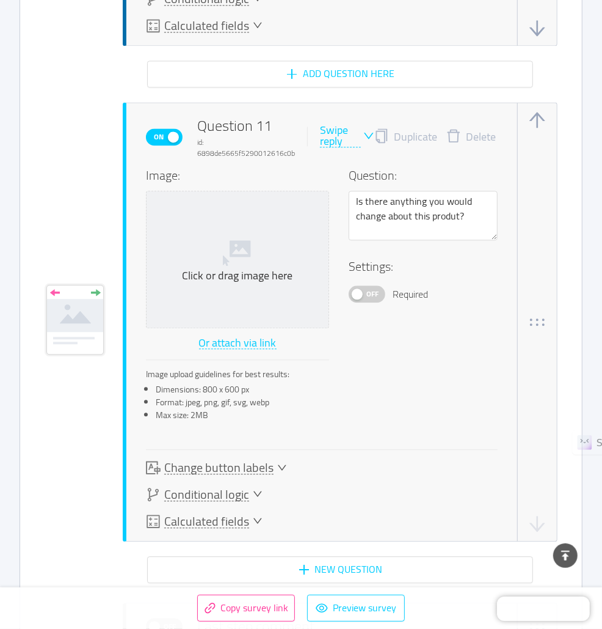
click at [358, 133] on div "Swipe reply" at bounding box center [340, 136] width 41 height 23
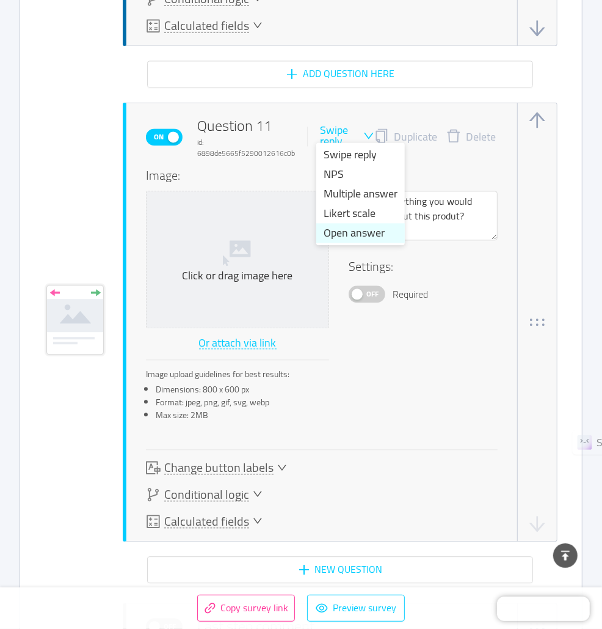
click at [357, 235] on li "Open answer" at bounding box center [360, 233] width 89 height 20
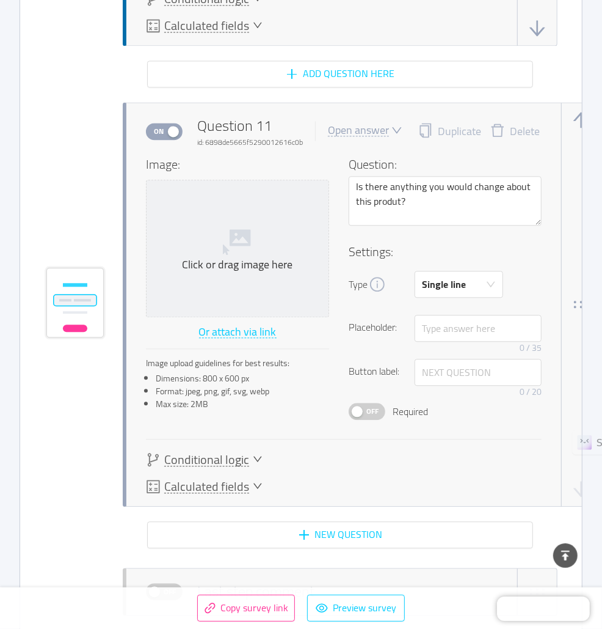
click at [370, 407] on span "Off" at bounding box center [372, 411] width 17 height 16
click at [363, 408] on span "On" at bounding box center [361, 411] width 17 height 16
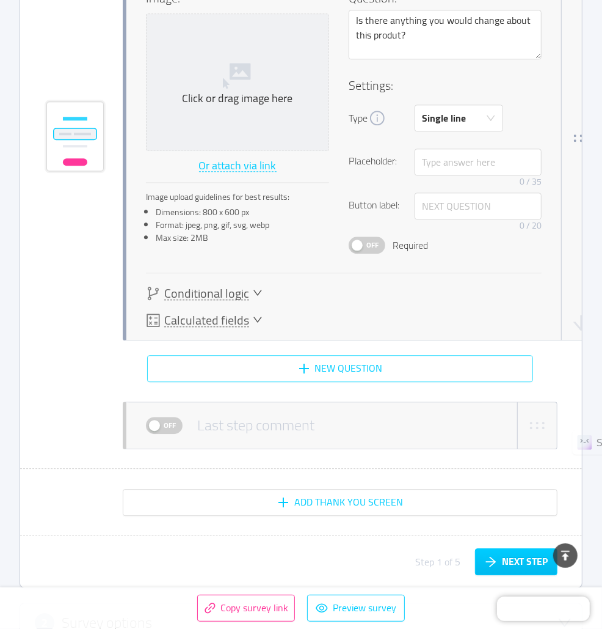
scroll to position [6323, 0]
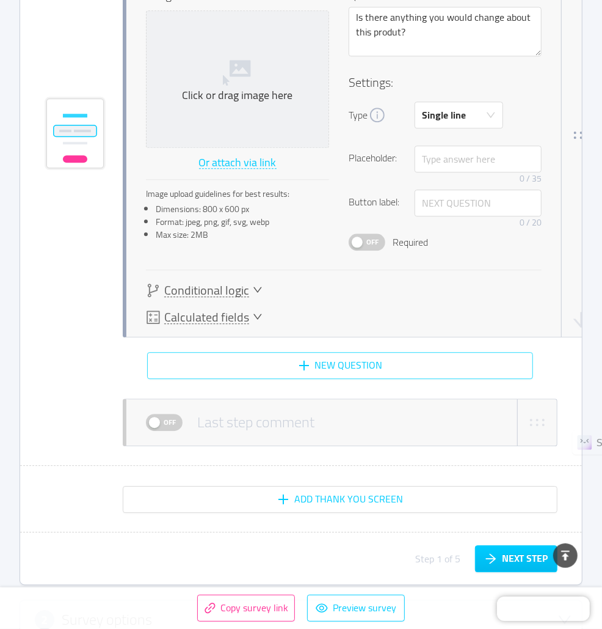
click at [354, 358] on button "New question" at bounding box center [340, 365] width 386 height 27
click at [167, 417] on span "Off" at bounding box center [169, 422] width 17 height 16
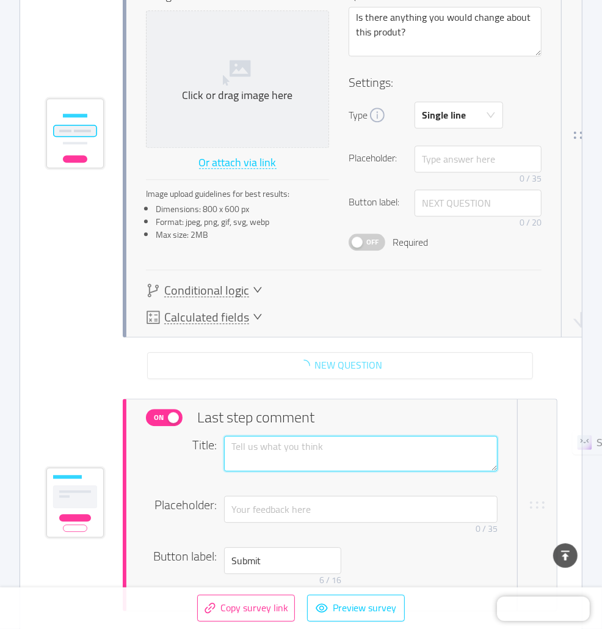
click at [344, 448] on textarea at bounding box center [361, 453] width 274 height 35
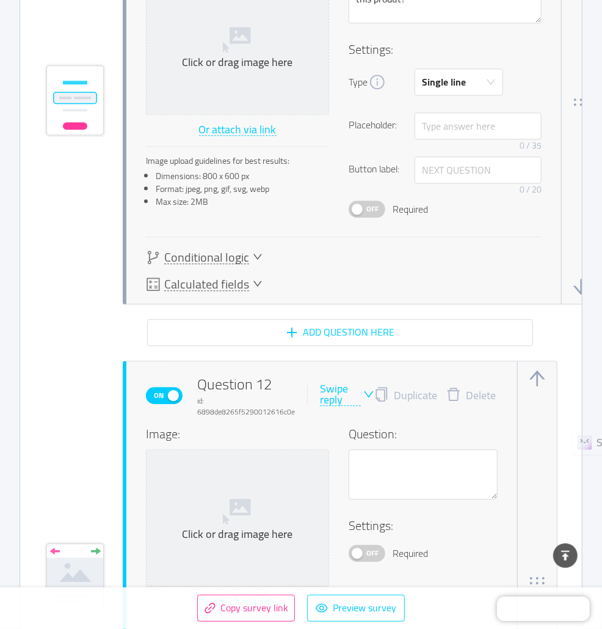
scroll to position [6360, 0]
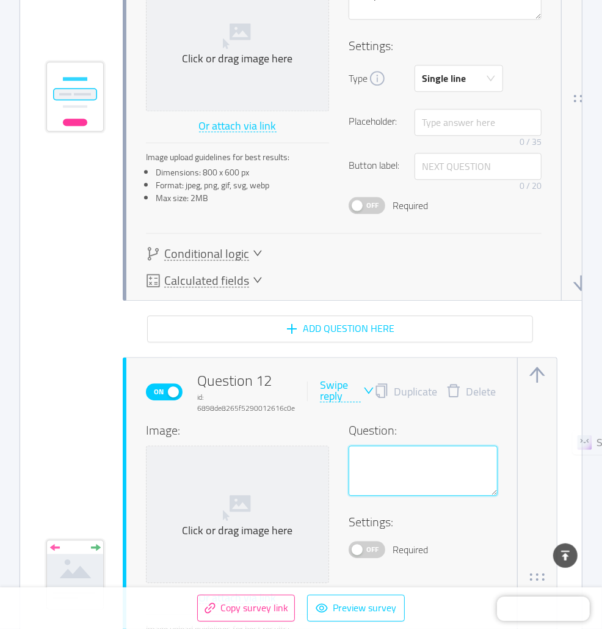
click at [363, 451] on textarea at bounding box center [423, 469] width 149 height 49
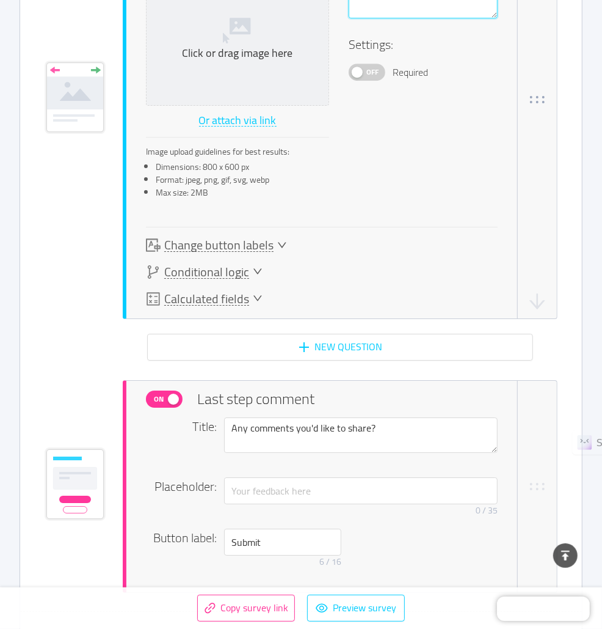
scroll to position [6829, 0]
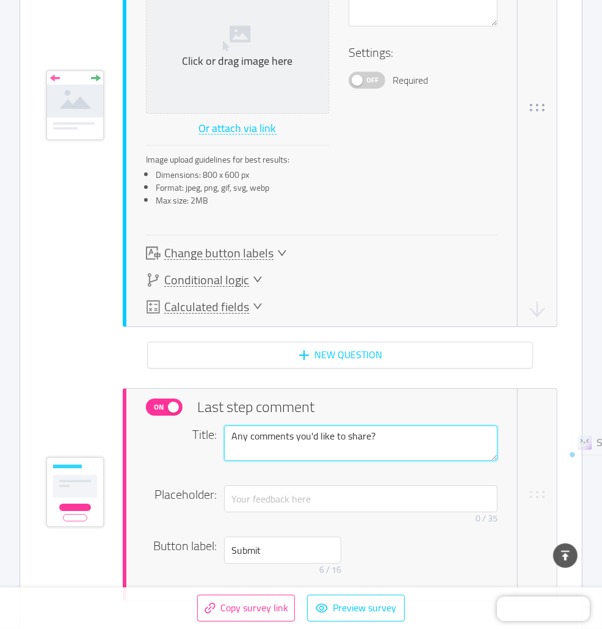
drag, startPoint x: 391, startPoint y: 425, endPoint x: 203, endPoint y: 411, distance: 188.1
click at [203, 411] on div "On Last step comment Title: Any comments you'd like to share? Placeholder: 0 / …" at bounding box center [332, 494] width 372 height 211
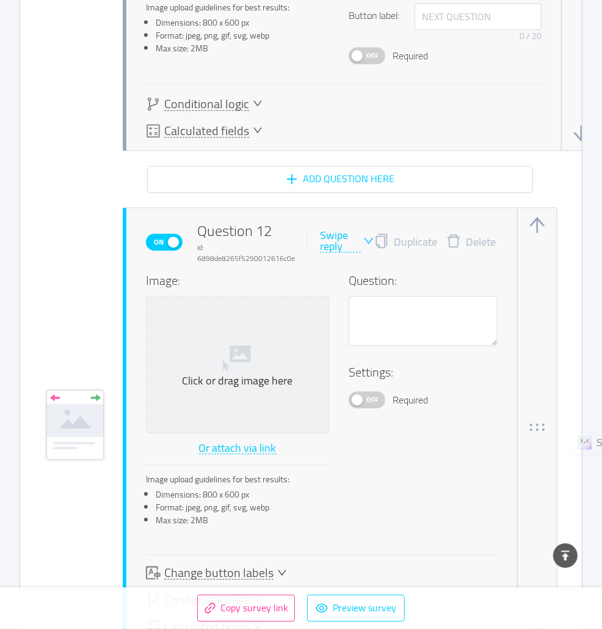
scroll to position [6571, 0]
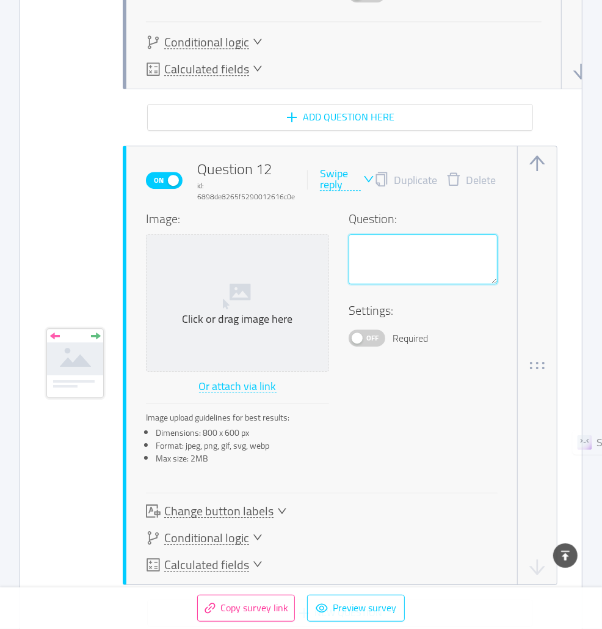
click at [374, 241] on textarea at bounding box center [423, 258] width 149 height 49
type textarea "T"
type textarea "Th"
type textarea "Thi"
type textarea "This"
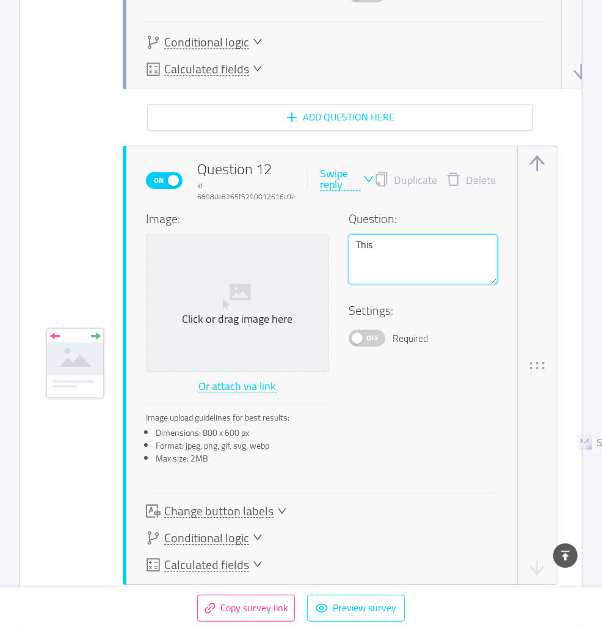
type textarea "This"
type textarea "This w"
type textarea "This wi"
type textarea "This wil"
type textarea "This will"
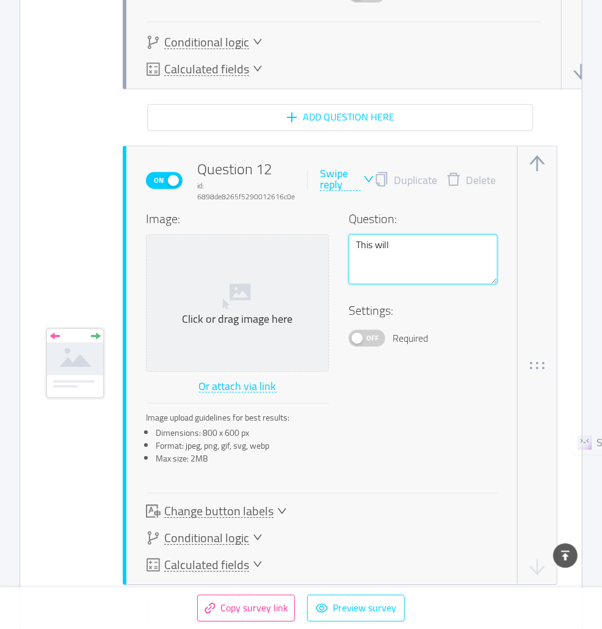
type textarea "This will"
type textarea "This will n"
type textarea "This will no"
type textarea "This will n"
type textarea "This will"
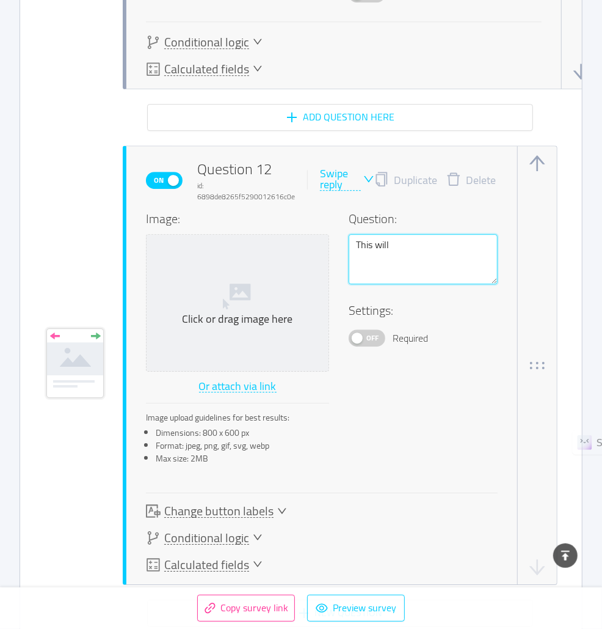
type textarea "This will"
type textarea "This wil"
type textarea "This wi"
type textarea "This w"
type textarea "This"
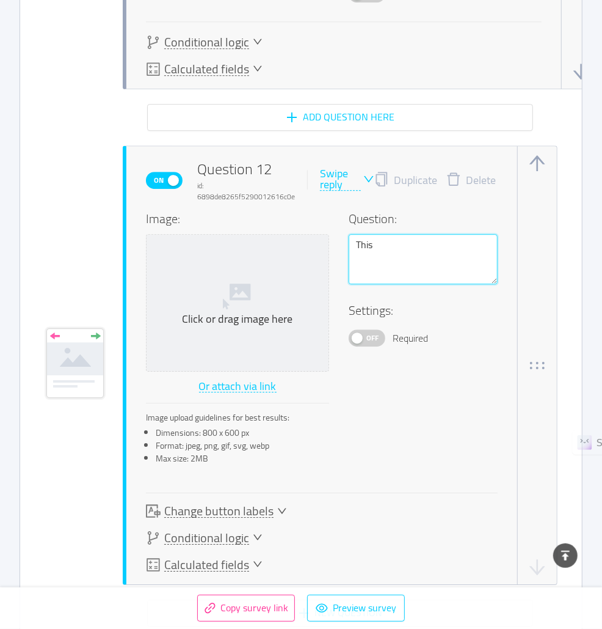
type textarea "This"
type textarea "Thi"
type textarea "Th"
type textarea "T"
type textarea "I"
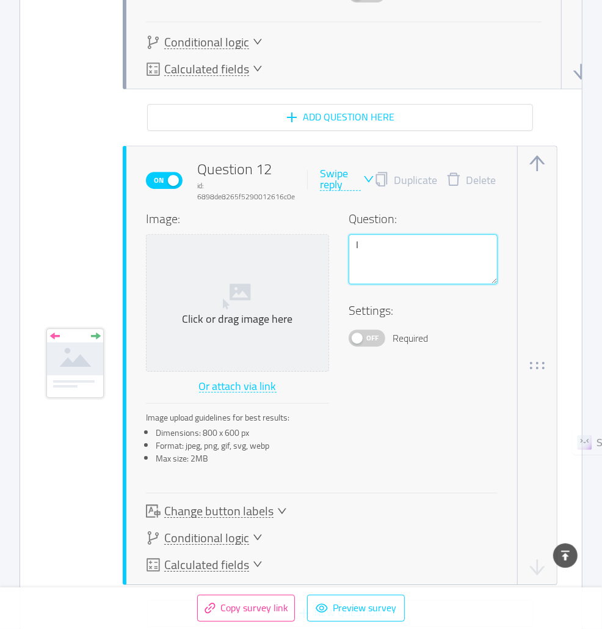
type textarea "In"
type textarea "In a"
type textarea "In an"
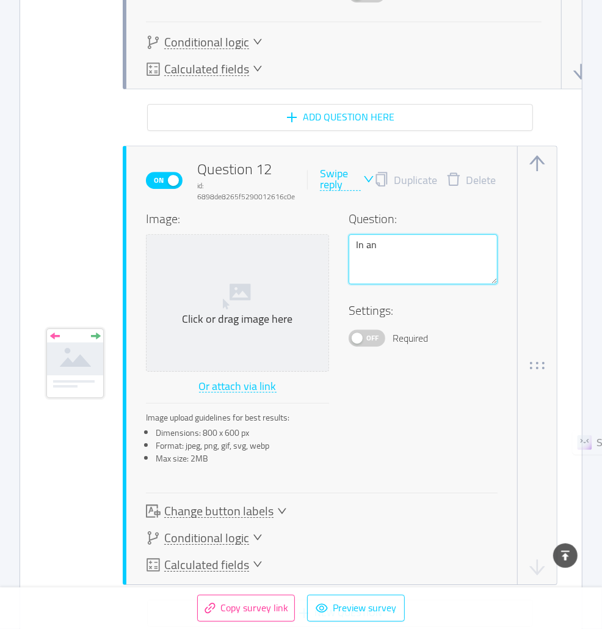
type textarea "In an e"
type textarea "In an ef"
type textarea "In an eff"
type textarea "In an effo"
type textarea "In an effor"
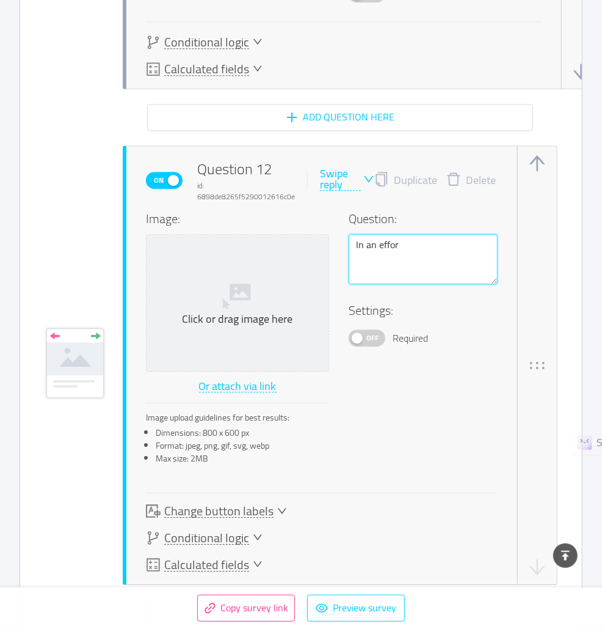
type textarea "In an effort"
type textarea "In an effort t"
type textarea "In an effort to"
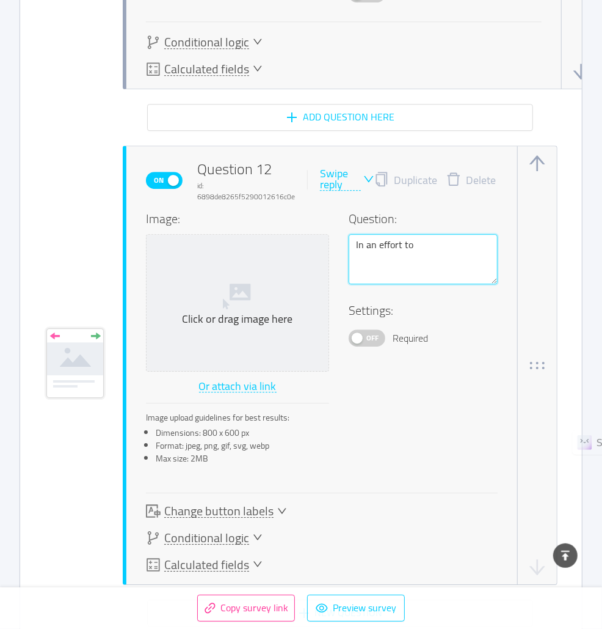
type textarea "In an effort to m"
type textarea "In an effort to ma"
type textarea "In an effort to mak"
type textarea "In an effort to make"
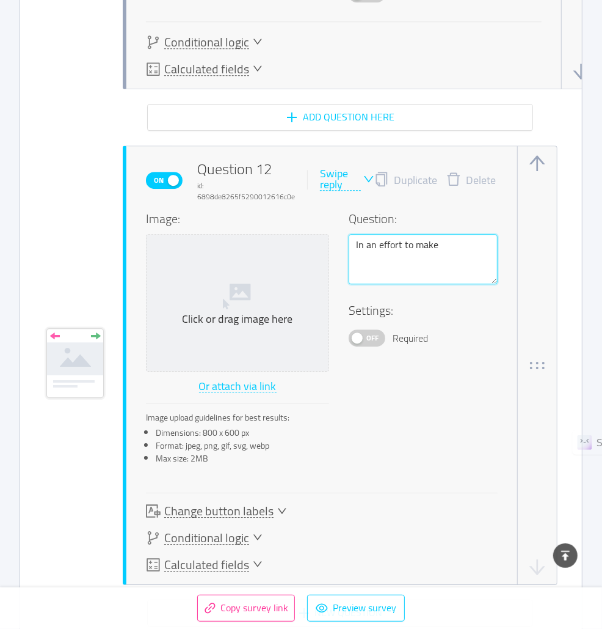
type textarea "In an effort to make s"
type textarea "In an effort to make su"
type textarea "In an effort to make sur"
type textarea "In an effort to make sure"
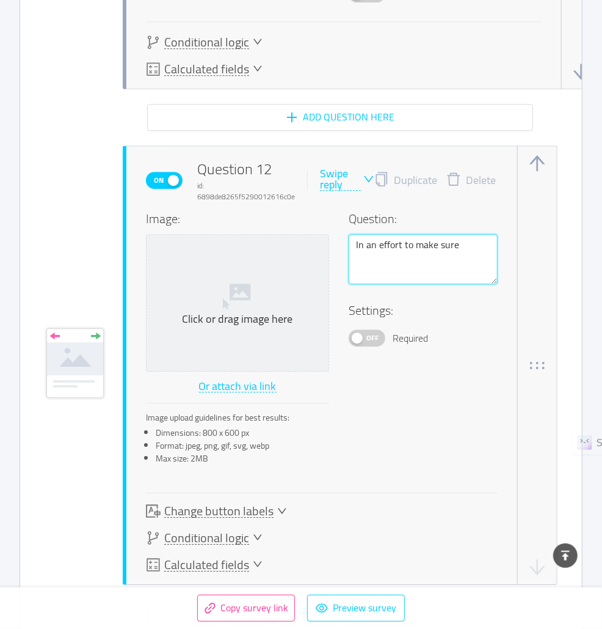
type textarea "In an effort to make sure d"
type textarea "In an effort to make sure du"
type textarea "In an effort to make sure dup"
type textarea "In an effort to make sure dupl"
type textarea "In an effort to make sure dupli"
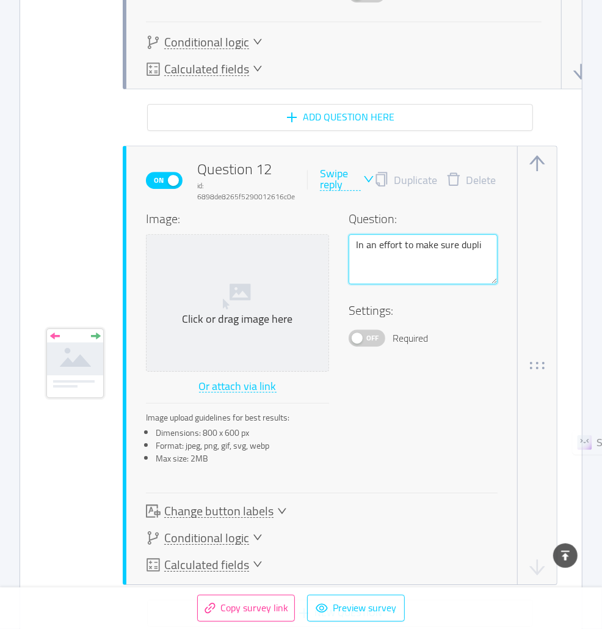
type textarea "In an effort to make sure duplic"
type textarea "In an effort to make sure duplica"
type textarea "In an effort to make sure duplicat"
type textarea "In an effort to make sure duplicate"
type textarea "In an effort to make sure duplicates"
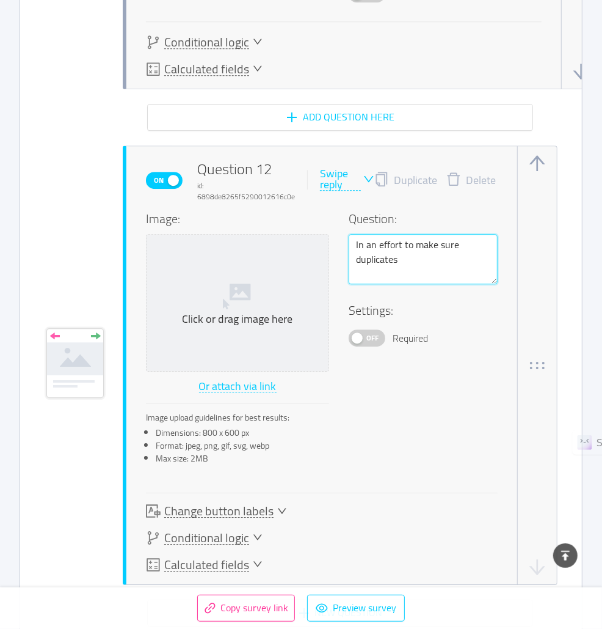
type textarea "In an effort to make sure duplicates"
type textarea "In an effort to make sure duplicates a"
type textarea "In an effort to make sure duplicates ar"
type textarea "In an effort to make sure duplicates are"
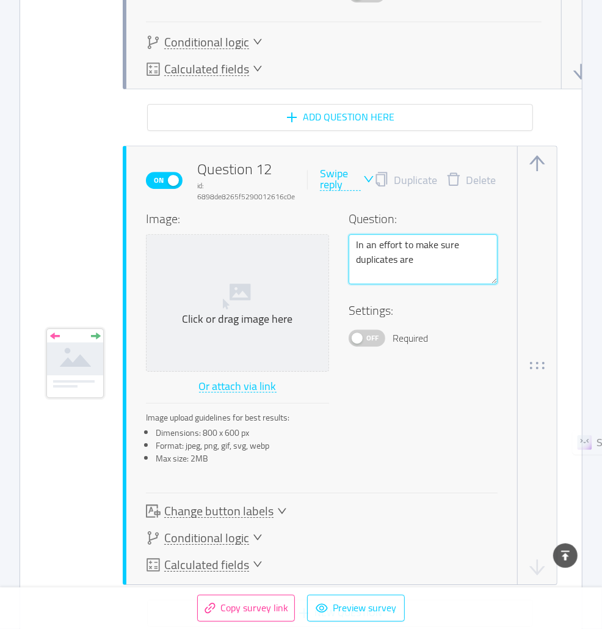
type textarea "In an effort to make sure duplicates are n"
type textarea "In an effort to make sure duplicates are no"
type textarea "In an effort to make sure duplicates are not"
type textarea "In an effort to make sure duplicates are not c"
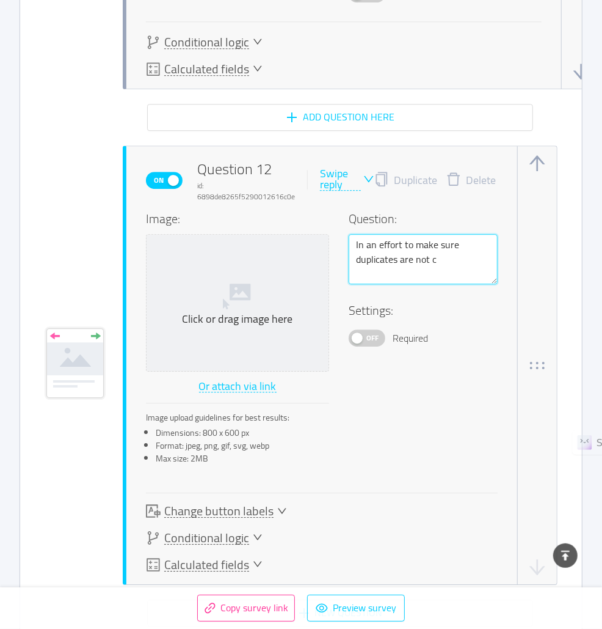
type textarea "In an effort to make sure duplicates are not co"
type textarea "In an effort to make sure duplicates are not cou"
type textarea "In an effort to make sure duplicates are not coun"
type textarea "In an effort to make sure duplicates are not count"
type textarea "In an effort to make sure duplicates are not counte"
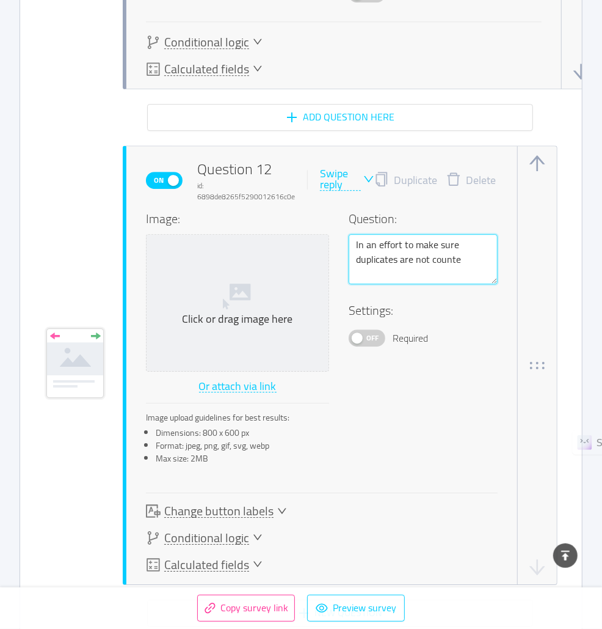
type textarea "In an effort to make sure duplicates are not counted"
type textarea "In an effort to make sure duplicates are not counted,"
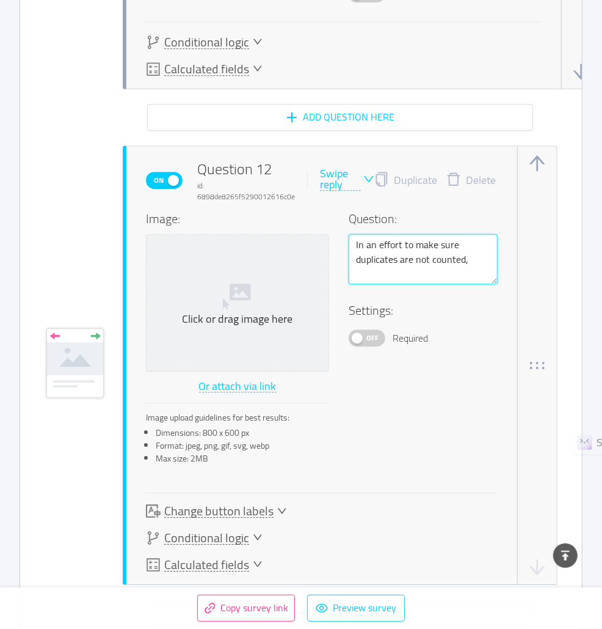
type textarea "In an effort to make sure duplicates are not counted, p"
type textarea "In an effort to make sure duplicates are not counted, pl"
type textarea "In an effort to make sure duplicates are not counted, ple"
type textarea "In an effort to make sure duplicates are not counted, plea"
type textarea "In an effort to make sure duplicates are not counted, pleas"
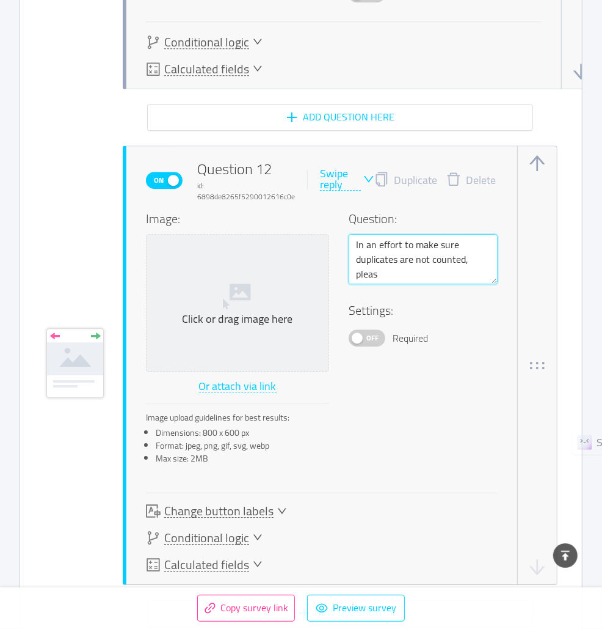
type textarea "In an effort to make sure duplicates are not counted, please"
type textarea "In an effort to make sure duplicates are not counted, pleas"
type textarea "In an effort to make sure duplicates are not counted, plea"
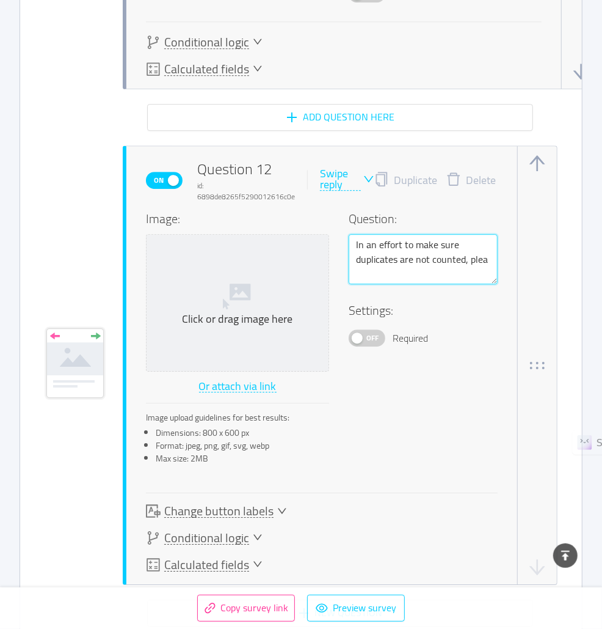
type textarea "In an effort to make sure duplicates are not counted, ple"
type textarea "In an effort to make sure duplicates are not counted, pl"
type textarea "In an effort to make sure duplicates are not counted, p"
type textarea "In an effort to make sure duplicates are not counted,"
type textarea "In an effort to make sure duplicates are not counted, N"
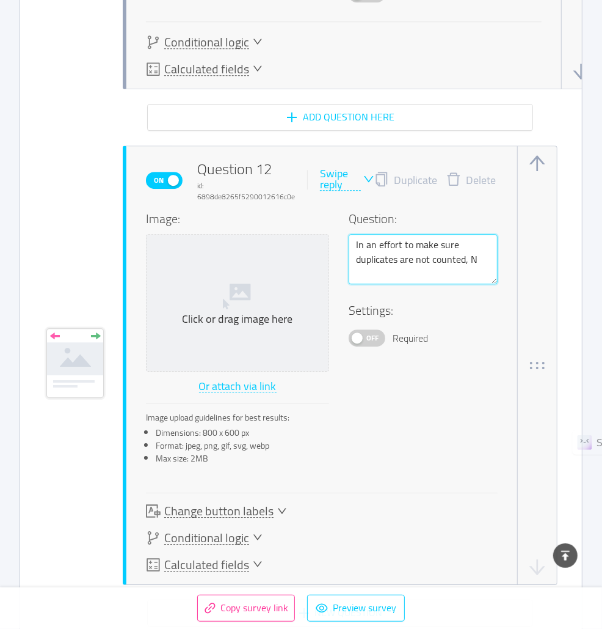
type textarea "In an effort to make sure duplicates are not counted, Na"
type textarea "In an effort to make sure duplicates are not counted, Nam"
type textarea "In an effort to make sure duplicates are not counted, Name"
type textarea "In an effort to make sure duplicates are not counted, Name a"
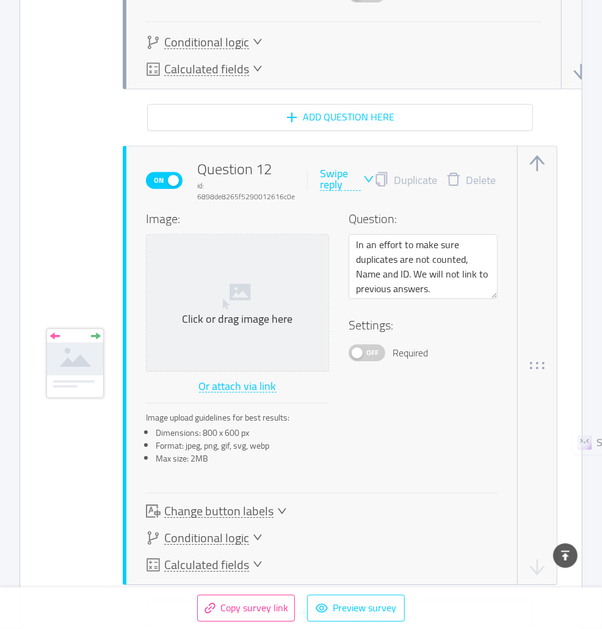
click at [366, 353] on div "Image: Click or drag image here Or attach via link Image upload guidelines for …" at bounding box center [322, 342] width 352 height 264
click at [370, 345] on span "Off" at bounding box center [372, 353] width 17 height 16
click at [334, 168] on div "Swipe reply" at bounding box center [340, 179] width 41 height 23
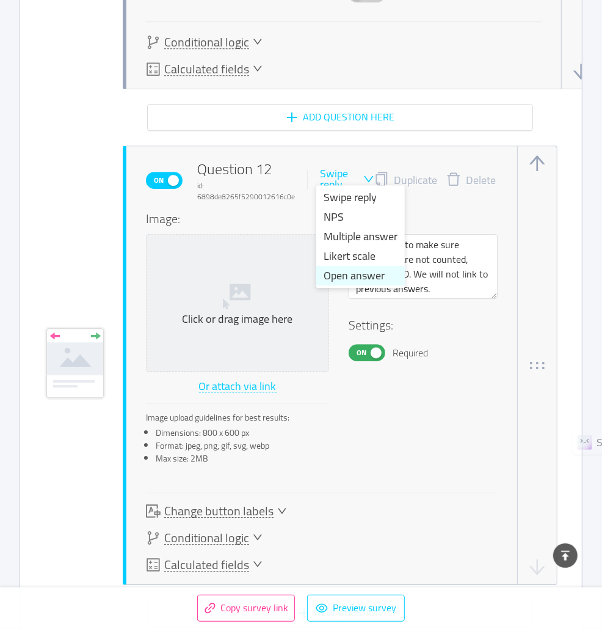
click at [344, 272] on li "Open answer" at bounding box center [360, 276] width 89 height 20
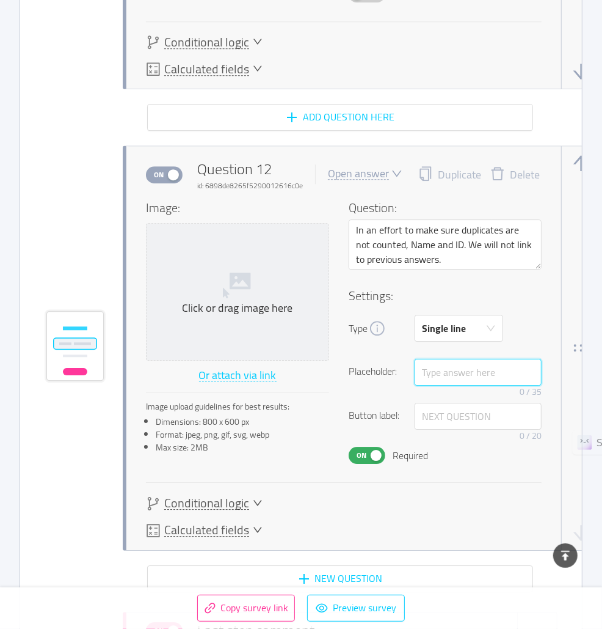
click at [434, 363] on input "text" at bounding box center [478, 372] width 127 height 27
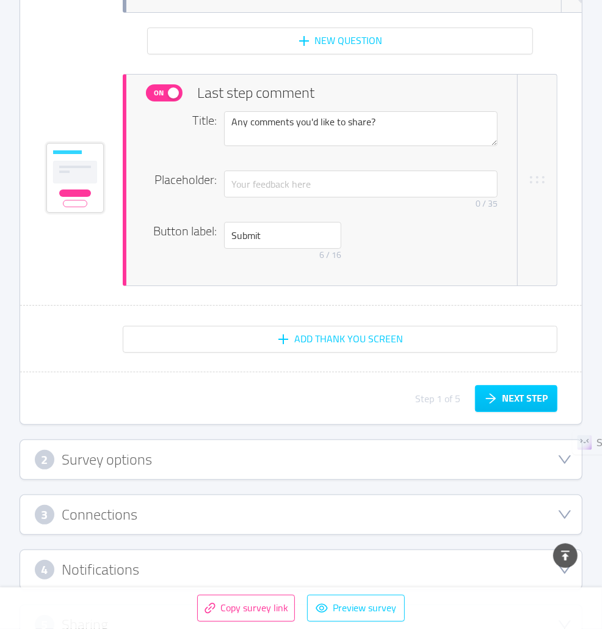
scroll to position [7172, 0]
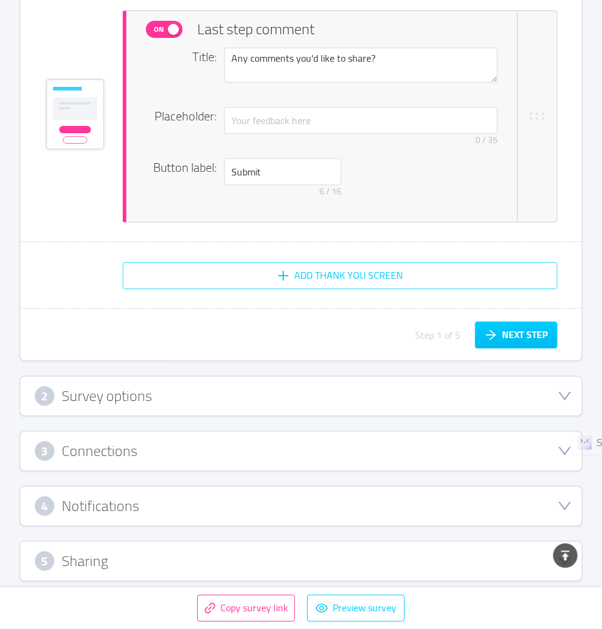
click at [385, 271] on button "Add Thank You screen" at bounding box center [340, 275] width 435 height 27
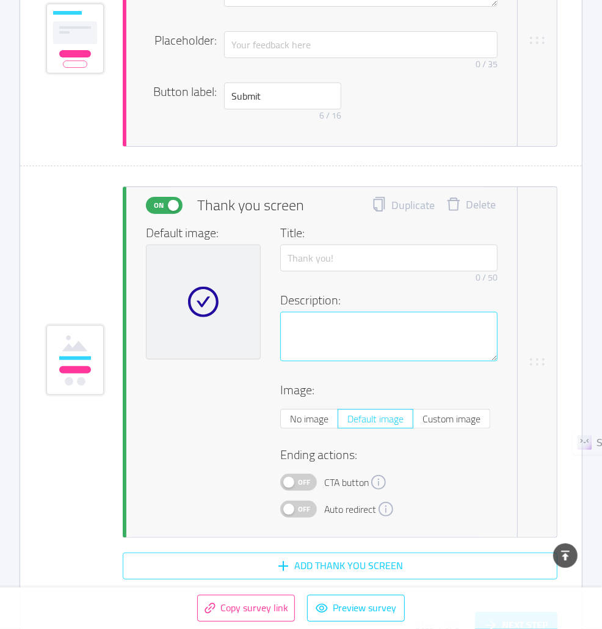
scroll to position [7285, 0]
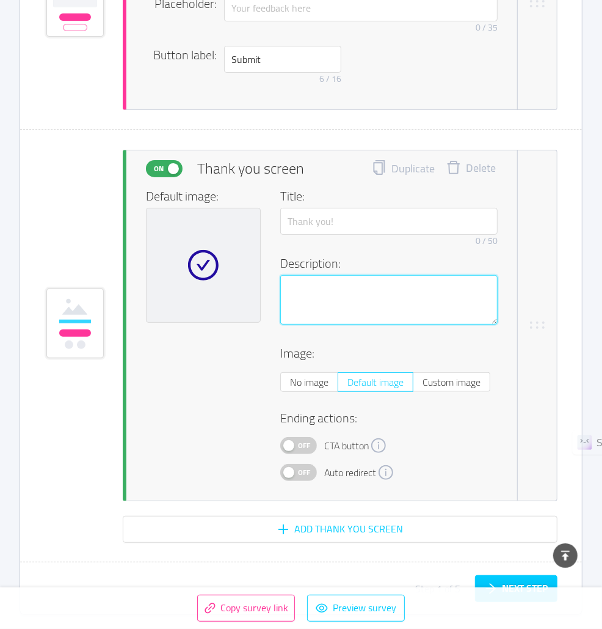
click at [335, 312] on textarea at bounding box center [388, 299] width 217 height 49
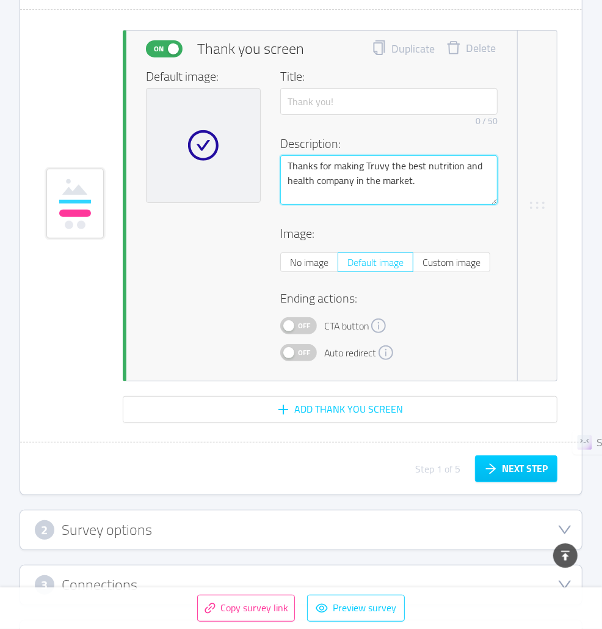
scroll to position [7408, 0]
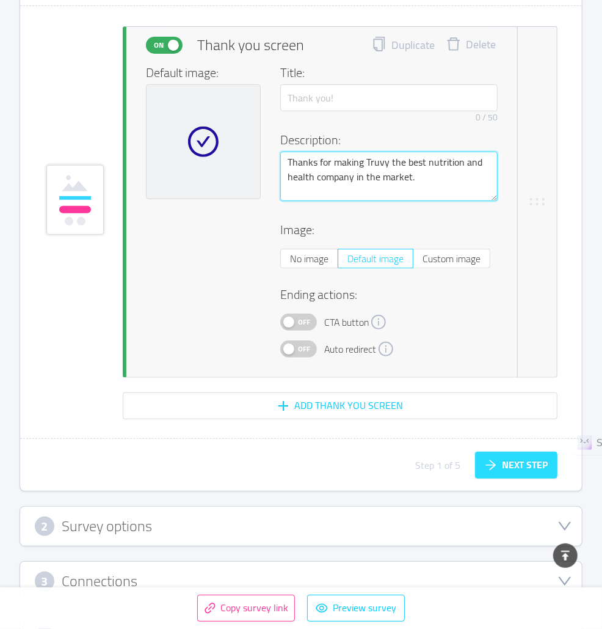
click at [512, 462] on button "Next step" at bounding box center [516, 464] width 82 height 27
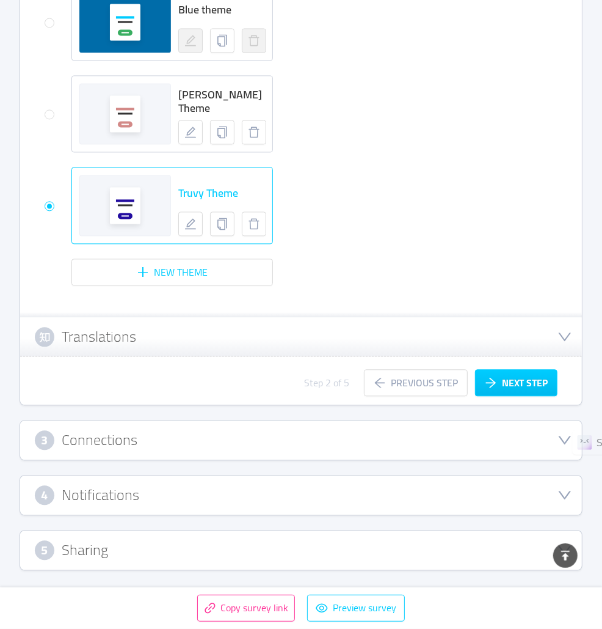
scroll to position [231, 0]
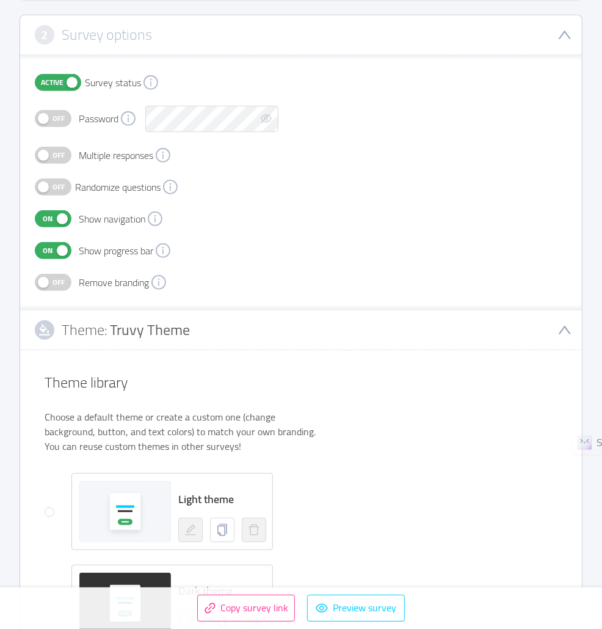
click at [58, 158] on span "Off" at bounding box center [58, 155] width 17 height 16
click at [51, 280] on span "Off" at bounding box center [58, 282] width 17 height 16
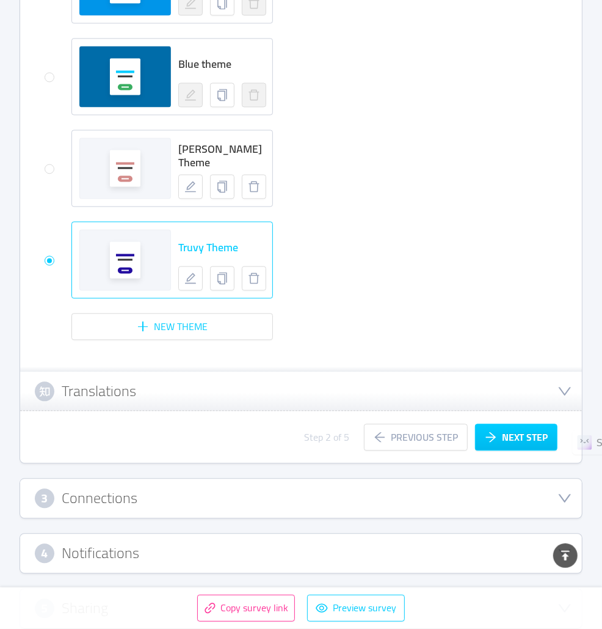
scroll to position [1266, 0]
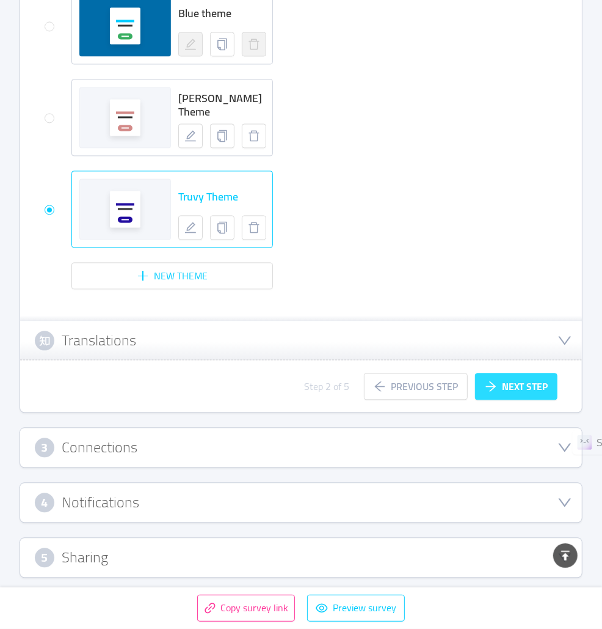
click at [510, 379] on button "Next step" at bounding box center [516, 386] width 82 height 27
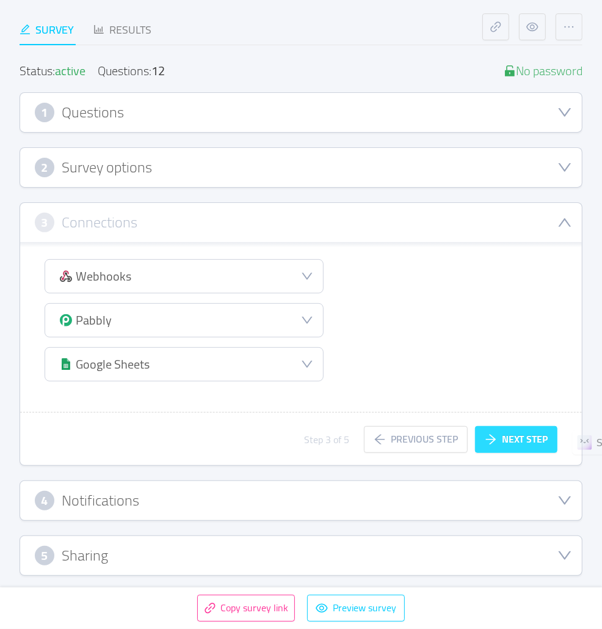
click at [533, 438] on button "Next step" at bounding box center [516, 439] width 82 height 27
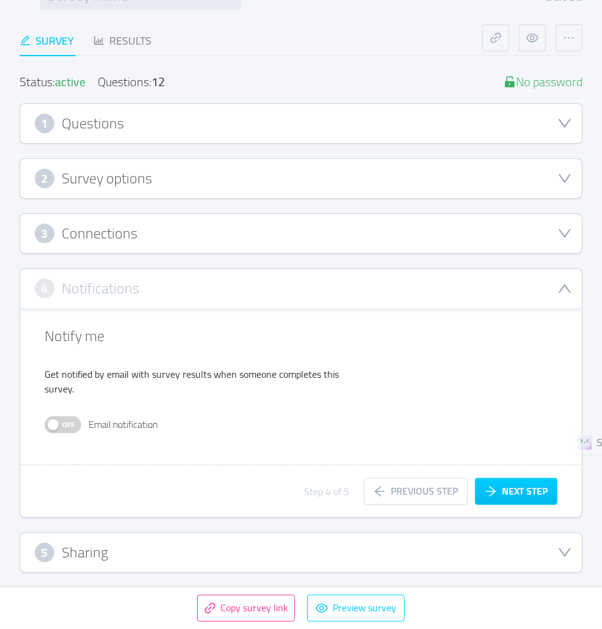
scroll to position [86, 0]
click at [516, 487] on button "Next step" at bounding box center [516, 492] width 82 height 27
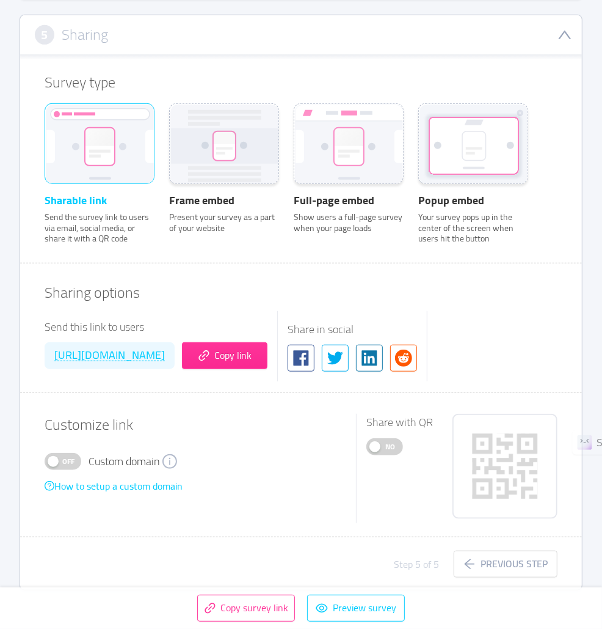
scroll to position [412, 0]
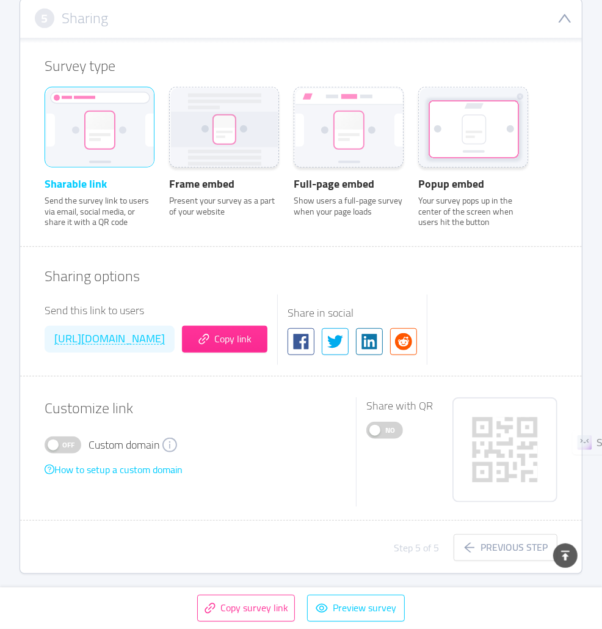
click at [69, 437] on span "Off" at bounding box center [68, 445] width 17 height 16
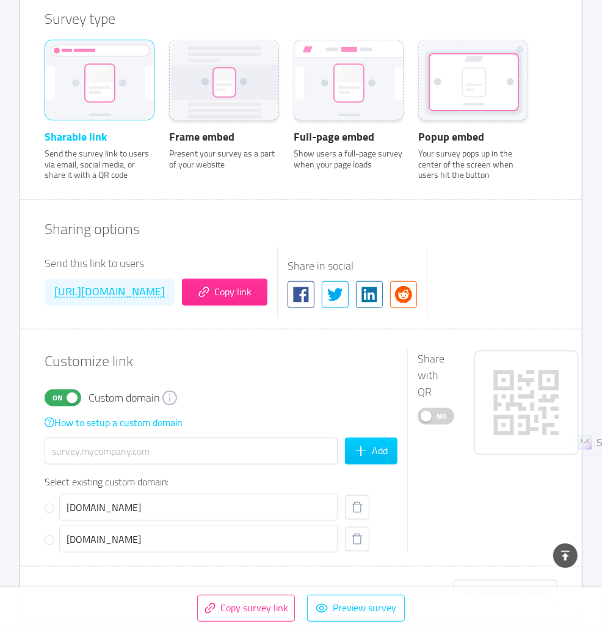
scroll to position [481, 0]
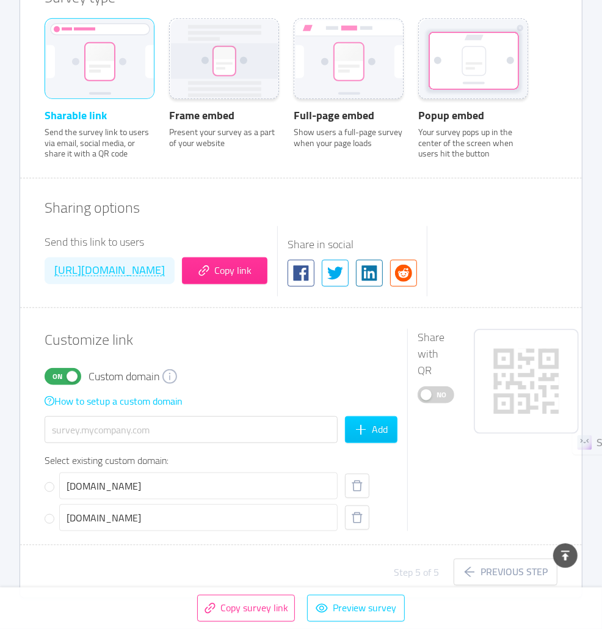
click at [312, 516] on div "survey.truvybusinesscenter.com" at bounding box center [198, 517] width 279 height 27
click at [54, 516] on input "survey.truvybusinesscenter.com" at bounding box center [50, 519] width 10 height 10
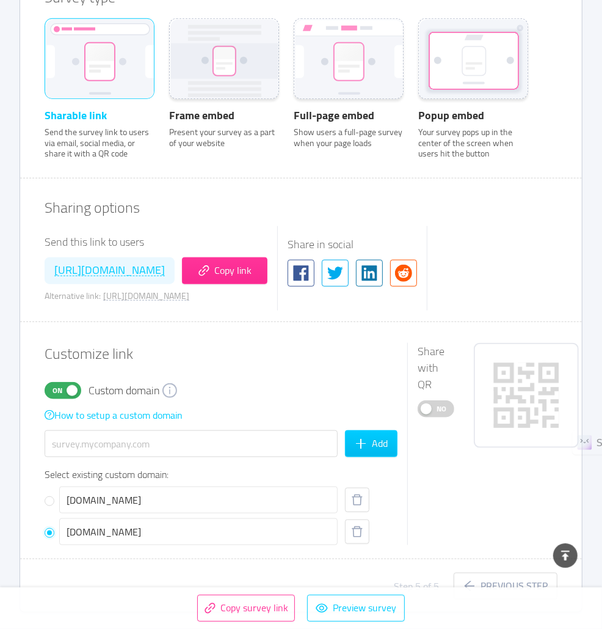
scroll to position [518, 0]
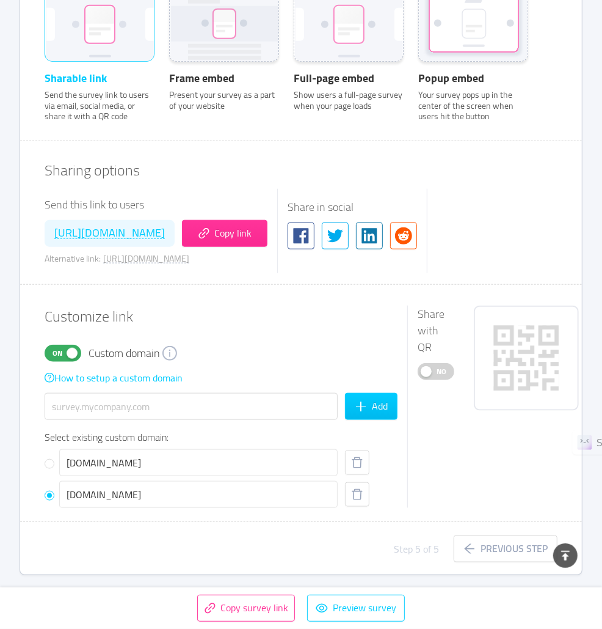
click at [442, 363] on span "No" at bounding box center [441, 371] width 17 height 16
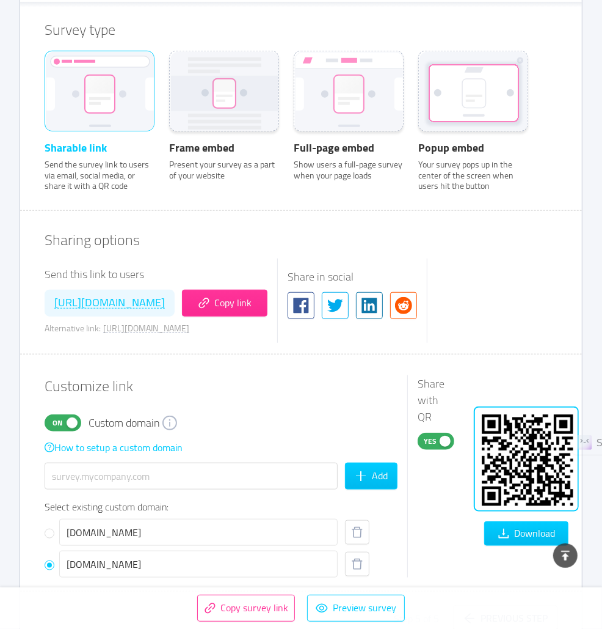
scroll to position [0, 0]
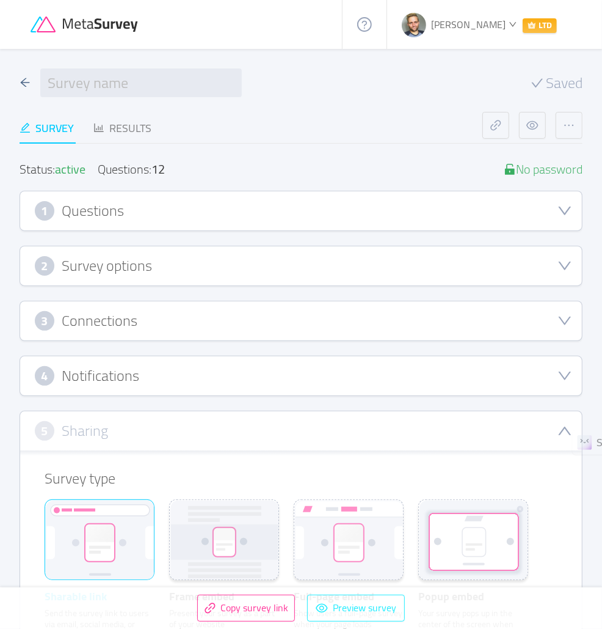
click at [339, 618] on button "Preview survey" at bounding box center [356, 607] width 98 height 27
click at [134, 204] on div "1 Questions" at bounding box center [301, 211] width 533 height 20
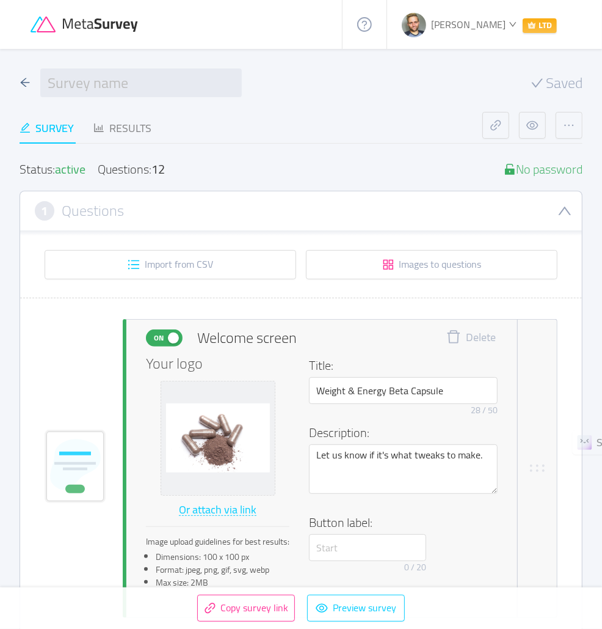
click at [152, 208] on div "1 Questions" at bounding box center [301, 211] width 533 height 20
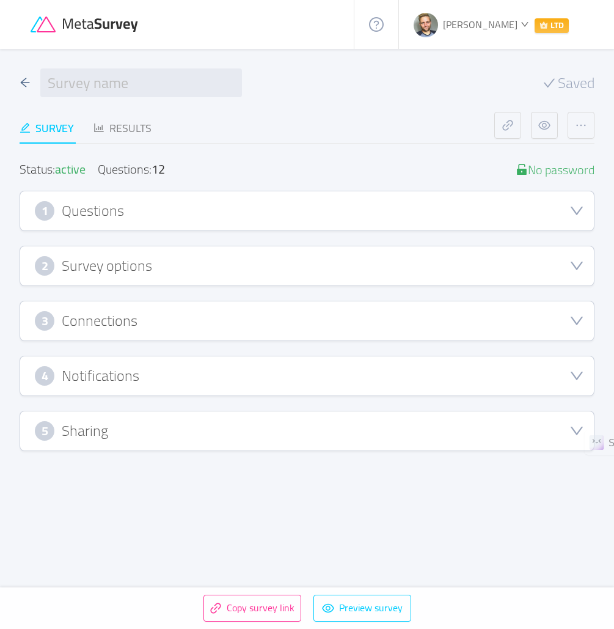
click at [120, 263] on h3 "Survey options" at bounding box center [107, 265] width 90 height 13
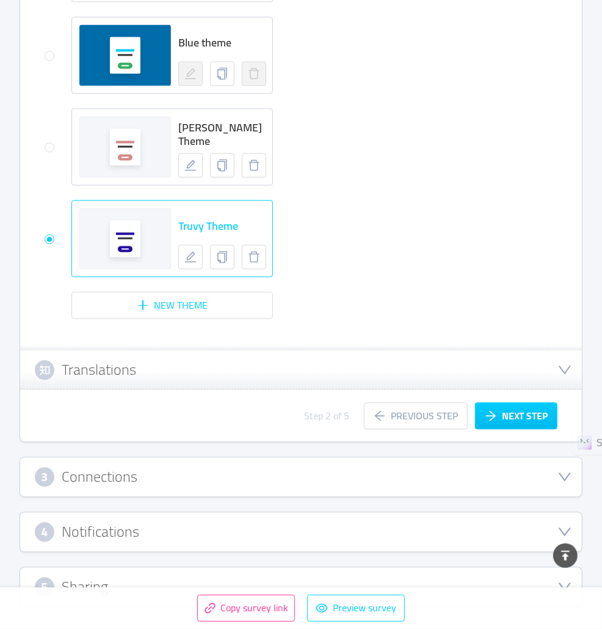
scroll to position [1224, 0]
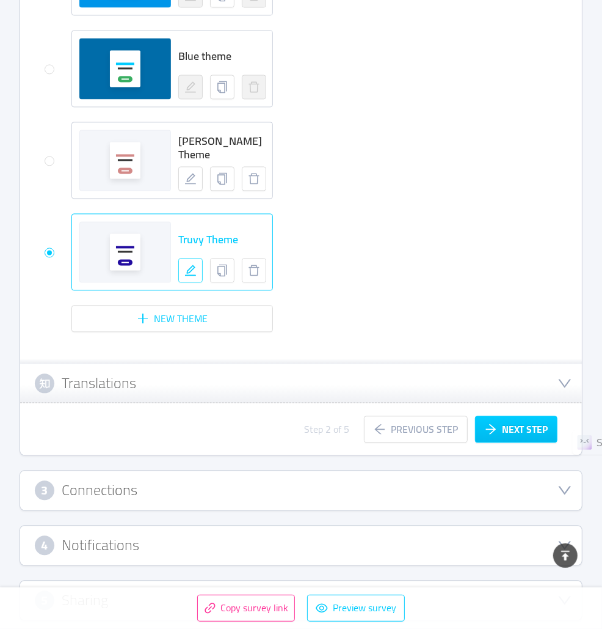
click at [191, 268] on icon "icon: edit" at bounding box center [190, 270] width 12 height 12
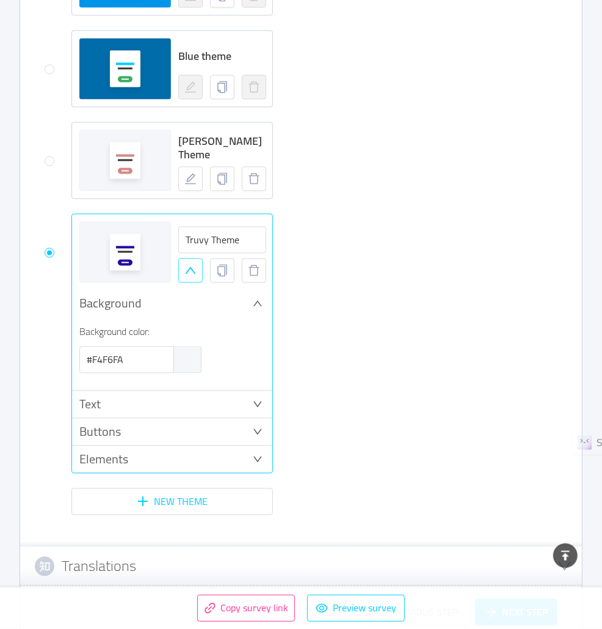
click at [255, 445] on div "Elements" at bounding box center [172, 458] width 200 height 27
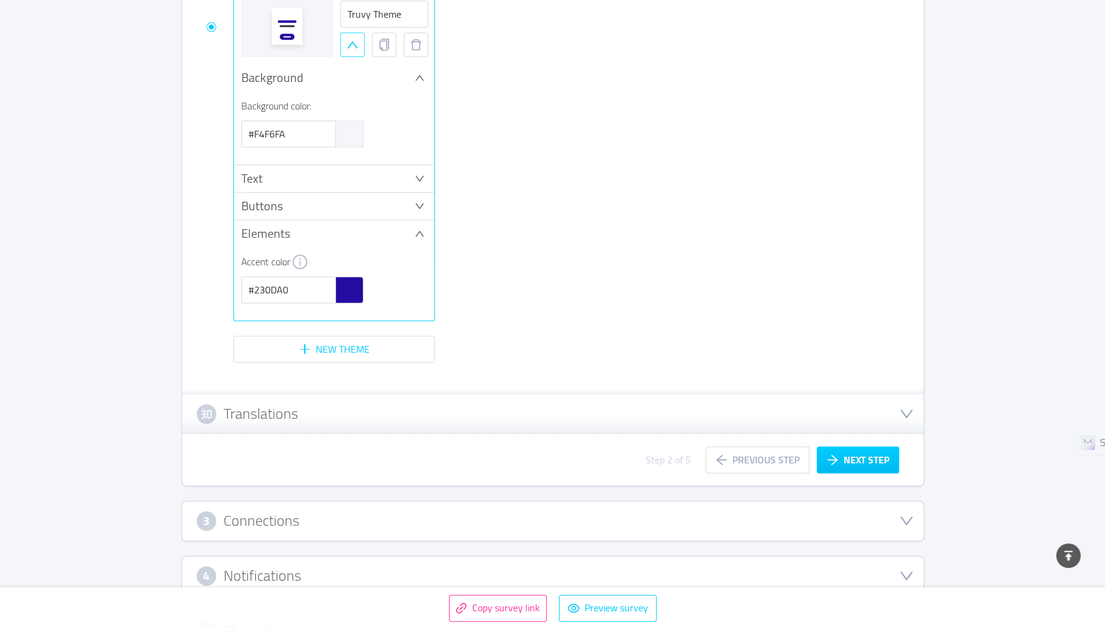
scroll to position [1433, 0]
click at [417, 203] on icon "icon: down" at bounding box center [420, 208] width 10 height 10
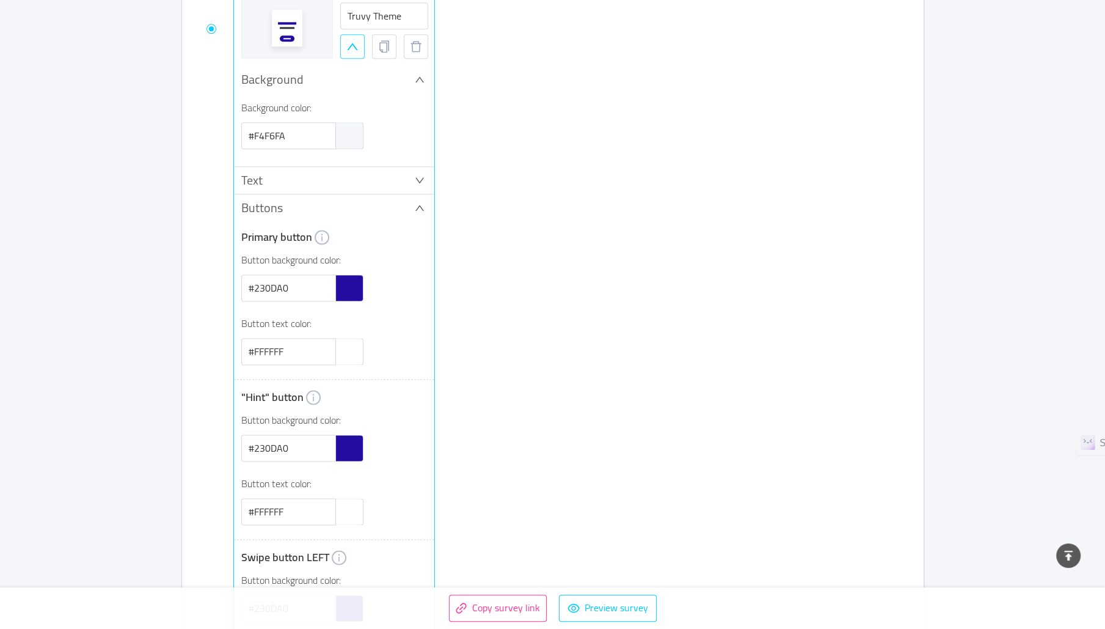
click at [408, 172] on div "Text" at bounding box center [334, 180] width 200 height 27
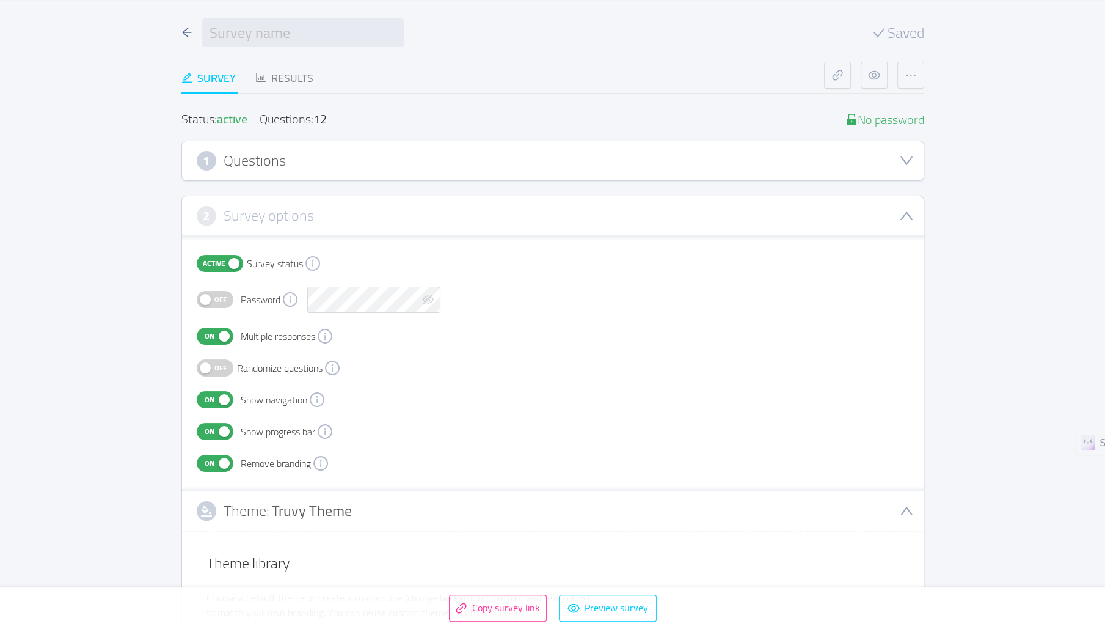
scroll to position [0, 0]
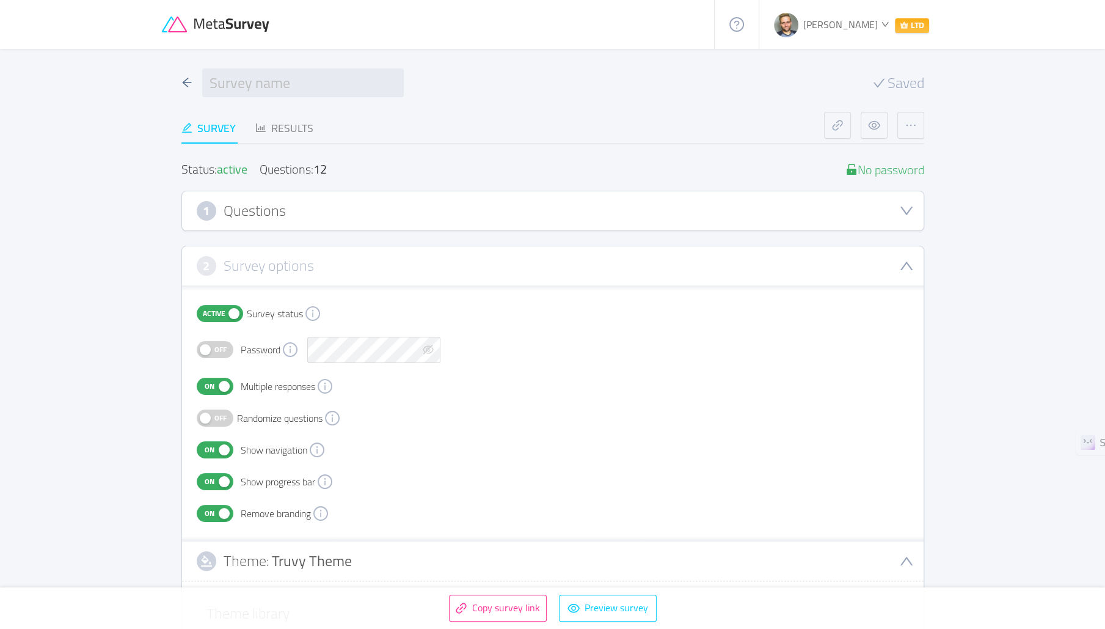
click at [243, 216] on h3 "Questions" at bounding box center [255, 210] width 62 height 13
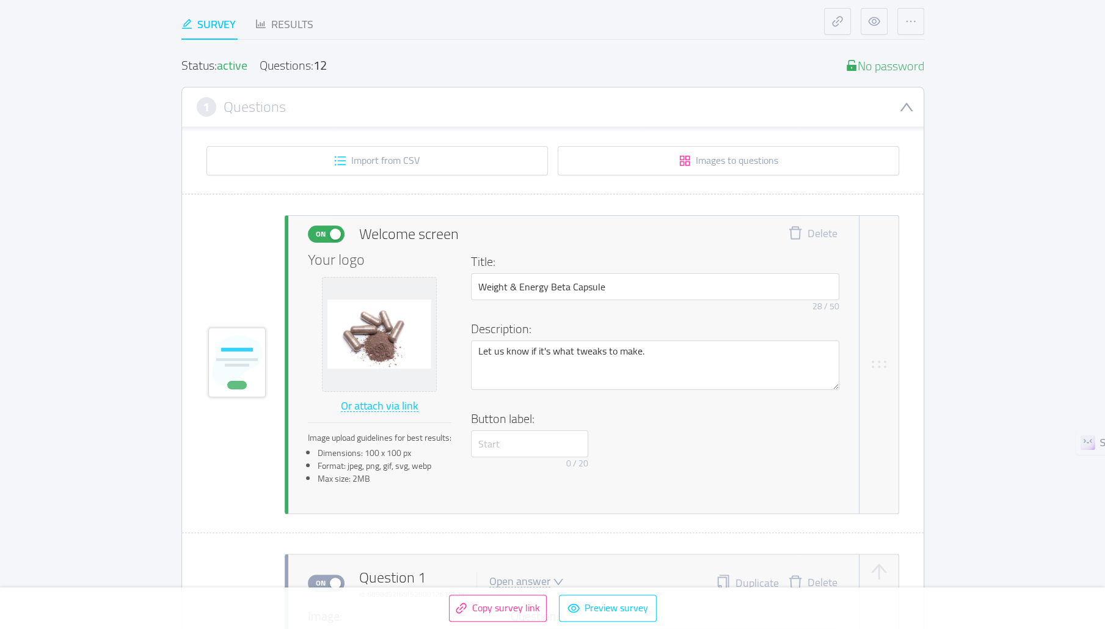
scroll to position [111, 0]
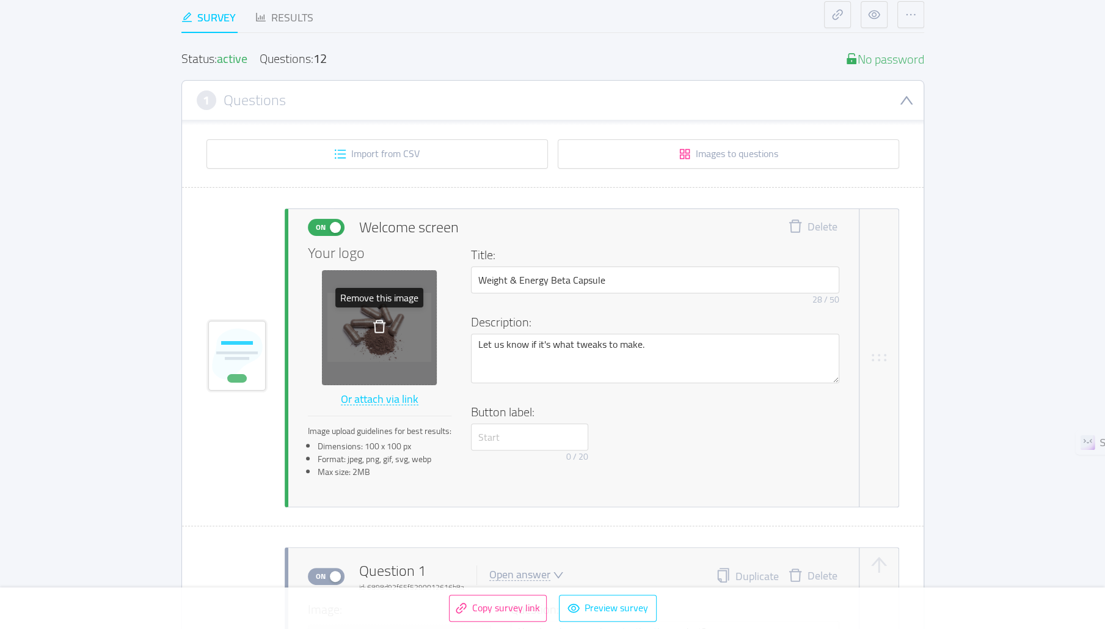
click at [379, 326] on icon "icon: delete" at bounding box center [379, 326] width 15 height 15
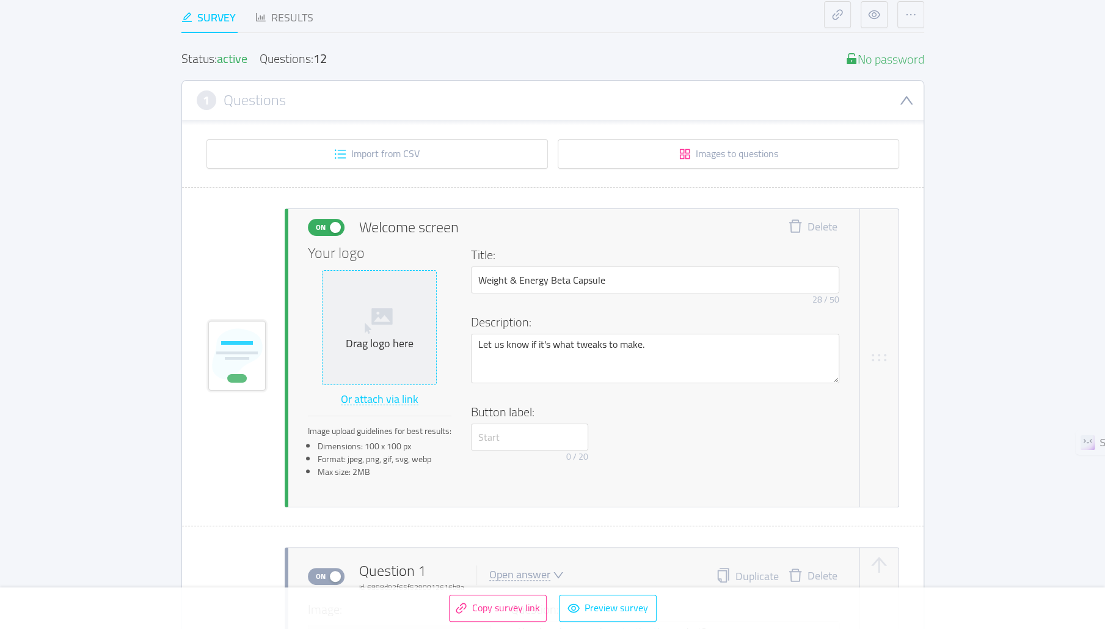
click at [384, 326] on icon at bounding box center [379, 318] width 29 height 29
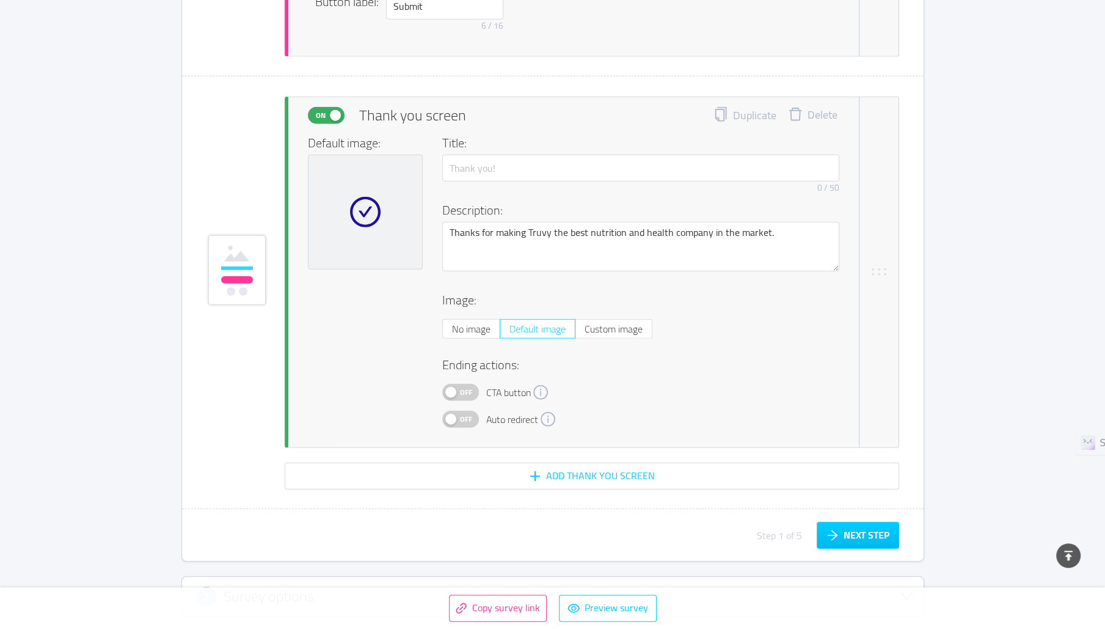
scroll to position [7483, 0]
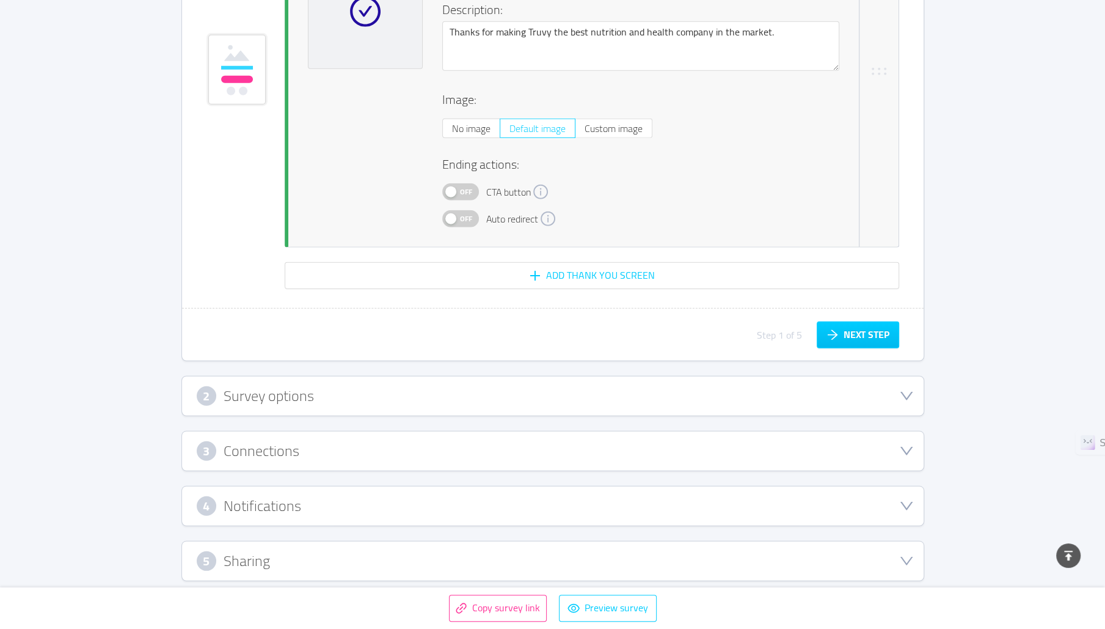
click at [348, 391] on div "2 Survey options" at bounding box center [553, 396] width 712 height 20
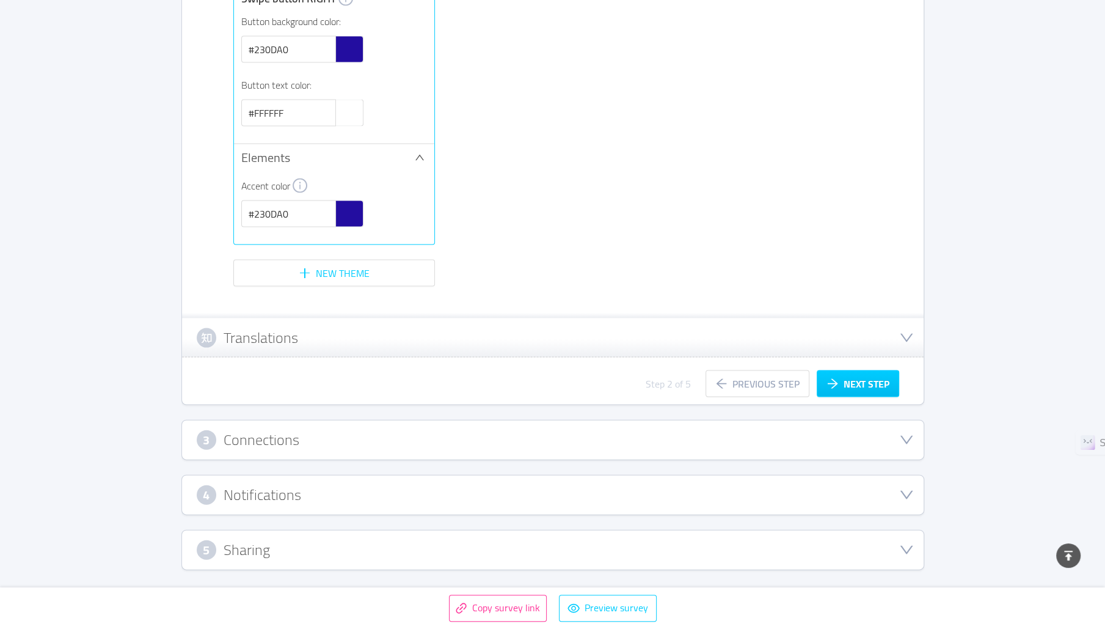
scroll to position [2340, 0]
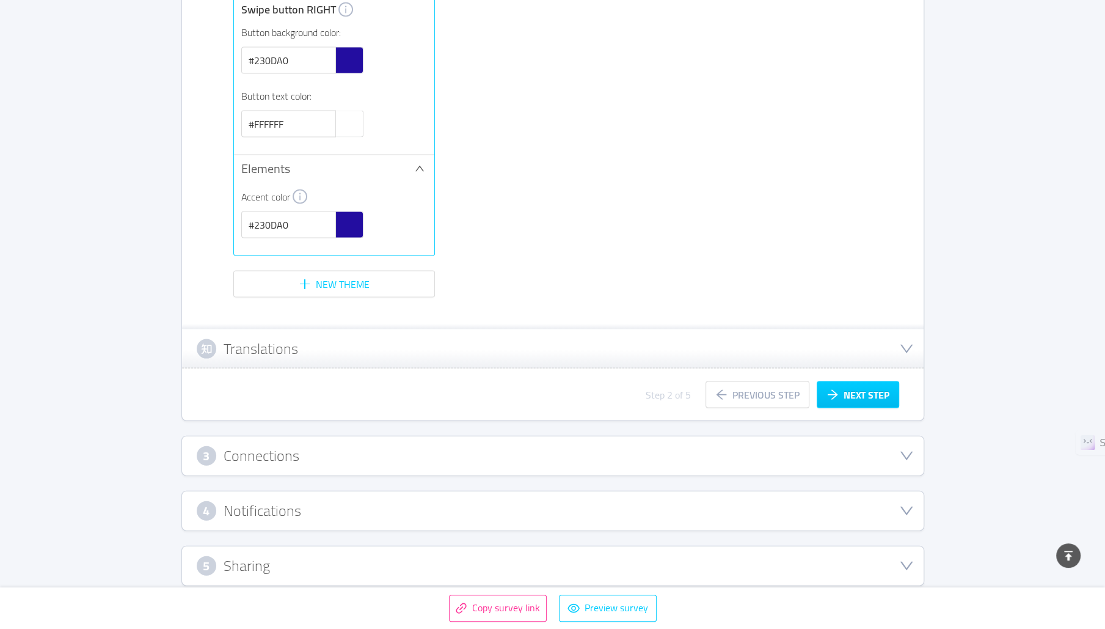
click at [280, 504] on h3 "Notifications" at bounding box center [263, 510] width 78 height 13
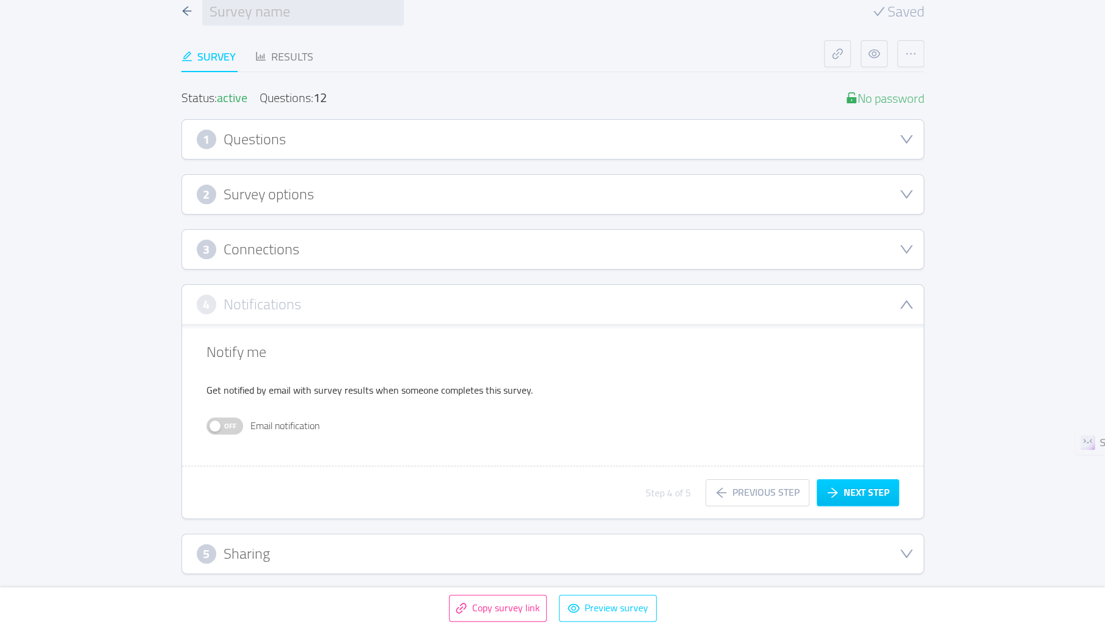
click at [303, 557] on div "5 Sharing" at bounding box center [553, 554] width 712 height 20
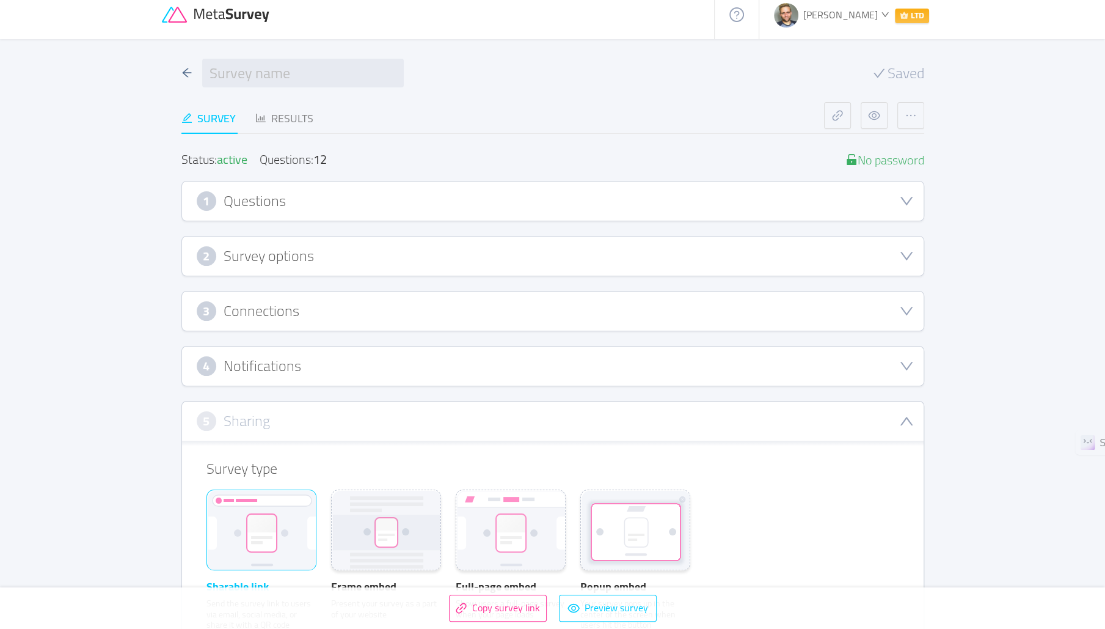
scroll to position [0, 0]
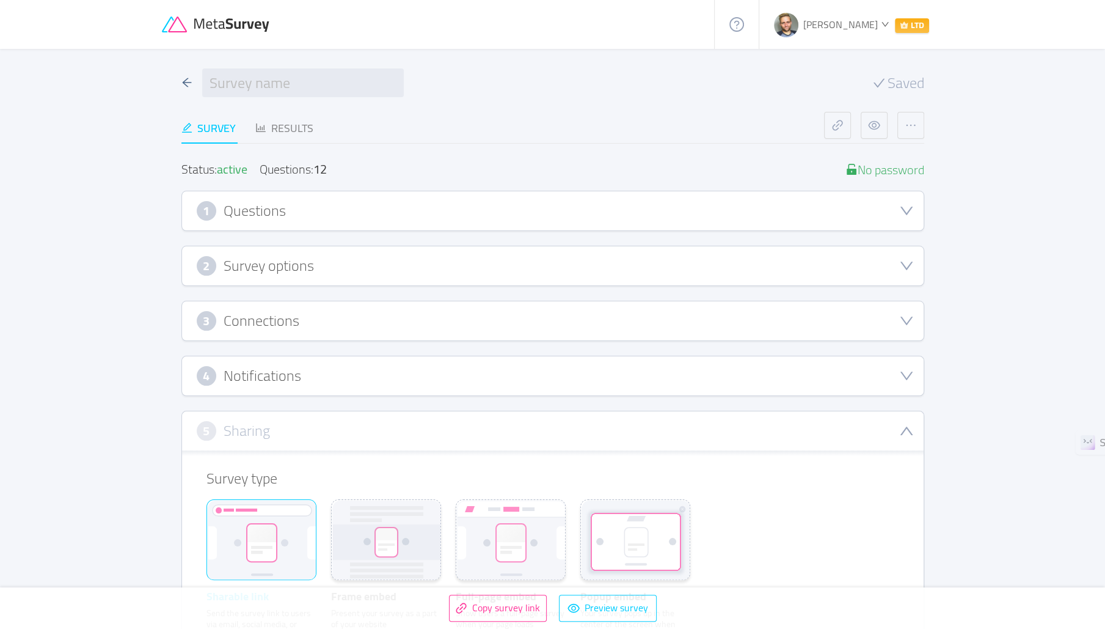
click at [314, 321] on div "3 Connections" at bounding box center [553, 321] width 712 height 20
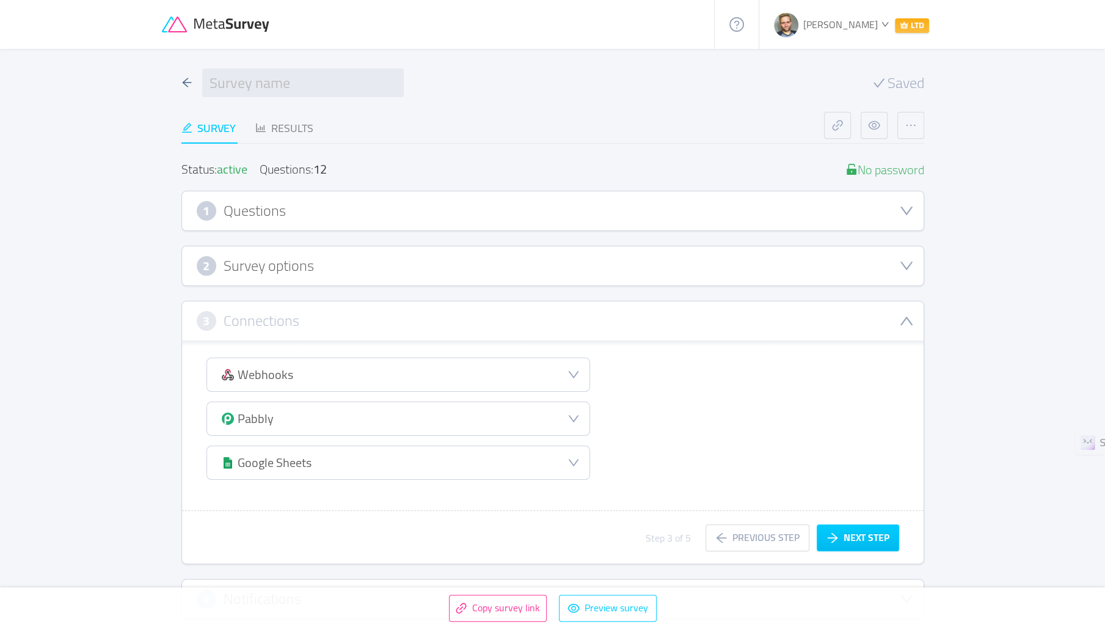
click at [335, 319] on div "3 Connections" at bounding box center [553, 321] width 712 height 20
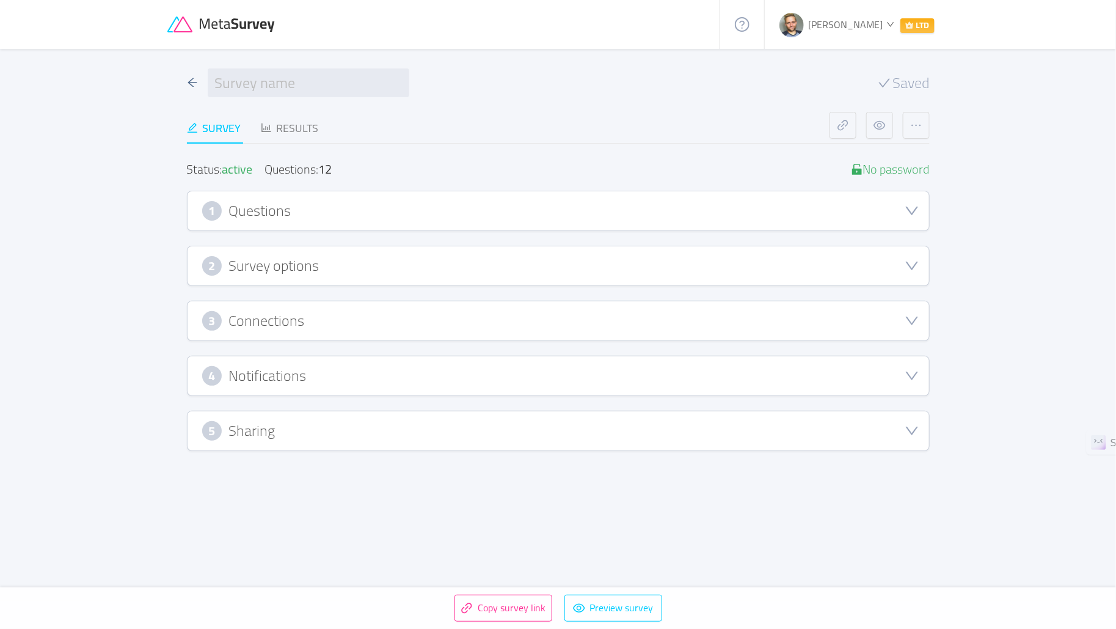
click at [294, 373] on h3 "Notifications" at bounding box center [268, 375] width 78 height 13
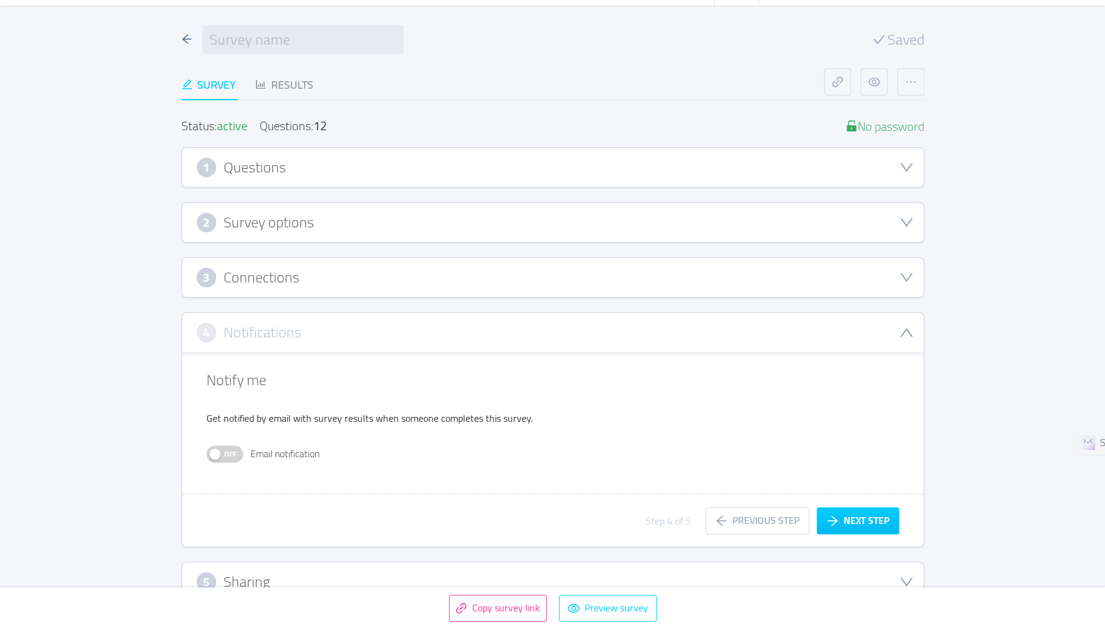
scroll to position [37, 0]
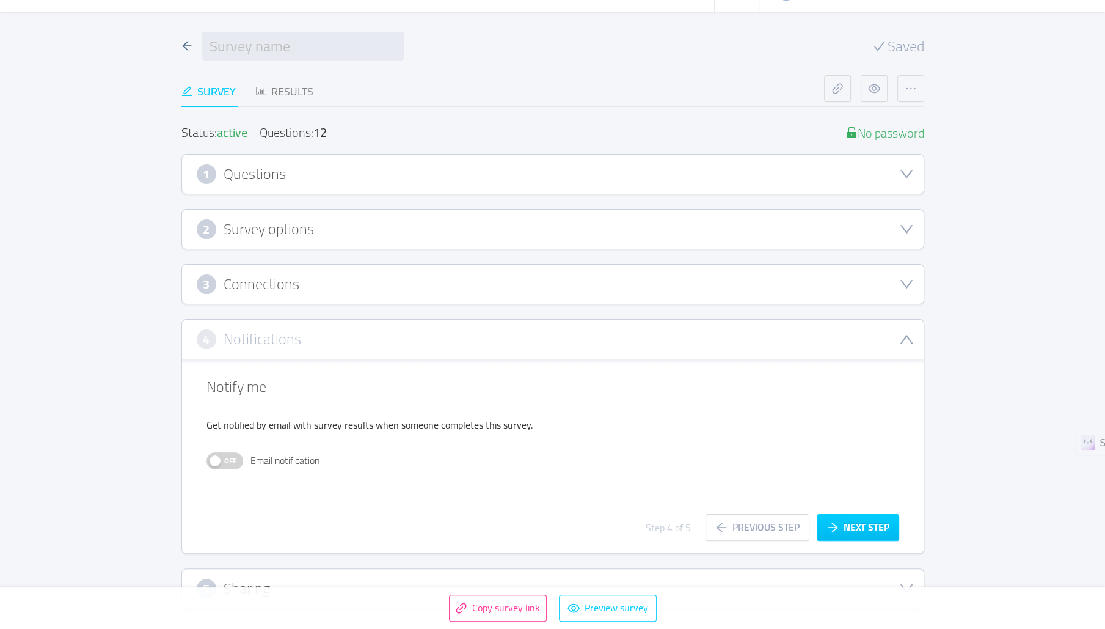
click at [293, 227] on h3 "Survey options" at bounding box center [269, 228] width 90 height 13
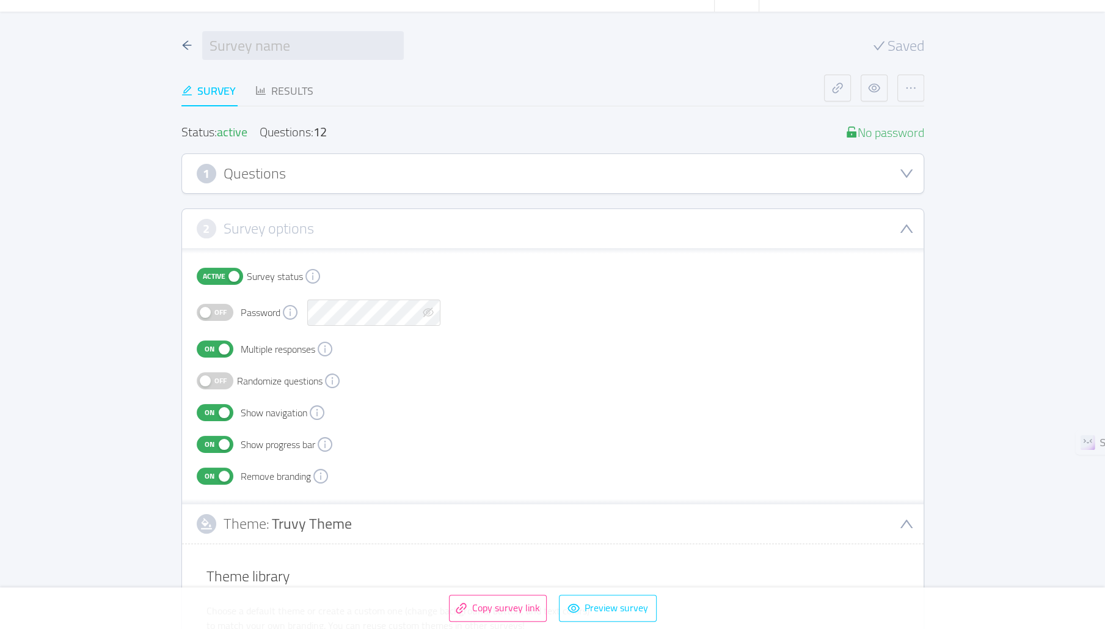
scroll to position [0, 0]
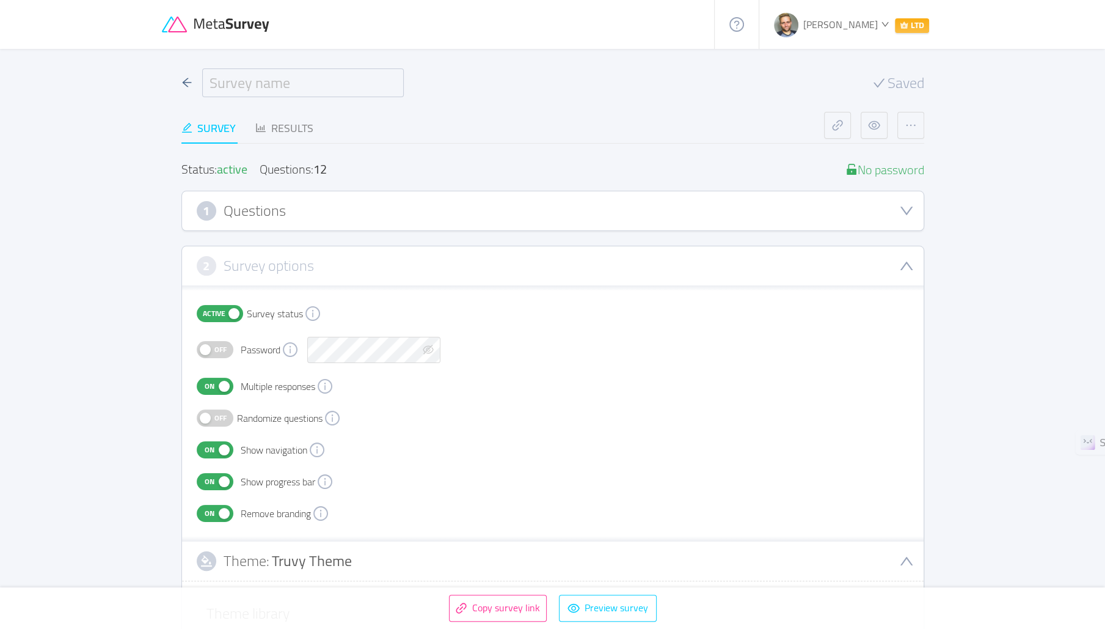
click at [297, 78] on input "text" at bounding box center [303, 82] width 202 height 29
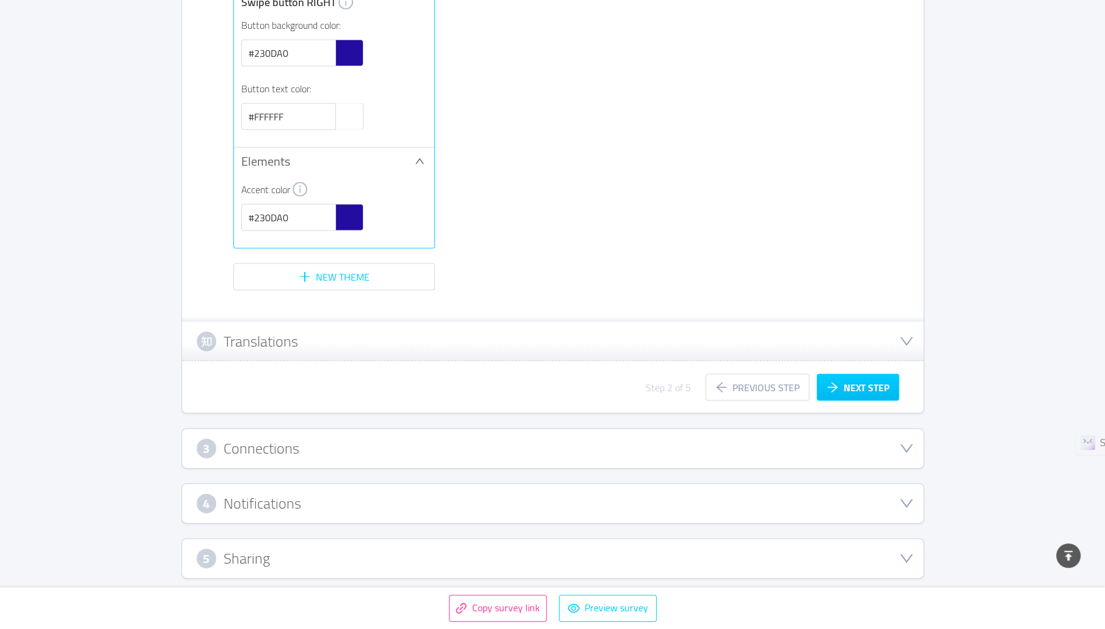
scroll to position [2337, 0]
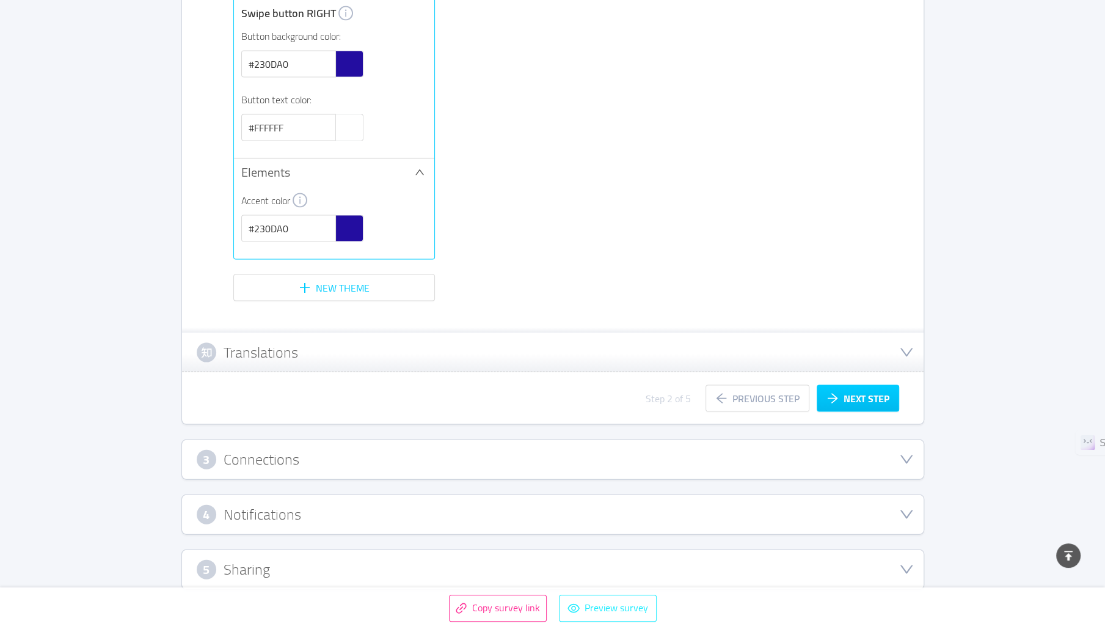
click at [599, 611] on button "Preview survey" at bounding box center [608, 607] width 98 height 27
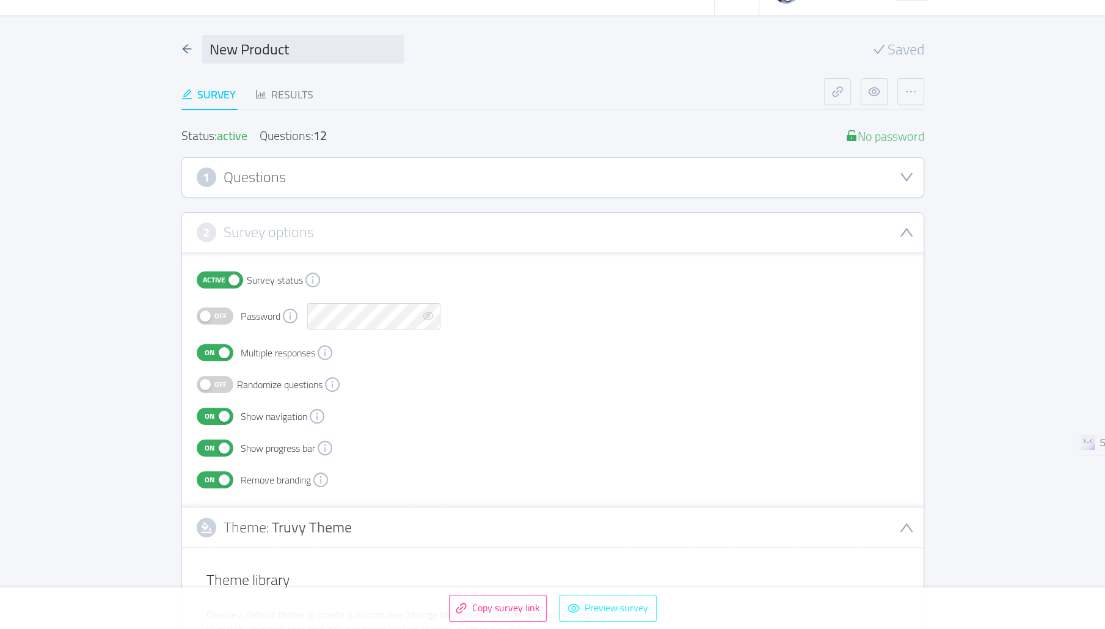
scroll to position [0, 0]
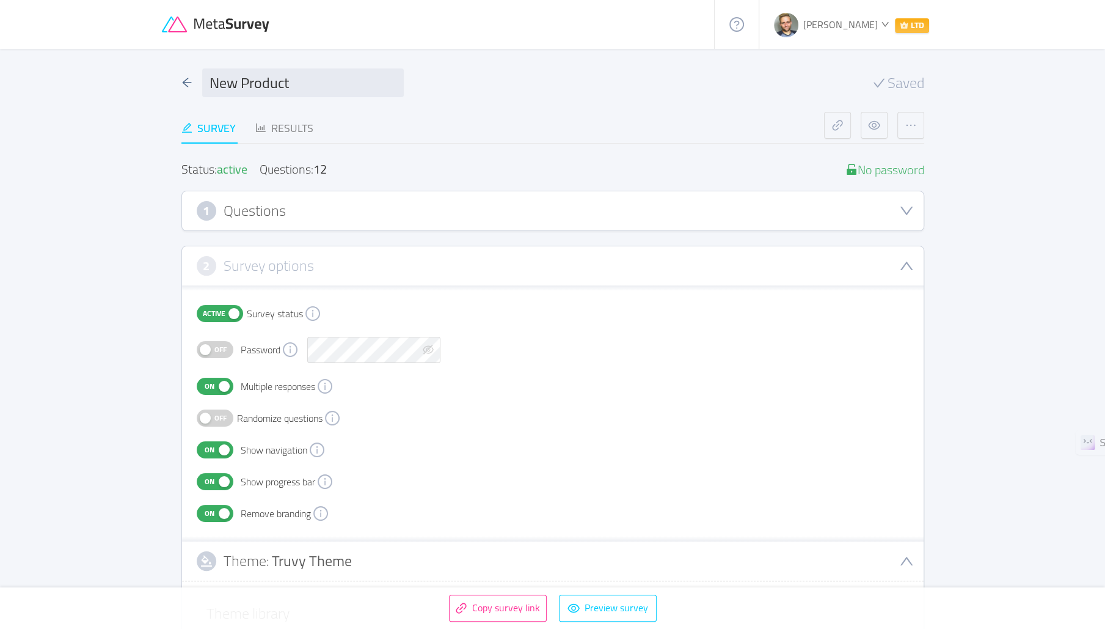
click at [301, 207] on div "1 Questions" at bounding box center [553, 211] width 712 height 20
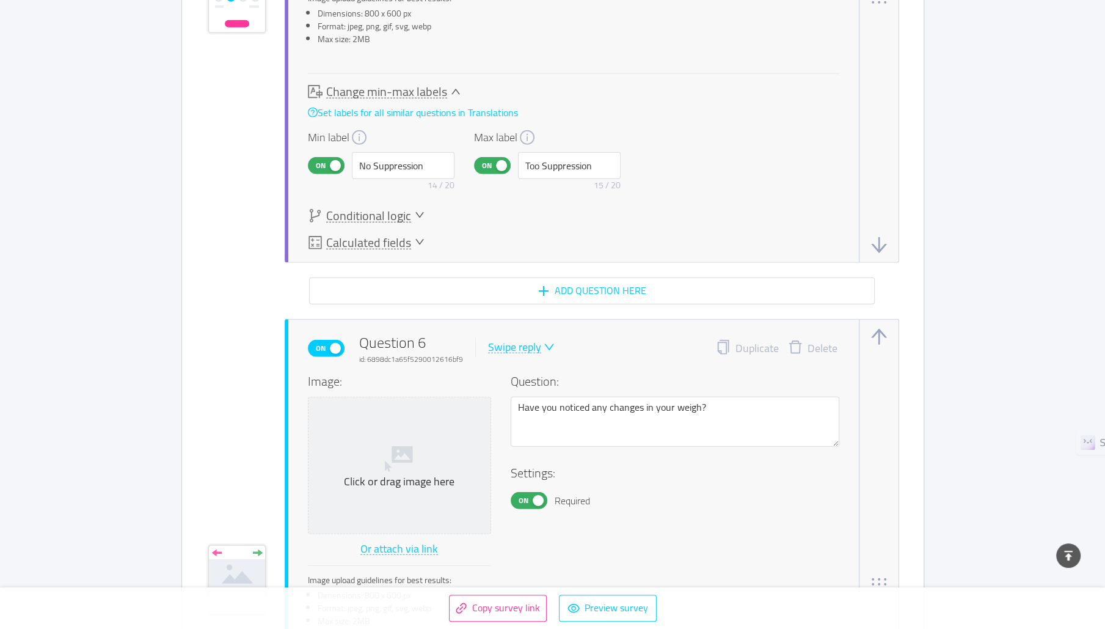
scroll to position [3207, 0]
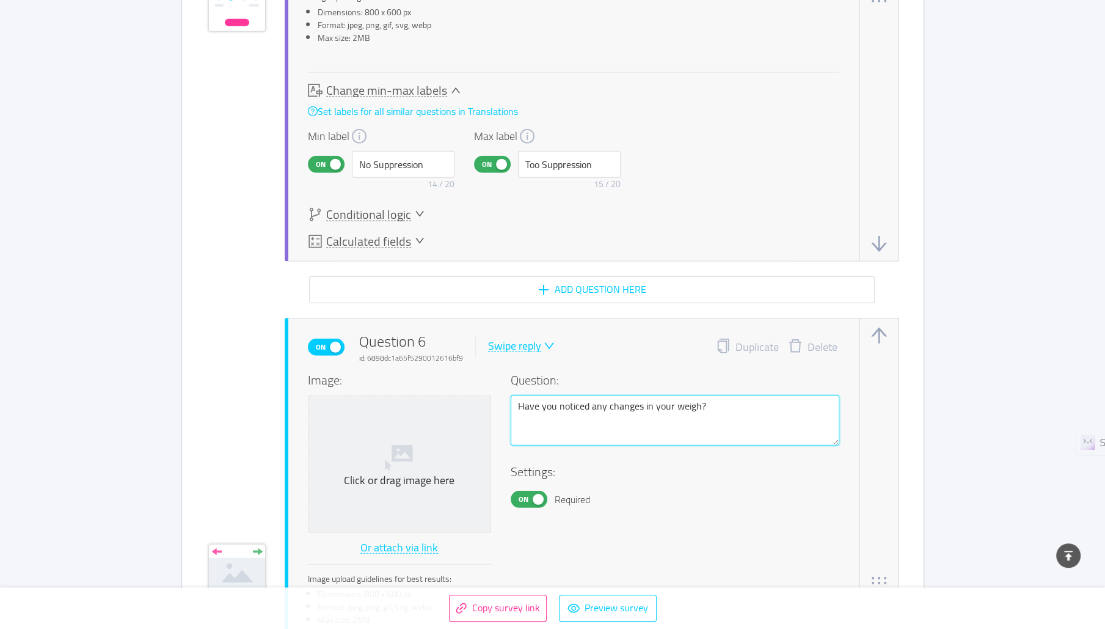
click at [602, 397] on textarea "Have you noticed any changes in your weigh?" at bounding box center [675, 419] width 329 height 49
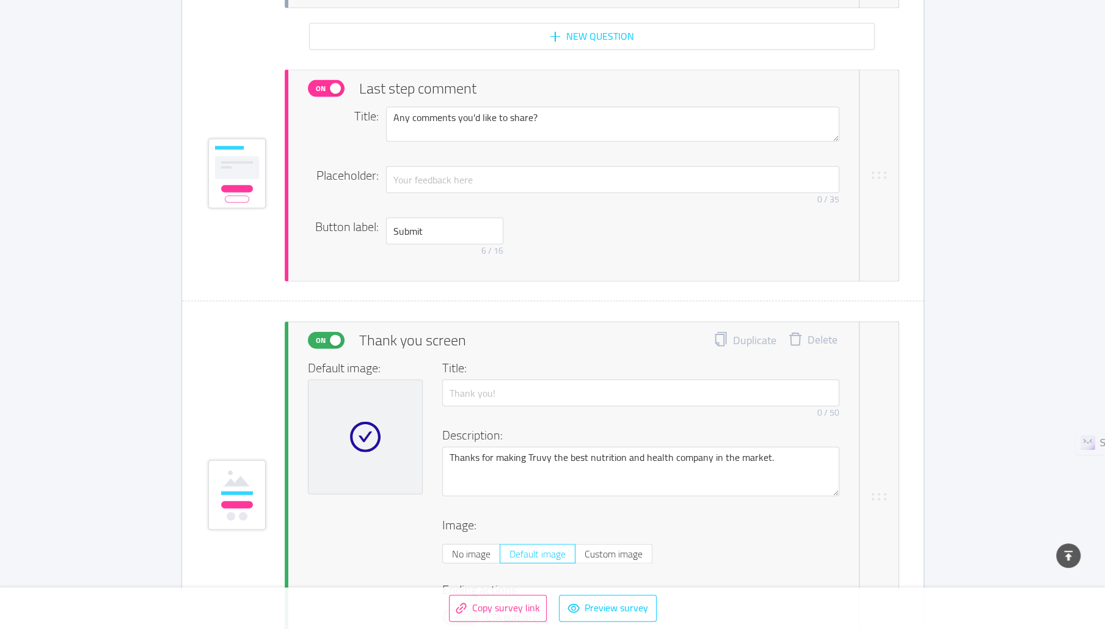
scroll to position [7203, 0]
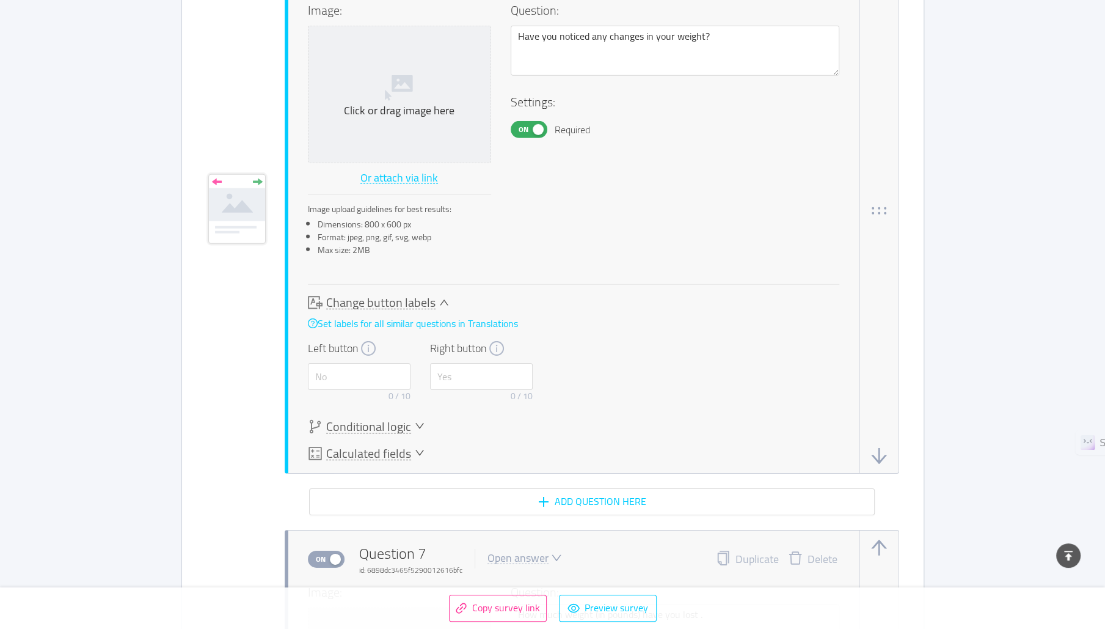
click at [359, 420] on span "Conditional logic" at bounding box center [368, 426] width 85 height 13
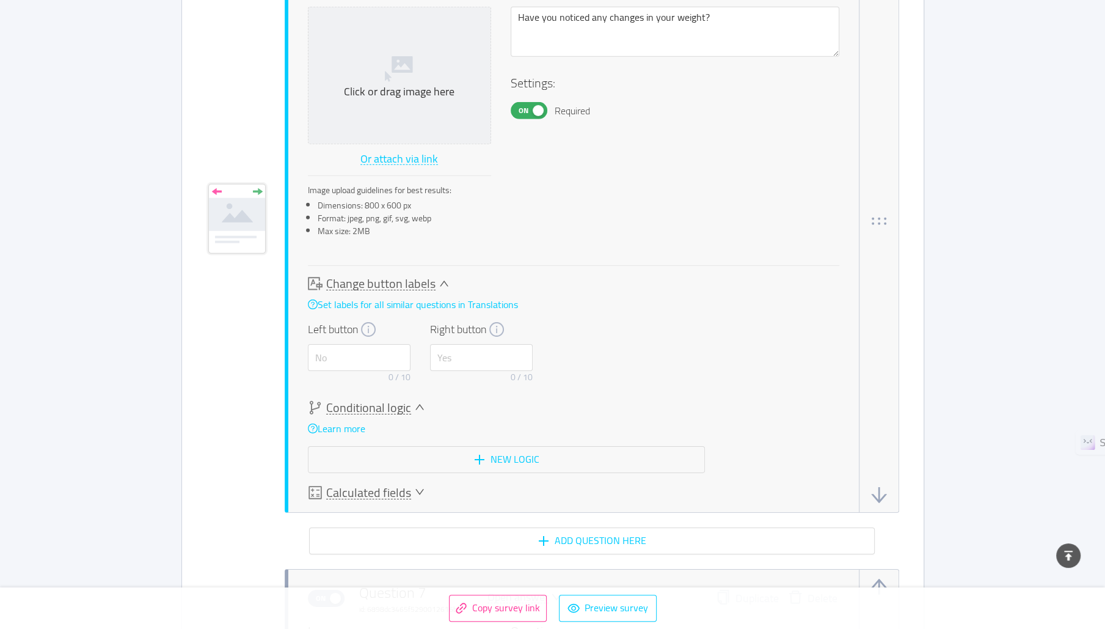
scroll to position [3606, 0]
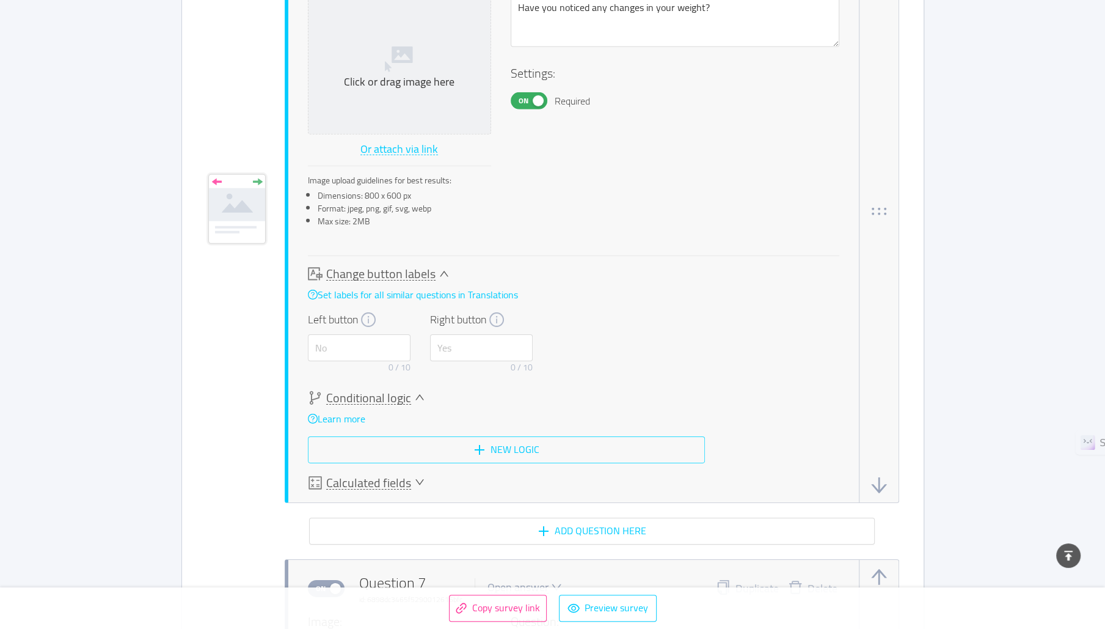
click at [466, 443] on button "New logic" at bounding box center [506, 449] width 397 height 27
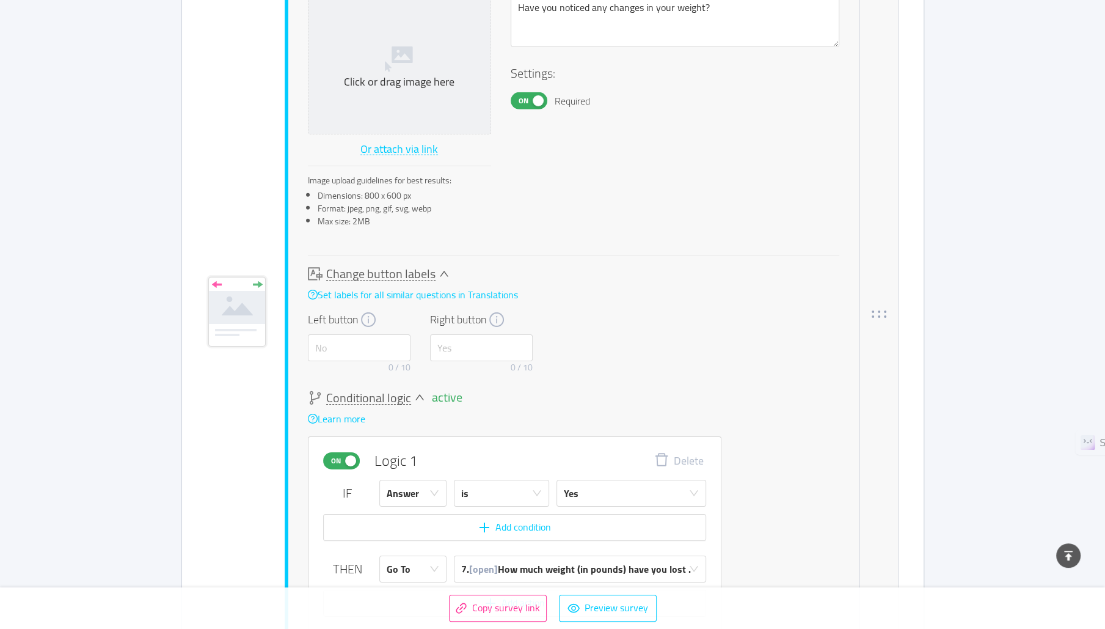
scroll to position [3708, 0]
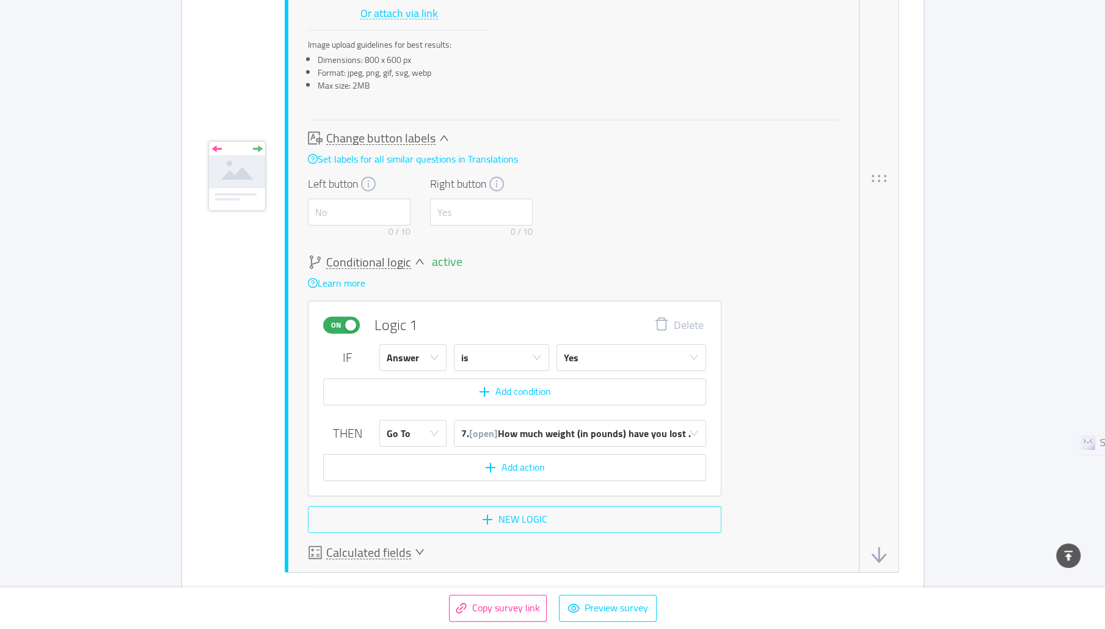
click at [541, 514] on button "New logic" at bounding box center [515, 519] width 414 height 27
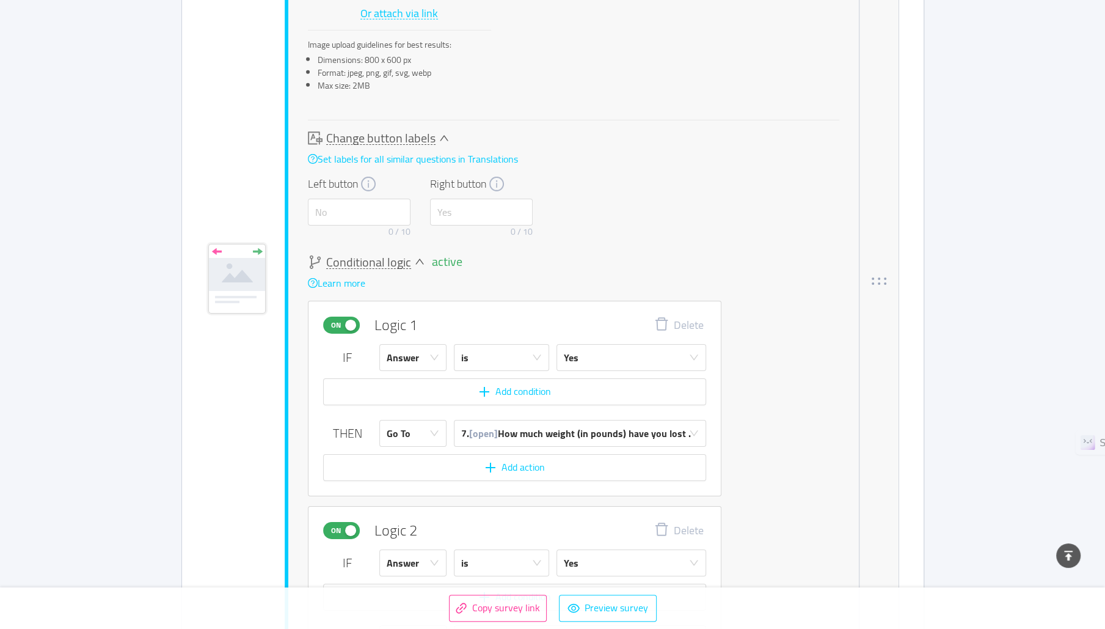
scroll to position [3843, 0]
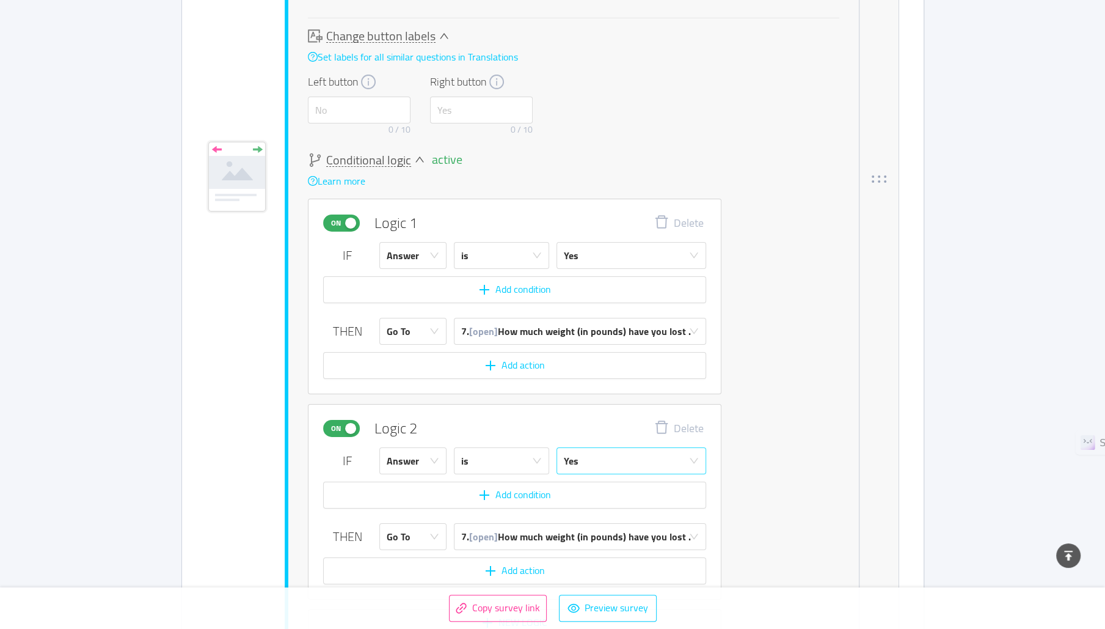
click at [580, 455] on div "Yes" at bounding box center [627, 461] width 127 height 26
click at [591, 499] on li "No" at bounding box center [629, 502] width 148 height 20
click at [558, 528] on div "7. [open] How much weight (in pounds) have you lost ." at bounding box center [576, 537] width 230 height 26
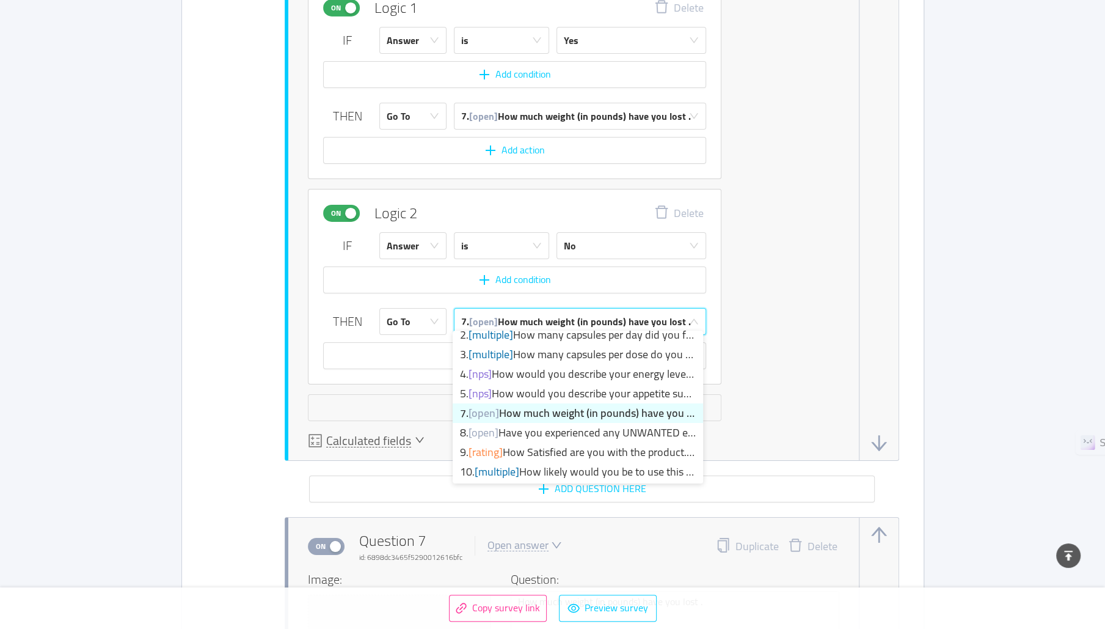
scroll to position [38, 0]
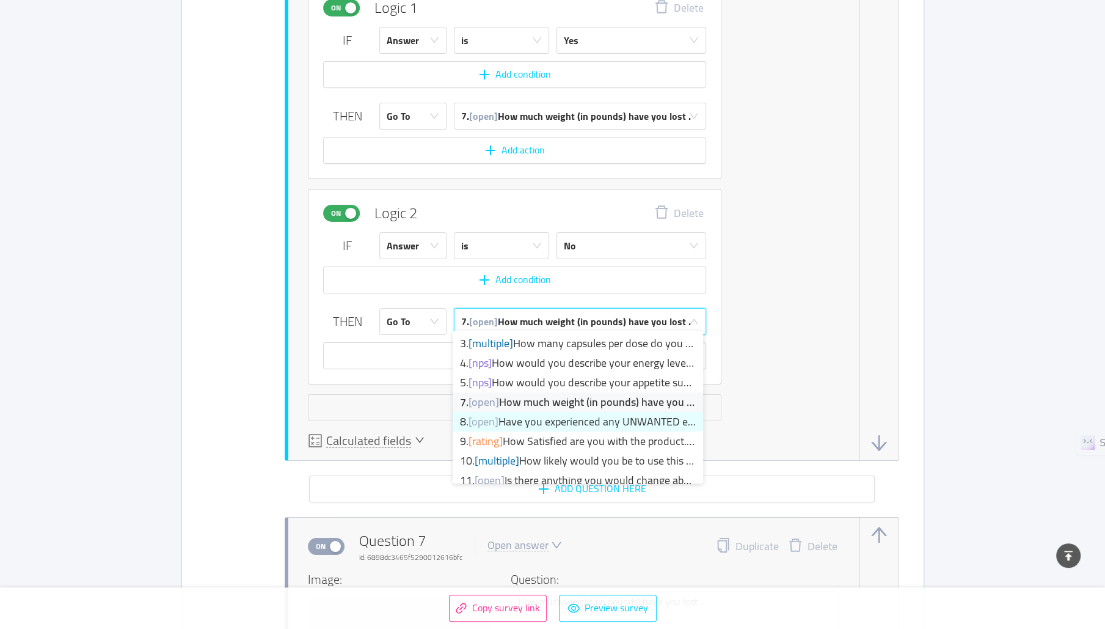
click at [601, 423] on li "8. [open] Have you experienced any UNWANTED effects? List..." at bounding box center [578, 422] width 250 height 20
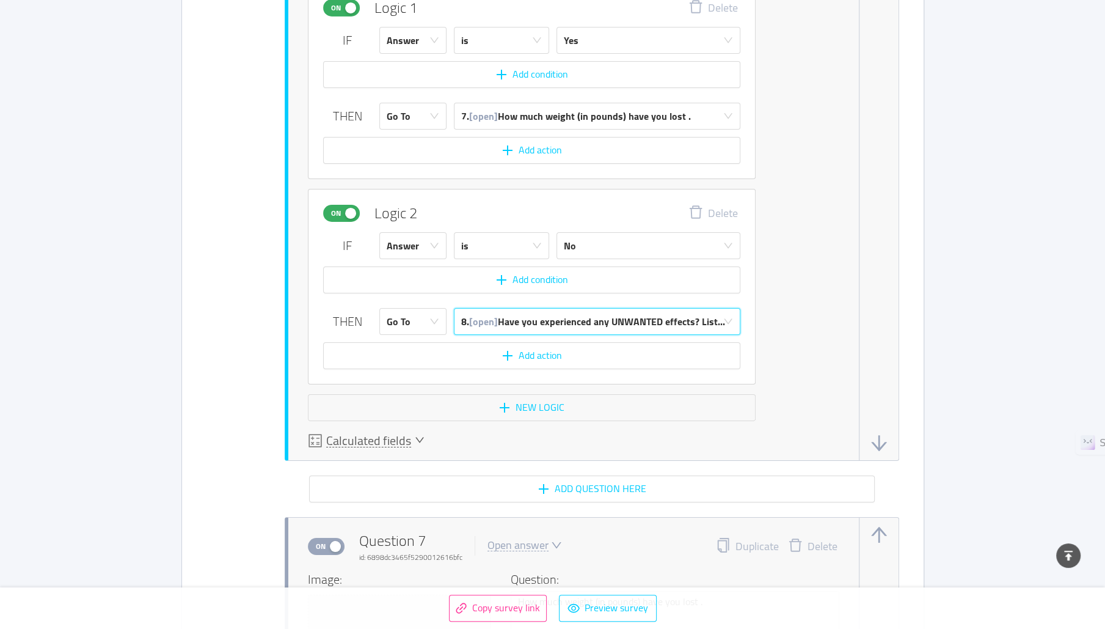
click at [602, 363] on div "active Conditional logic Learn more On Logic 1 Delete IF Answer is Yes Add cond…" at bounding box center [574, 179] width 532 height 483
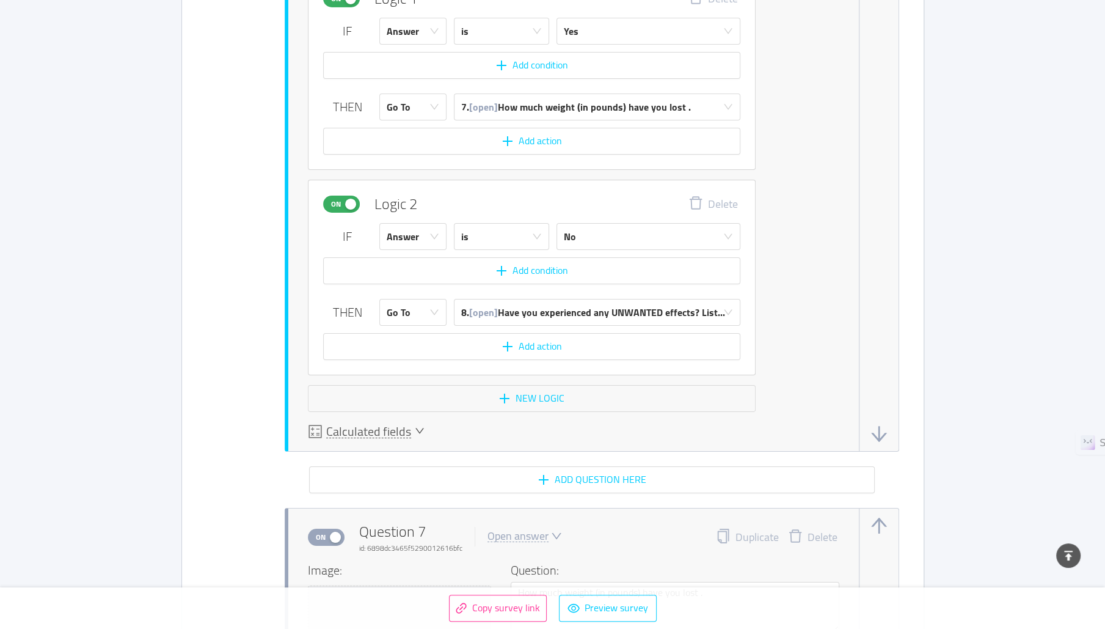
scroll to position [4084, 0]
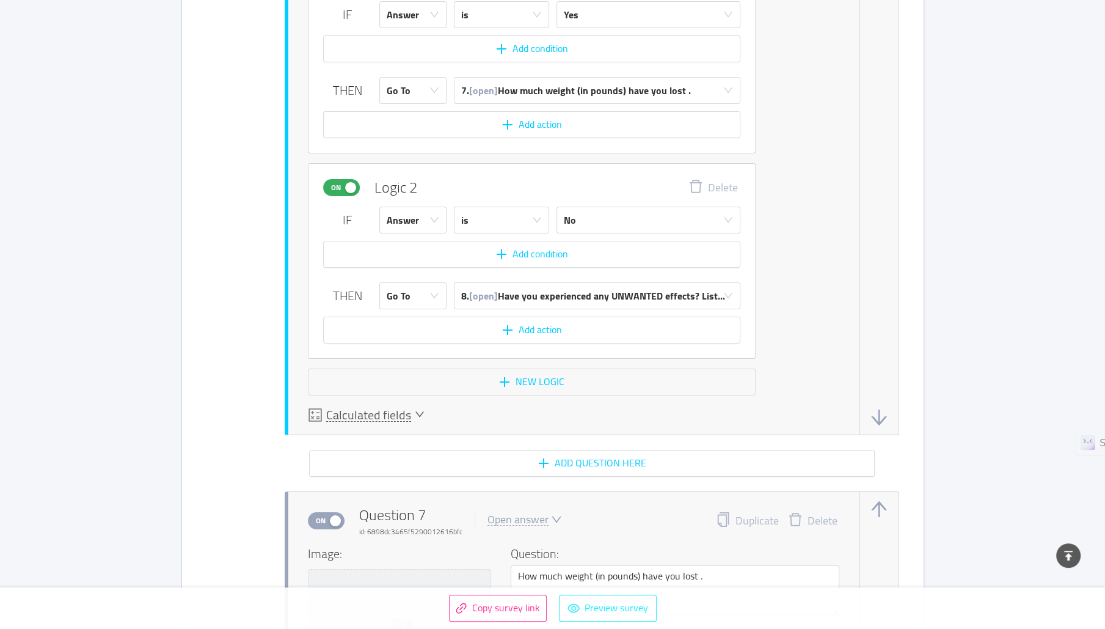
click at [589, 607] on button "Preview survey" at bounding box center [608, 607] width 98 height 27
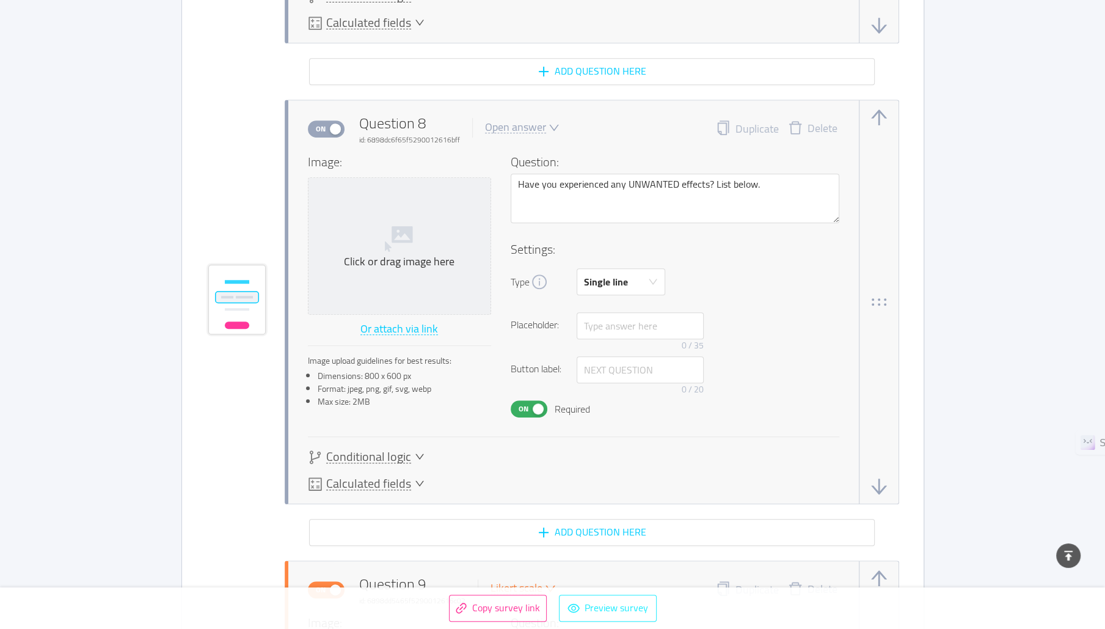
scroll to position [4964, 0]
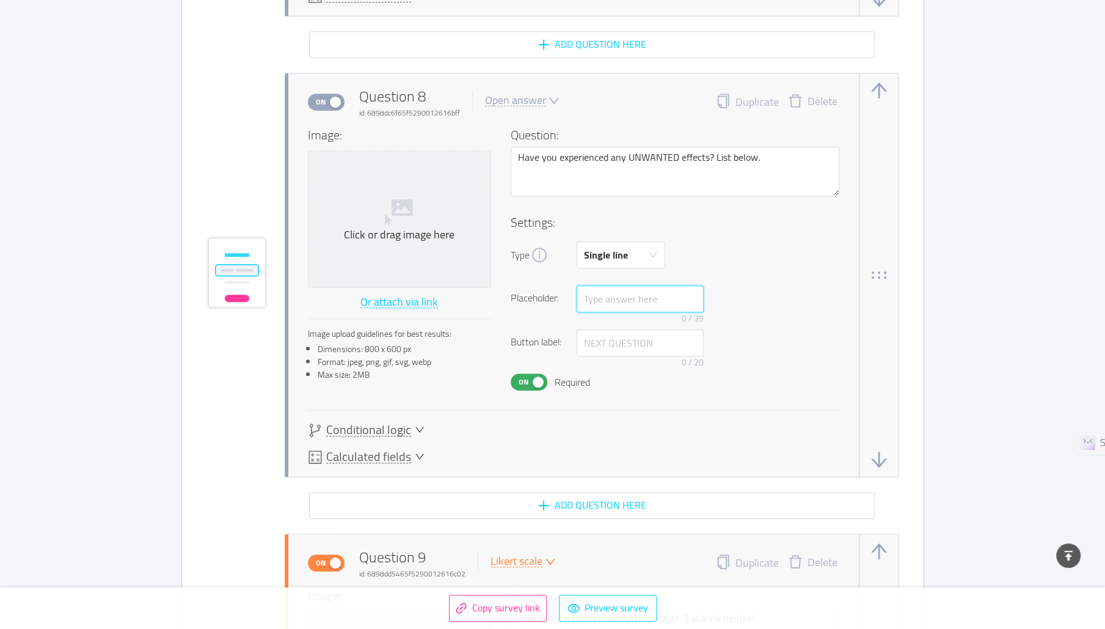
click at [596, 293] on input "text" at bounding box center [640, 298] width 127 height 27
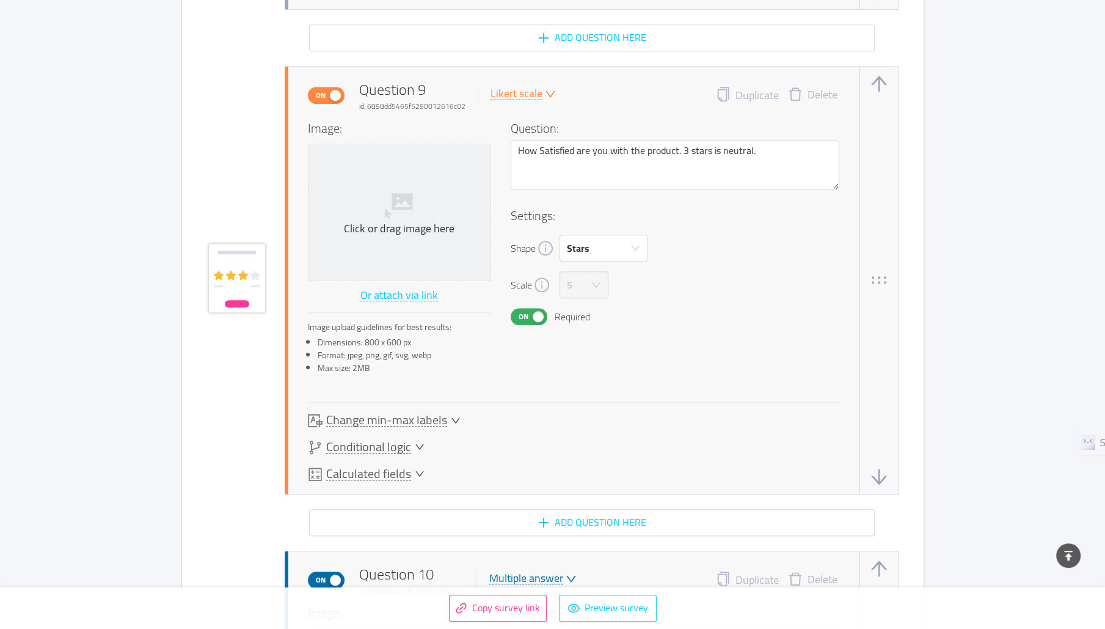
scroll to position [5444, 0]
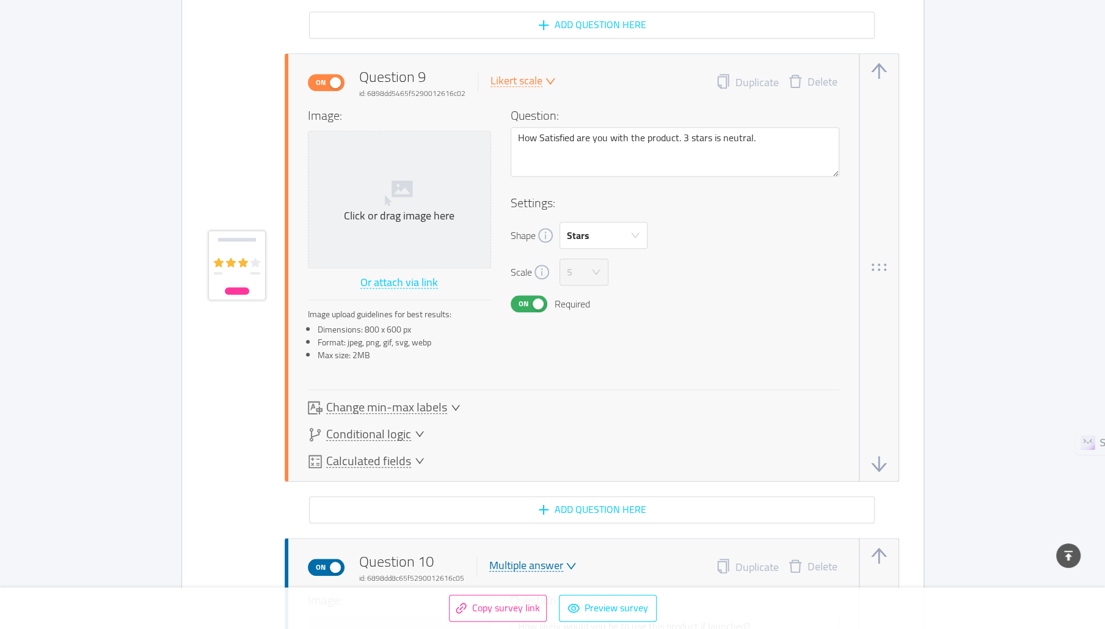
click at [367, 401] on span "Change min-max labels" at bounding box center [386, 407] width 121 height 13
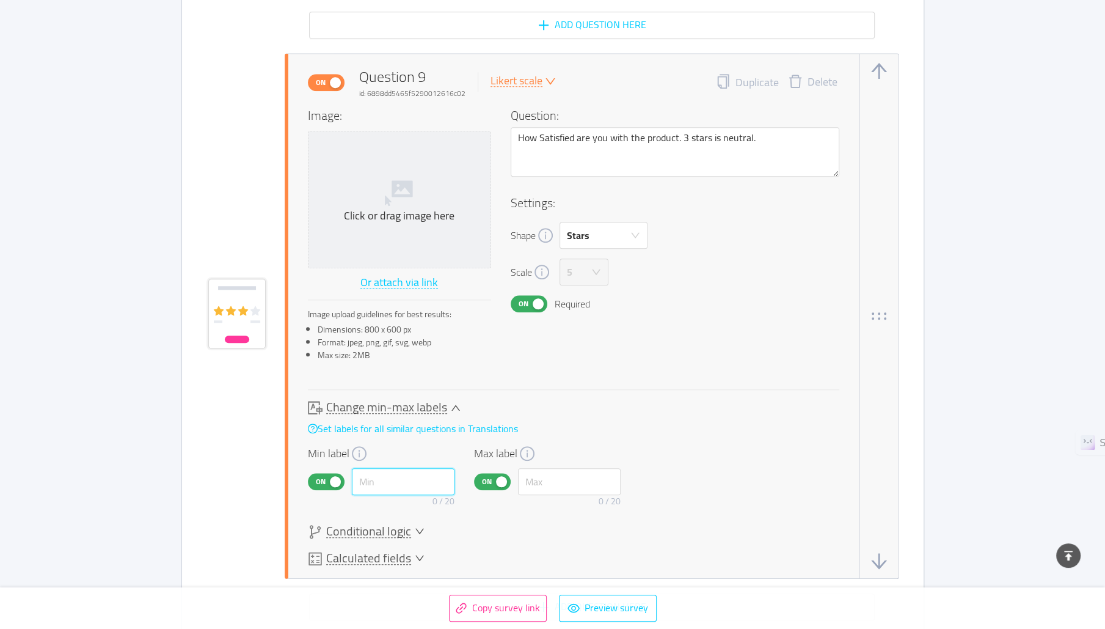
click at [362, 473] on input "text" at bounding box center [403, 481] width 103 height 27
click at [541, 480] on input "text" at bounding box center [569, 481] width 103 height 27
click at [597, 605] on button "Preview survey" at bounding box center [608, 607] width 98 height 27
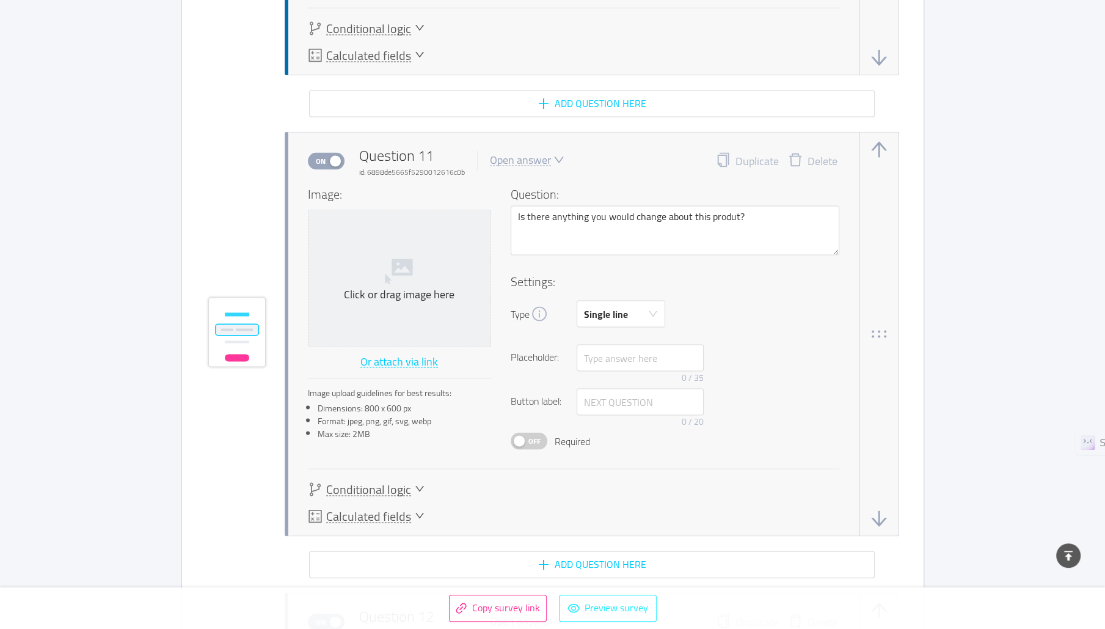
scroll to position [6601, 0]
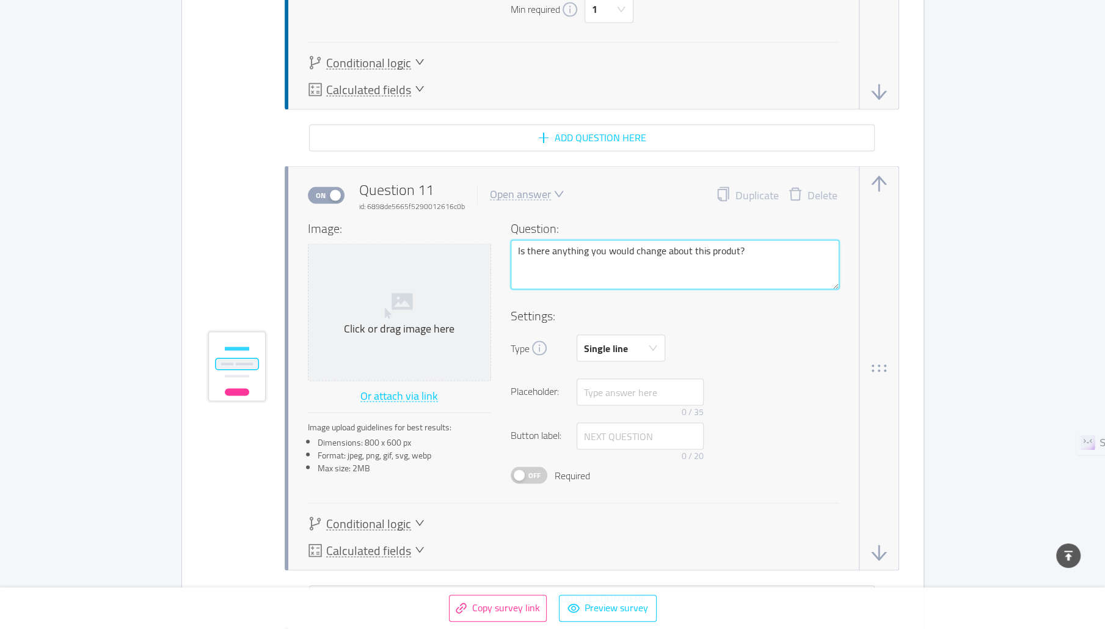
click at [602, 239] on textarea "Is there anything you would change about this produt?" at bounding box center [675, 263] width 329 height 49
click at [602, 384] on input "text" at bounding box center [640, 391] width 127 height 27
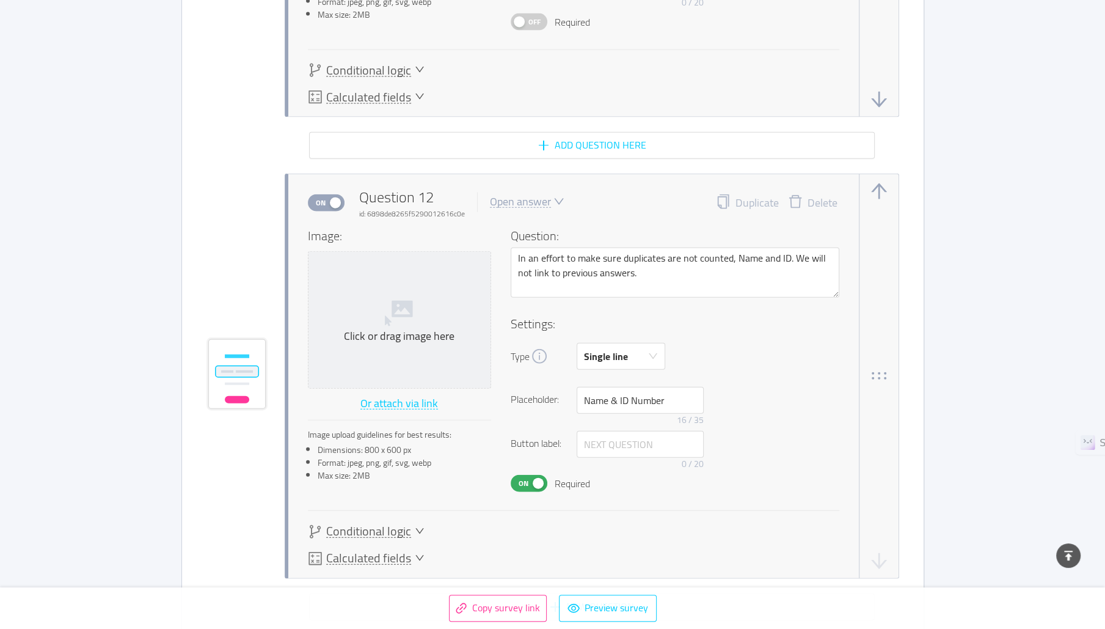
scroll to position [7052, 0]
click at [602, 249] on textarea "In an effort to make sure duplicates are not counted, Name and ID. We will not …" at bounding box center [675, 273] width 329 height 49
click at [583, 613] on button "Preview survey" at bounding box center [608, 607] width 98 height 27
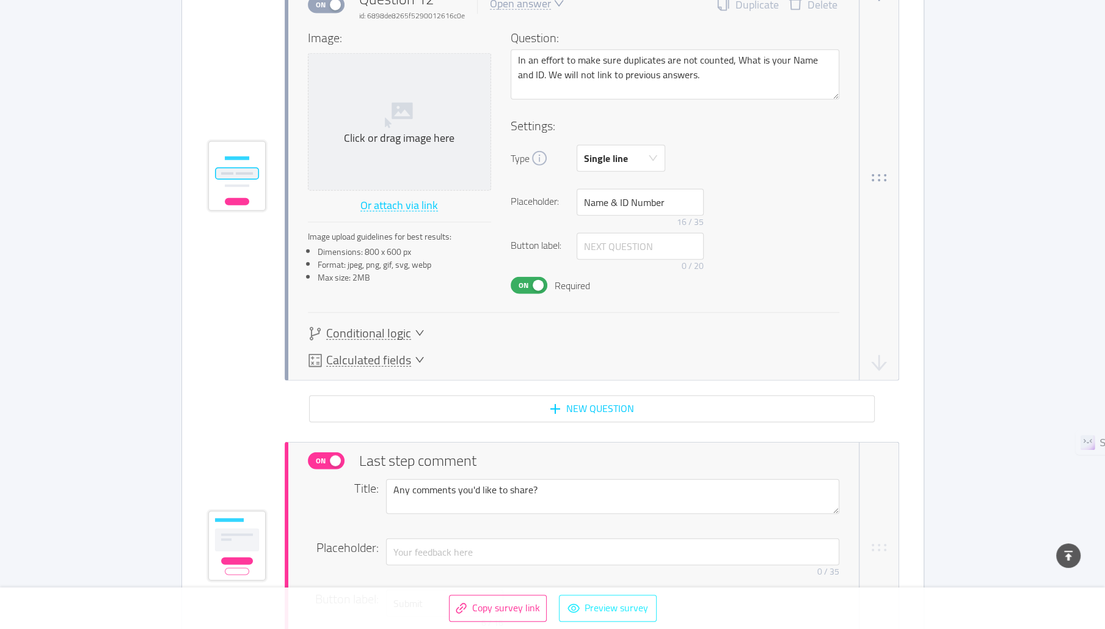
scroll to position [8046, 0]
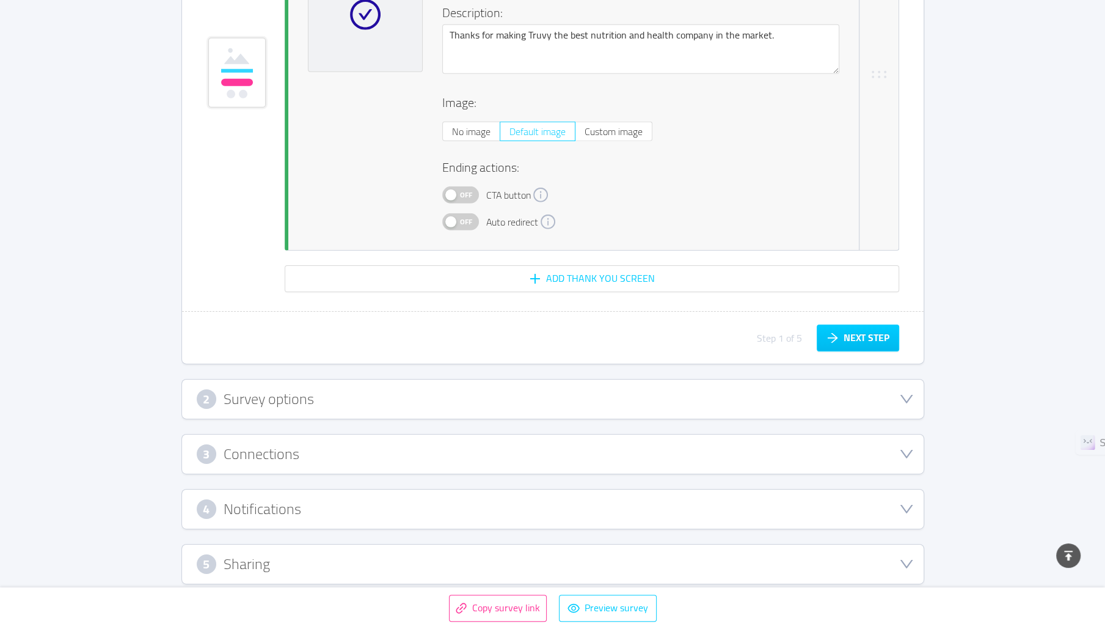
click at [338, 554] on div "5 Sharing" at bounding box center [553, 564] width 712 height 20
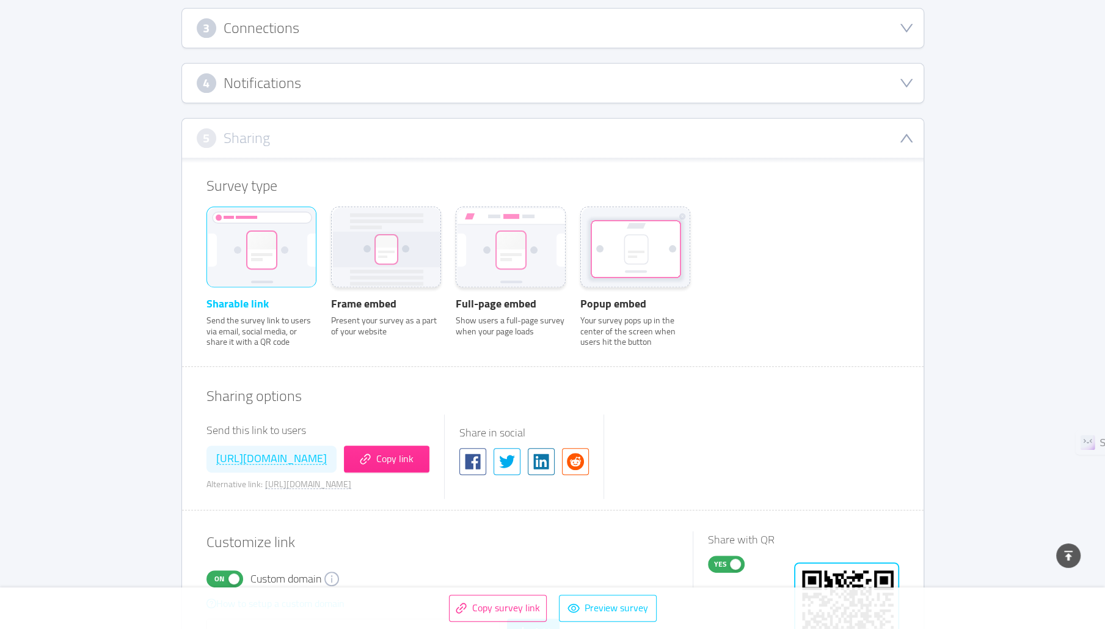
scroll to position [518, 0]
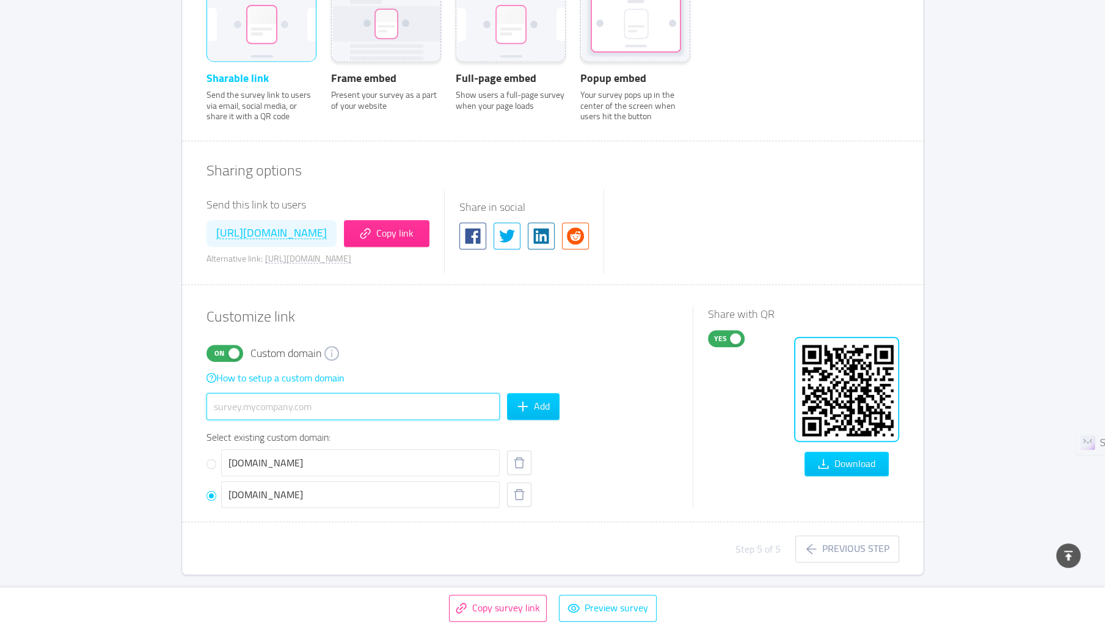
click at [423, 404] on input "text" at bounding box center [352, 406] width 293 height 27
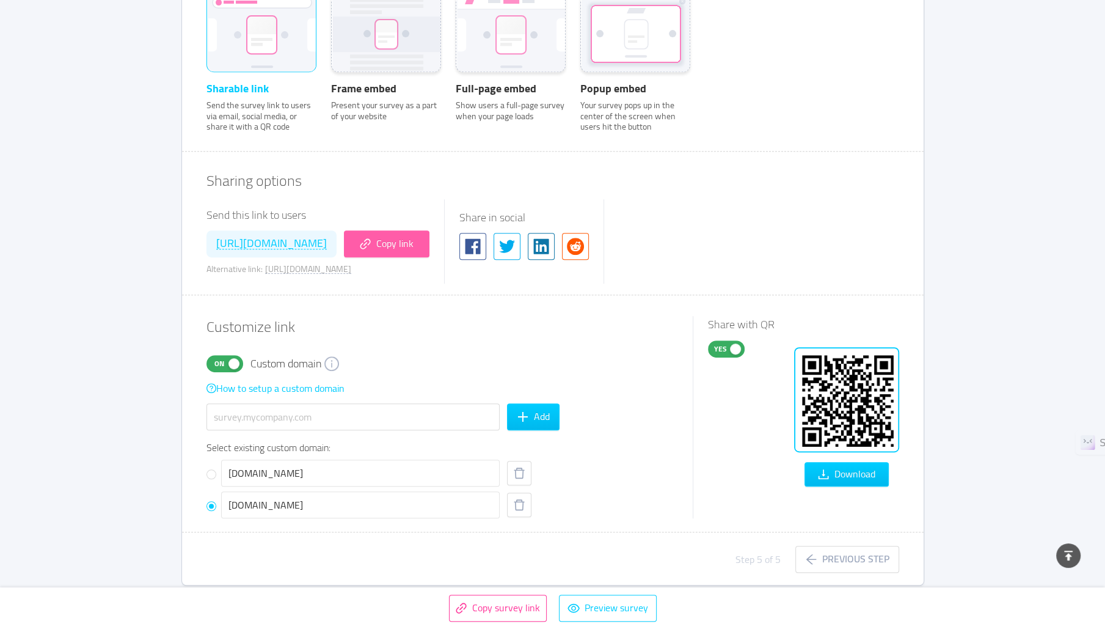
click at [429, 241] on button "Copy link" at bounding box center [387, 243] width 86 height 27
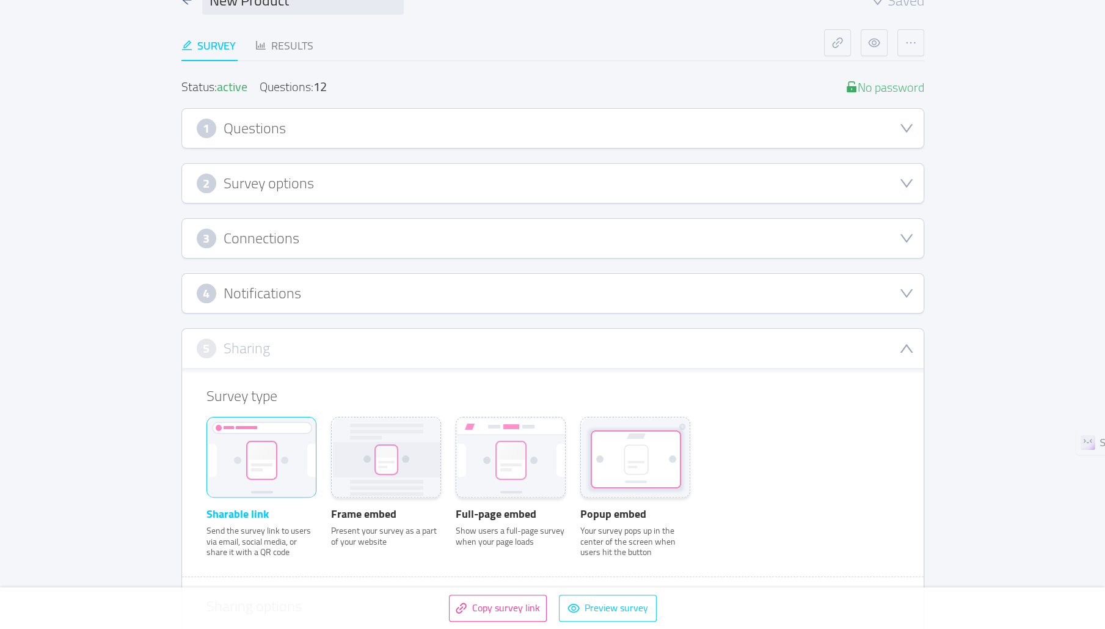
scroll to position [0, 0]
